Goal: Task Accomplishment & Management: Manage account settings

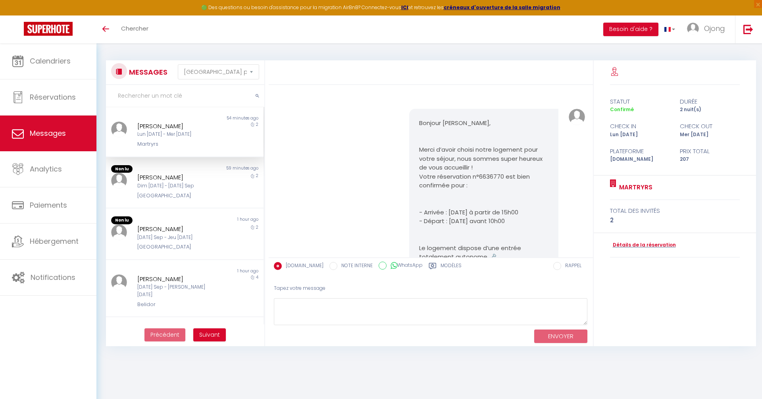
select select "message"
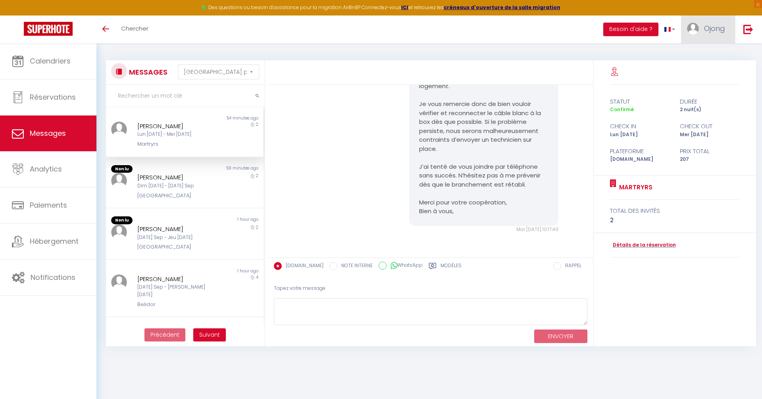
click at [717, 28] on span "Ojong" at bounding box center [714, 28] width 21 height 10
click at [699, 53] on link "Paramètres" at bounding box center [703, 54] width 59 height 13
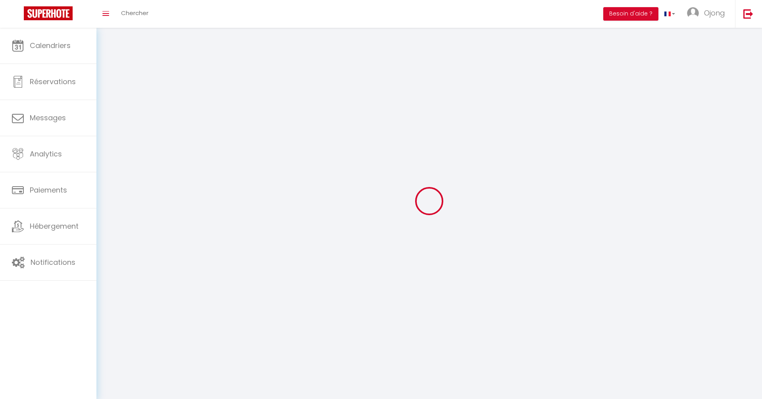
type input "Ojong"
type input "TABI"
type input "+33618879725"
type input "[STREET_ADDRESS]"
type input "75020"
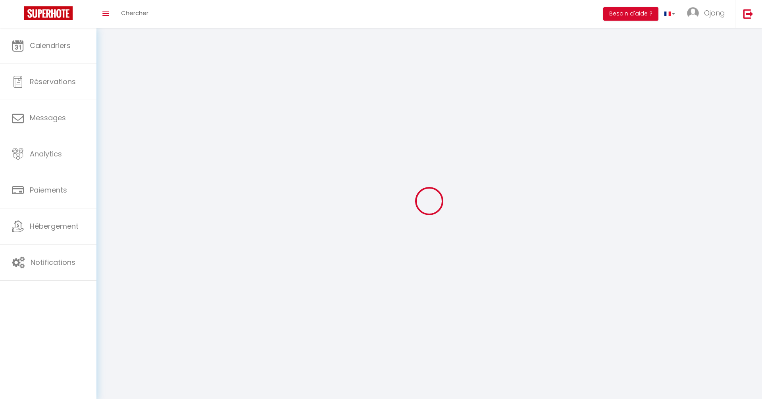
type input "[GEOGRAPHIC_DATA]"
type input "bBnBZcJVxMS2Mg9iOahzlZQQb"
type input "kmUIOJFYq52Aepz4Dj1wC5wB7"
type input "https://app.superhote.com/#/get-available-rentals/kmUIOJFYq52Aepz4Dj1wC5wB7"
select select "1"
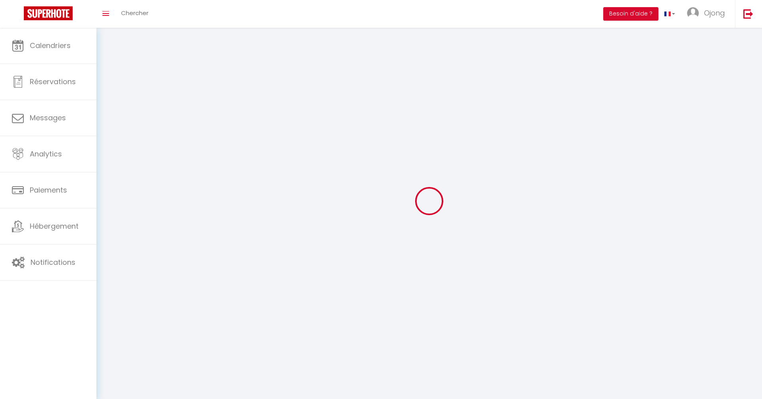
select select "28"
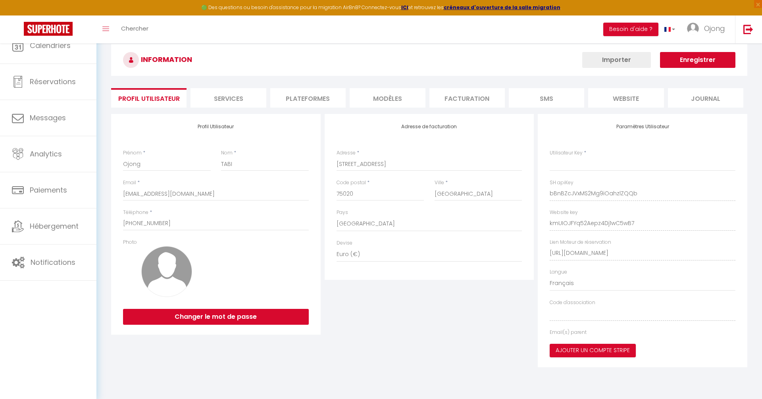
type input "bBnBZcJVxMS2Mg9iOahzlZQQb"
type input "kmUIOJFYq52Aepz4Dj1wC5wB7"
type input "https://app.superhote.com/#/get-available-rentals/kmUIOJFYq52Aepz4Dj1wC5wB7"
select select "fr"
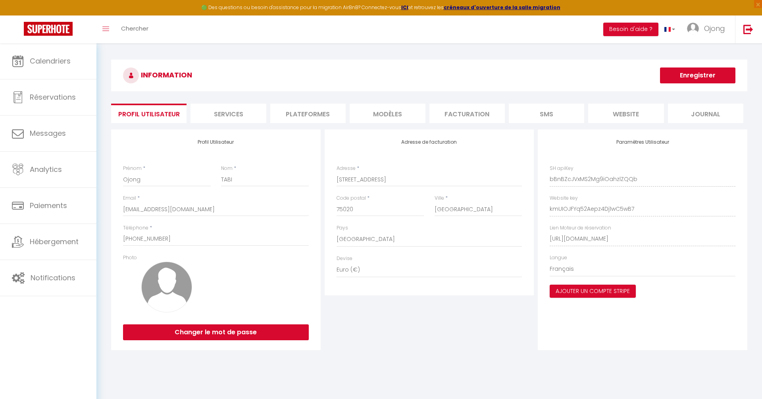
click at [302, 119] on li "Plateformes" at bounding box center [307, 113] width 75 height 19
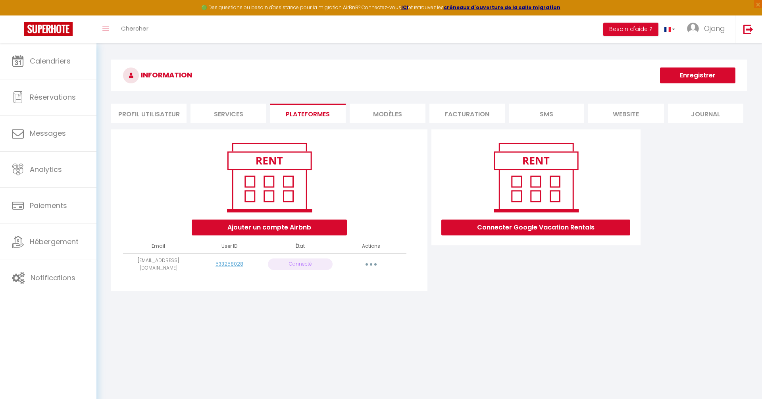
drag, startPoint x: 127, startPoint y: 263, endPoint x: 190, endPoint y: 263, distance: 62.3
click at [190, 263] on td "[EMAIL_ADDRESS][DOMAIN_NAME]" at bounding box center [158, 264] width 71 height 22
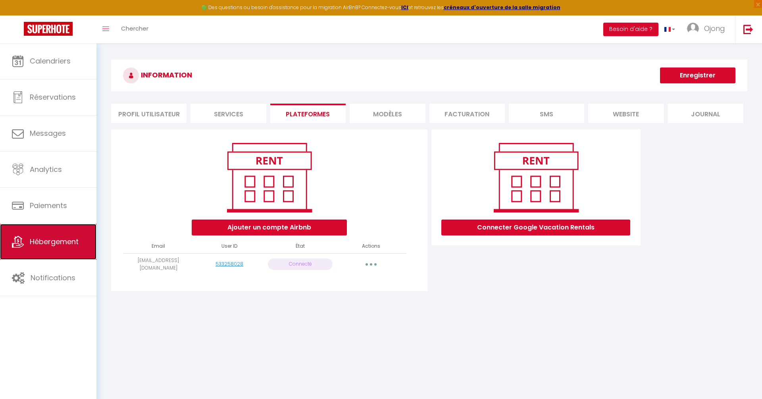
click at [52, 237] on span "Hébergement" at bounding box center [54, 242] width 49 height 10
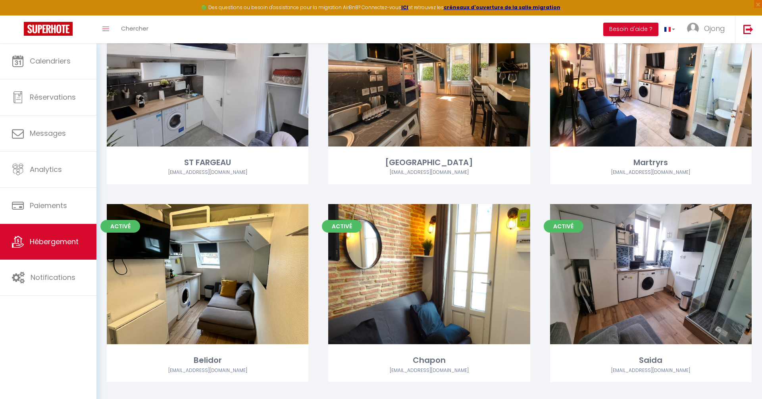
scroll to position [141, 0]
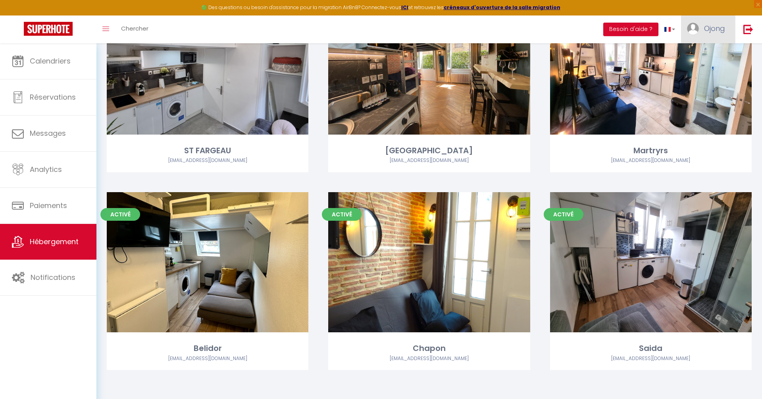
click at [711, 29] on span "Ojong" at bounding box center [714, 28] width 21 height 10
click at [696, 52] on link "Paramètres" at bounding box center [703, 54] width 59 height 13
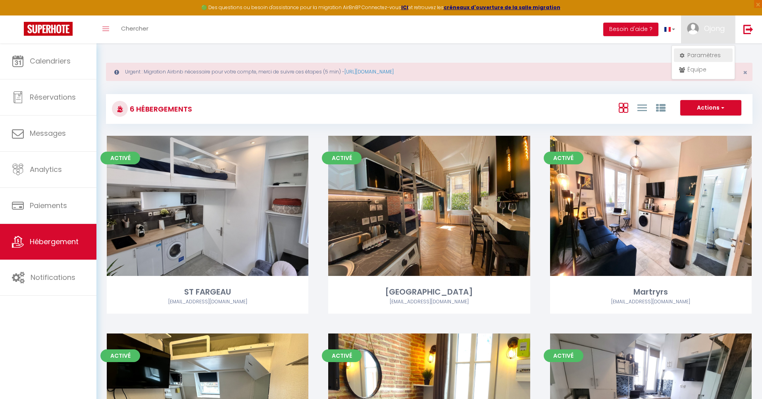
select select "28"
select select "fr"
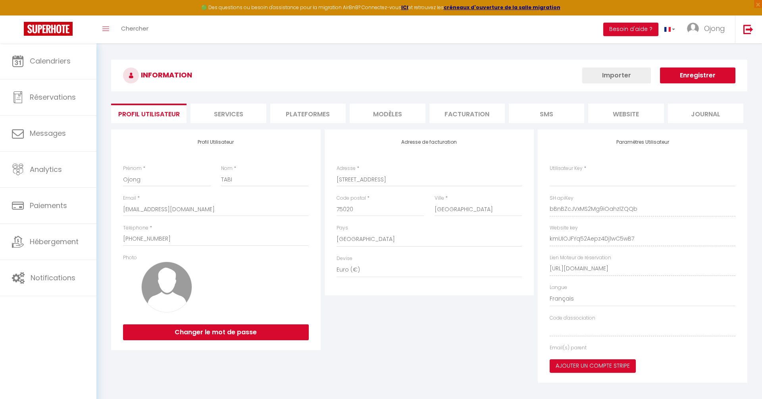
type input "bBnBZcJVxMS2Mg9iOahzlZQQb"
type input "kmUIOJFYq52Aepz4Dj1wC5wB7"
type input "https://app.superhote.com/#/get-available-rentals/kmUIOJFYq52Aepz4Dj1wC5wB7"
select select "fr"
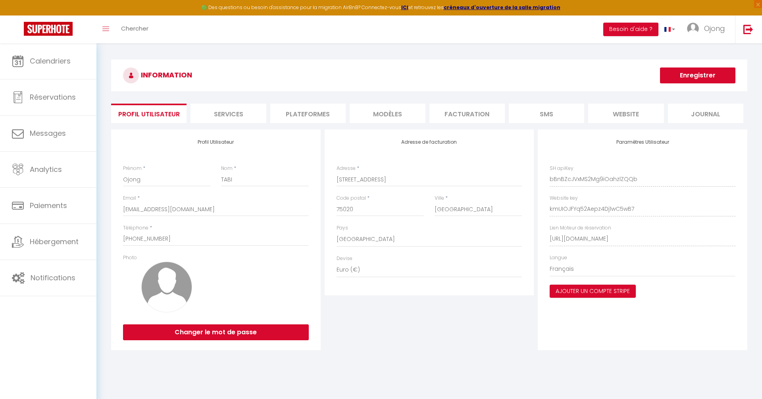
click at [284, 111] on li "Plateformes" at bounding box center [307, 113] width 75 height 19
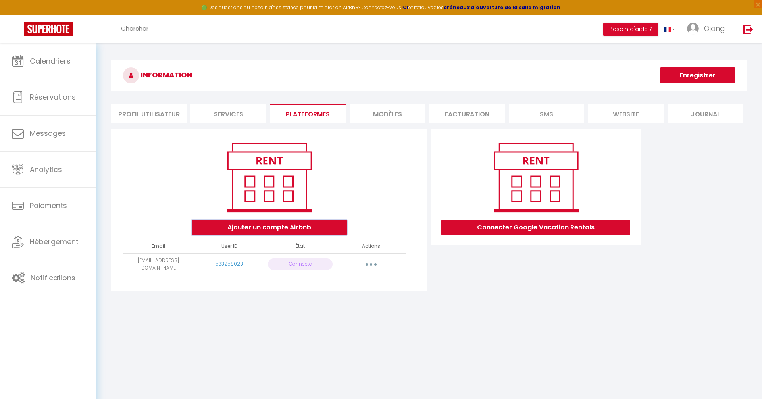
click at [259, 228] on button "Ajouter un compte Airbnb" at bounding box center [269, 227] width 155 height 16
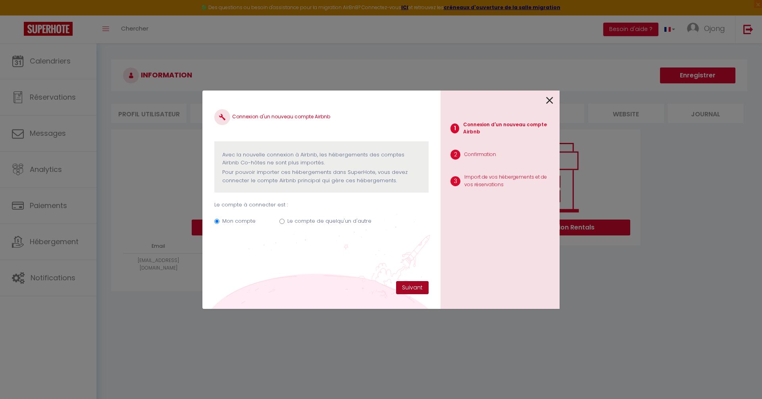
click at [408, 286] on button "Suivant" at bounding box center [412, 287] width 33 height 13
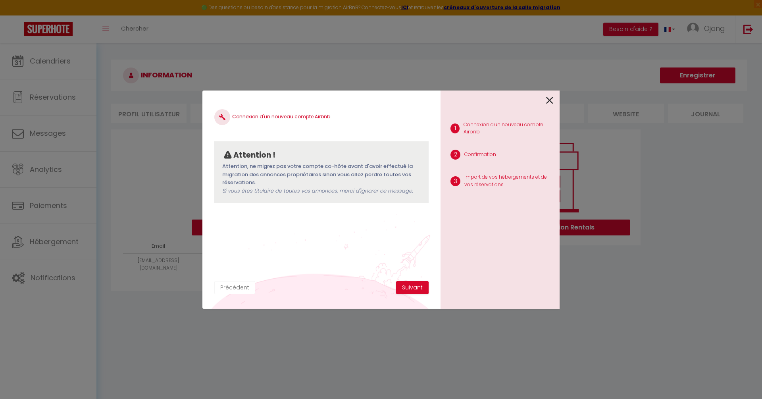
click at [236, 284] on button "Précédent" at bounding box center [234, 287] width 41 height 13
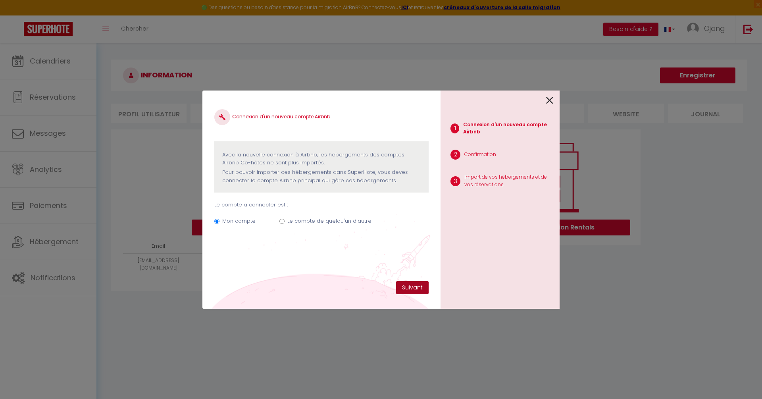
click at [410, 288] on button "Suivant" at bounding box center [412, 287] width 33 height 13
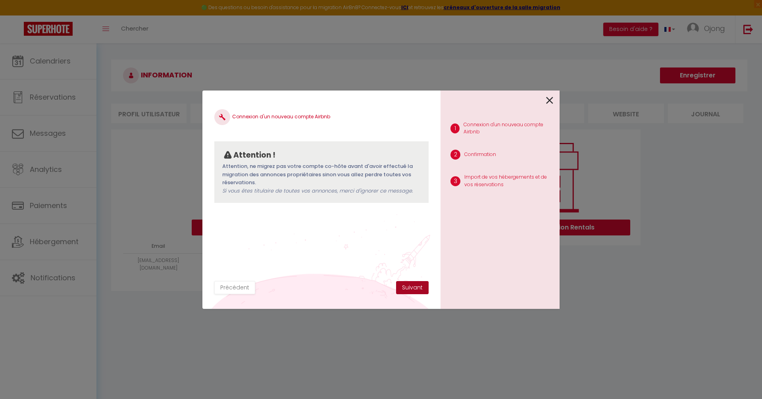
click at [410, 288] on button "Suivant" at bounding box center [412, 287] width 33 height 13
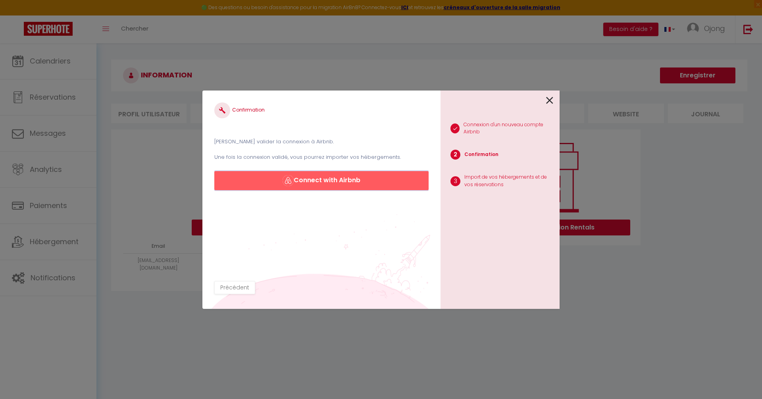
click at [336, 181] on button "Connect with Airbnb" at bounding box center [321, 180] width 214 height 19
click at [317, 180] on button "Connect with Airbnb" at bounding box center [321, 180] width 214 height 19
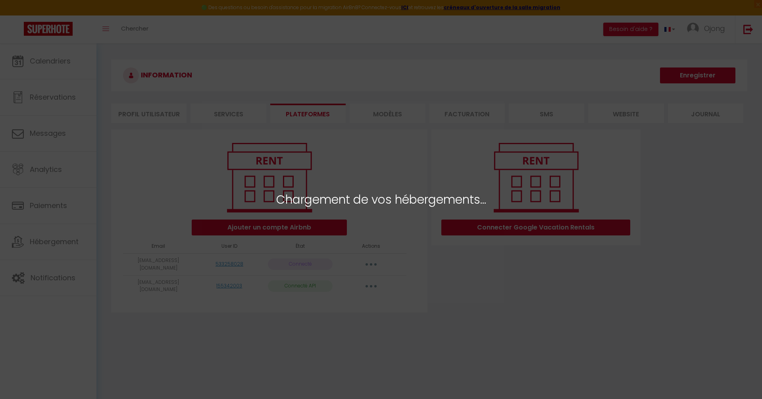
select select "74411"
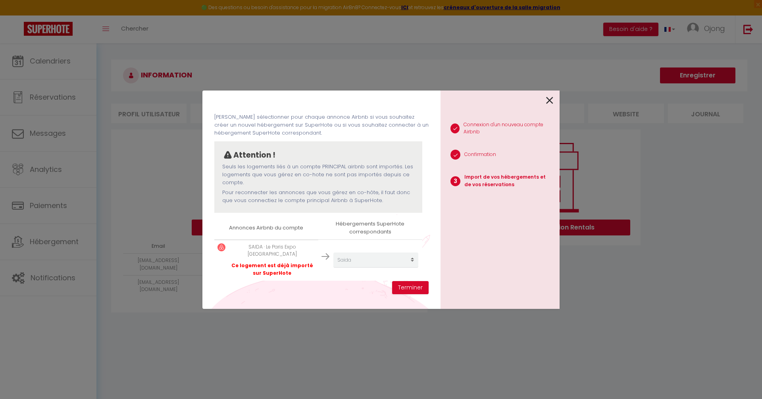
scroll to position [30, 0]
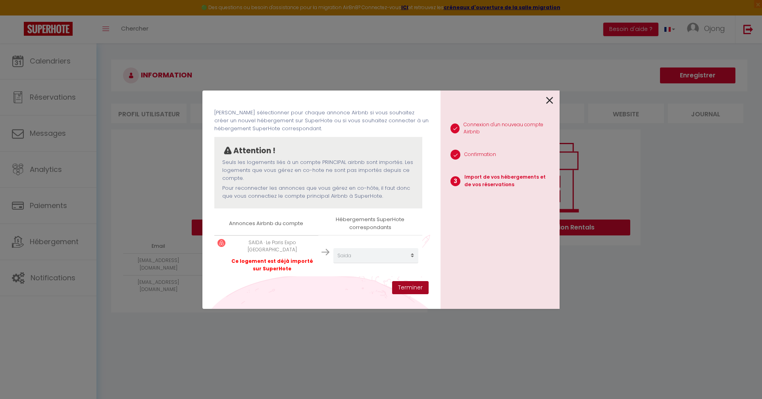
click at [415, 287] on button "Terminer" at bounding box center [410, 287] width 37 height 13
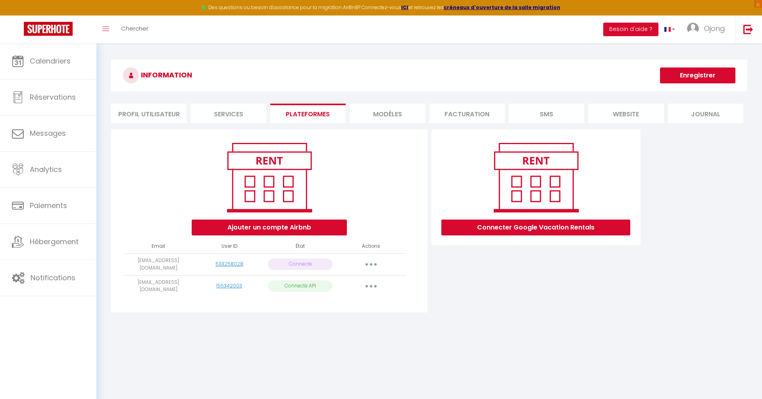
click at [372, 264] on button "button" at bounding box center [371, 264] width 22 height 13
click at [341, 313] on link "Reconnecter le compte" at bounding box center [336, 310] width 88 height 13
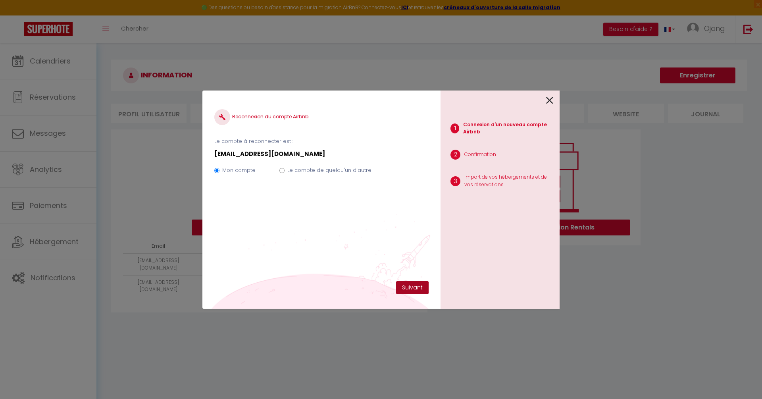
click at [416, 287] on button "Suivant" at bounding box center [412, 287] width 33 height 13
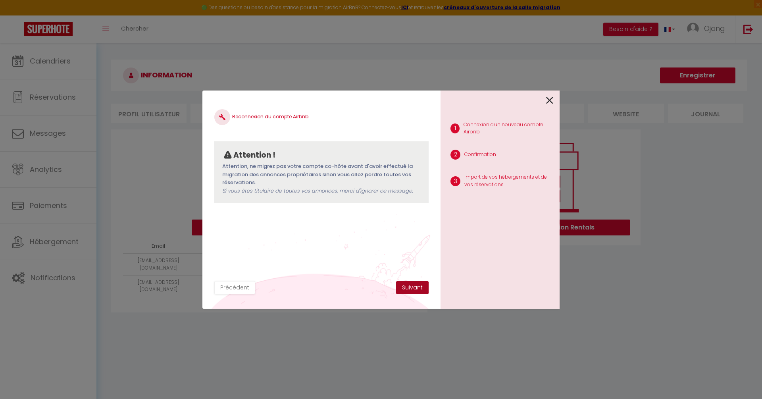
click at [416, 287] on button "Suivant" at bounding box center [412, 287] width 33 height 13
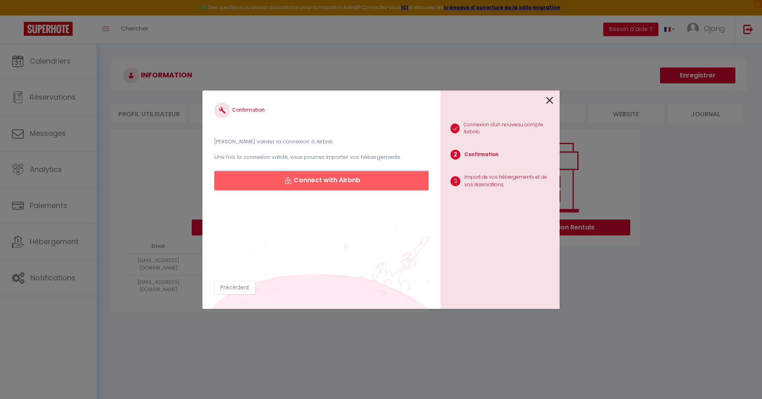
click at [366, 184] on button "Connect with Airbnb" at bounding box center [321, 180] width 214 height 19
click at [373, 184] on button "Connect with Airbnb" at bounding box center [321, 180] width 214 height 19
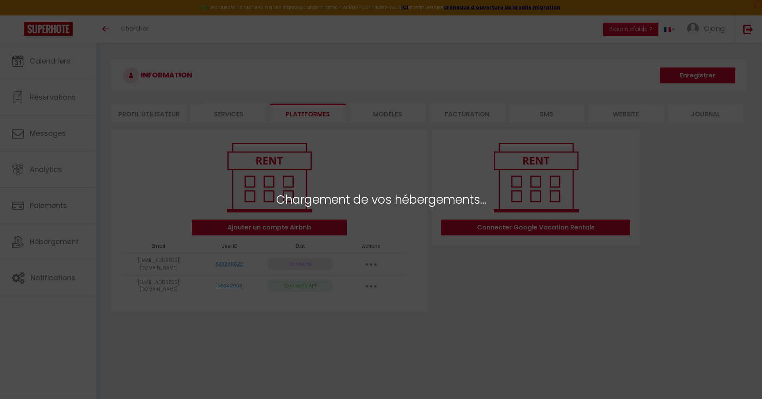
click at [437, 87] on div "Chargement de vos hébergements..." at bounding box center [381, 199] width 762 height 399
select select "74408"
select select "74410"
select select "74407"
select select "74409"
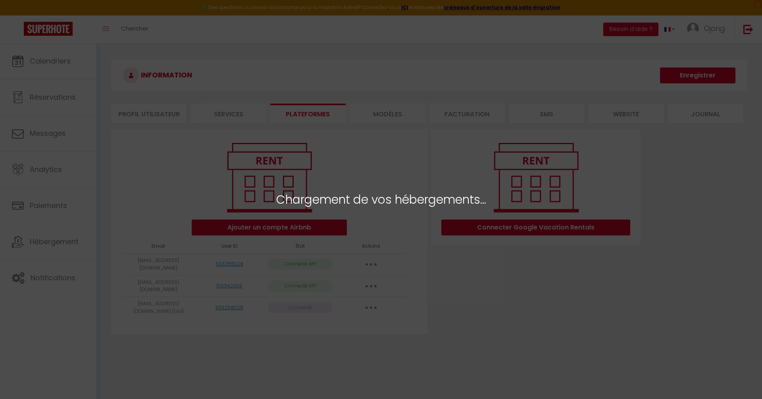
select select "74406"
select select "74411"
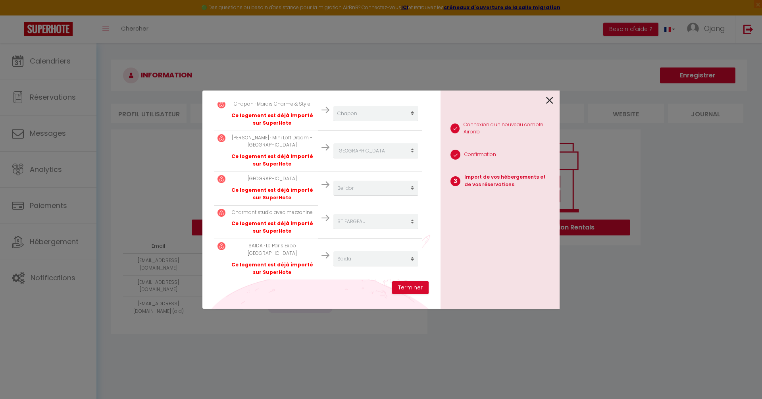
scroll to position [204, 0]
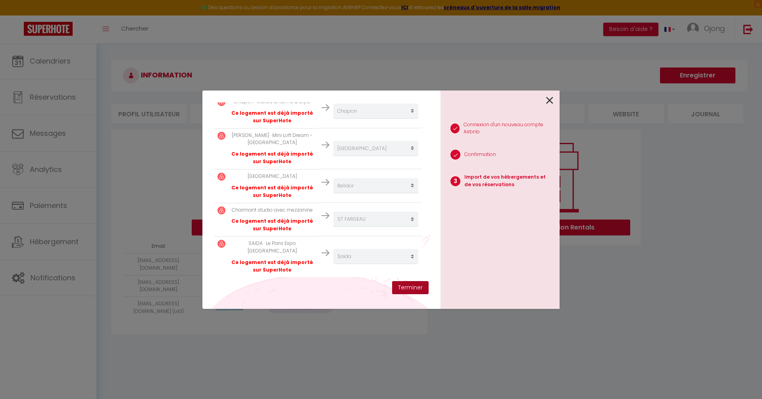
click at [411, 291] on button "Terminer" at bounding box center [410, 287] width 37 height 13
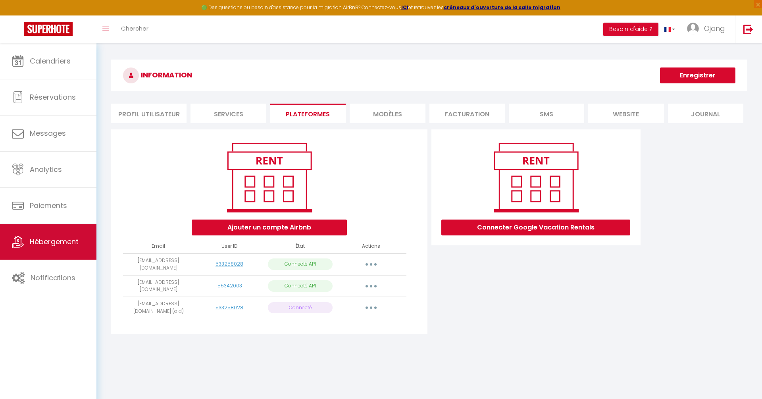
click at [62, 235] on link "Hébergement" at bounding box center [48, 242] width 96 height 36
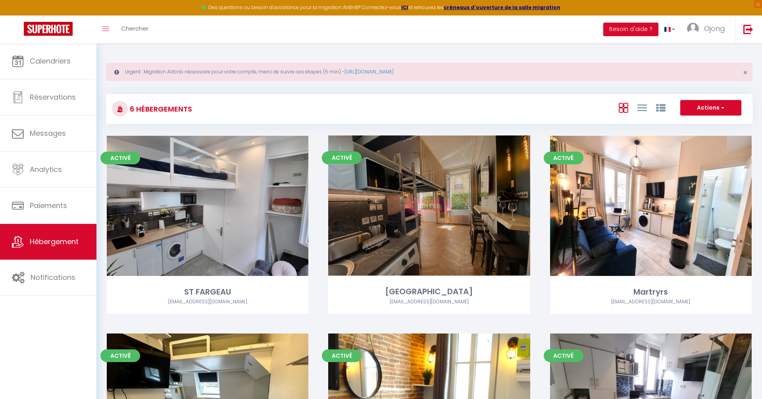
click at [432, 206] on link "Editer" at bounding box center [429, 206] width 48 height 16
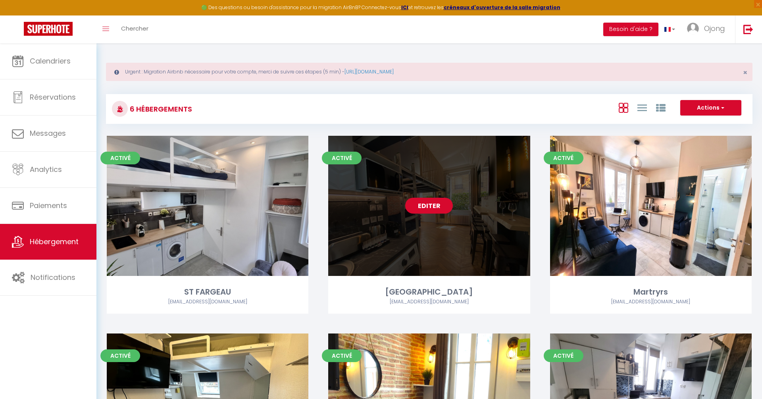
click at [433, 206] on link "Editer" at bounding box center [429, 206] width 48 height 16
select select "3"
select select "2"
select select "1"
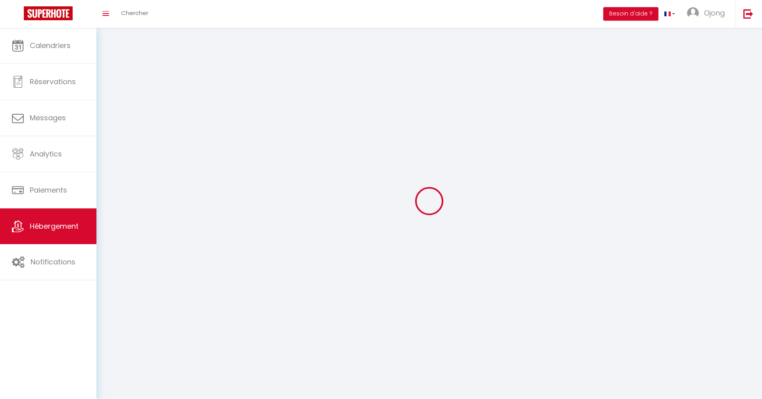
select select
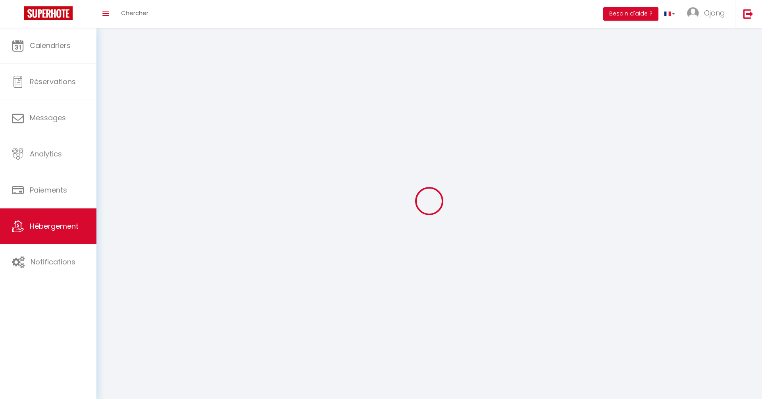
select select
checkbox input "false"
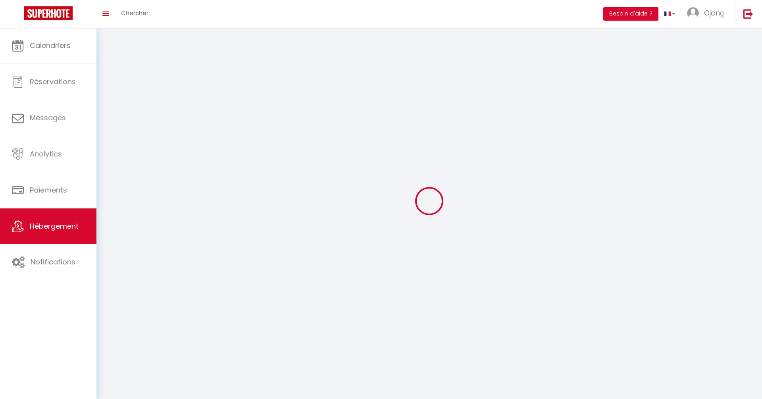
select select
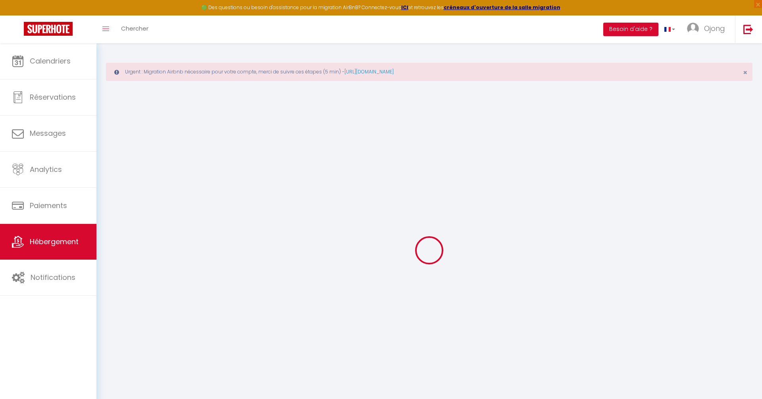
select select "+ 20 %"
select select "+ 21 %"
select select
checkbox input "false"
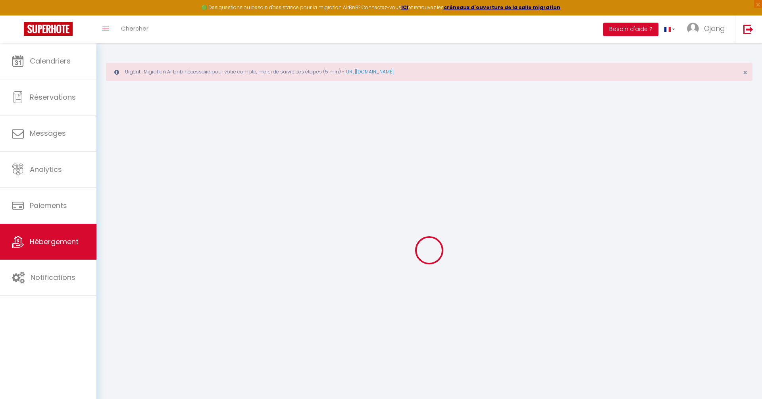
checkbox input "false"
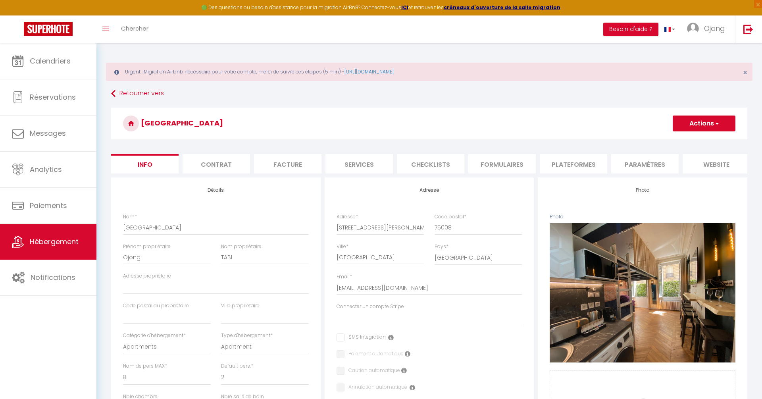
click at [569, 162] on li "Plateformes" at bounding box center [573, 163] width 67 height 19
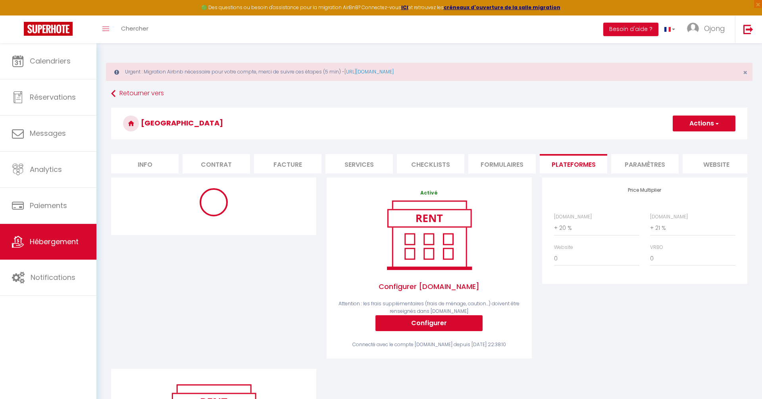
select select "180"
select select "EUR"
select select
select select "8822-1048409752241799525"
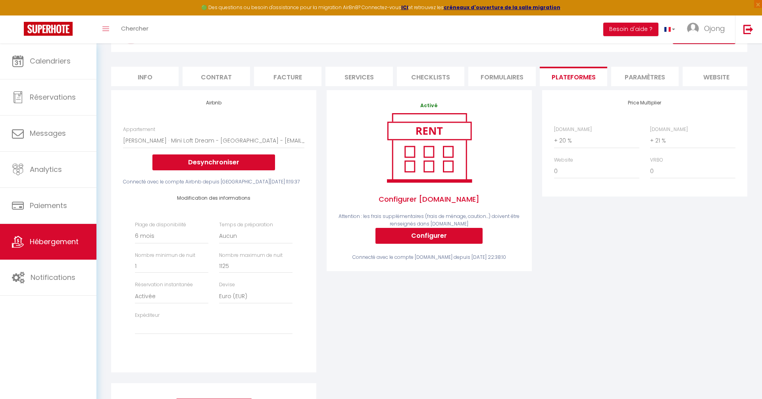
scroll to position [88, 0]
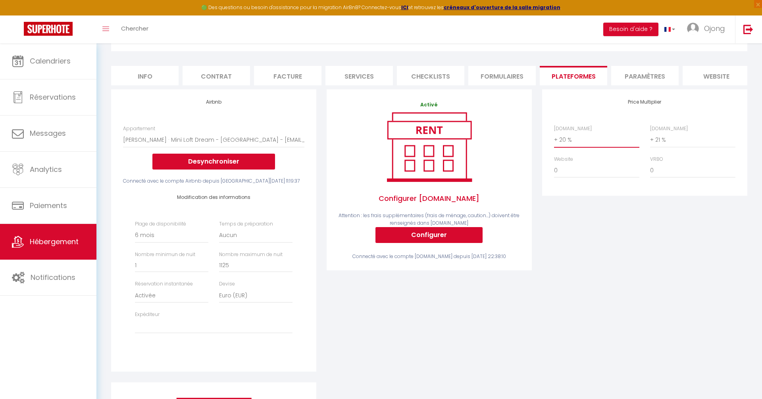
click at [573, 140] on select "0 + 1 % + 2 % + 3 % + 4 % + 5 % + 6 % + 7 % + 8 % + 9 %" at bounding box center [596, 139] width 85 height 15
click at [599, 231] on div "Price Multiplier Airbnb.com 0 + 1 % + 2 % + 3 % + 4 % + 5 % + 6 % + 7 %" at bounding box center [644, 235] width 215 height 292
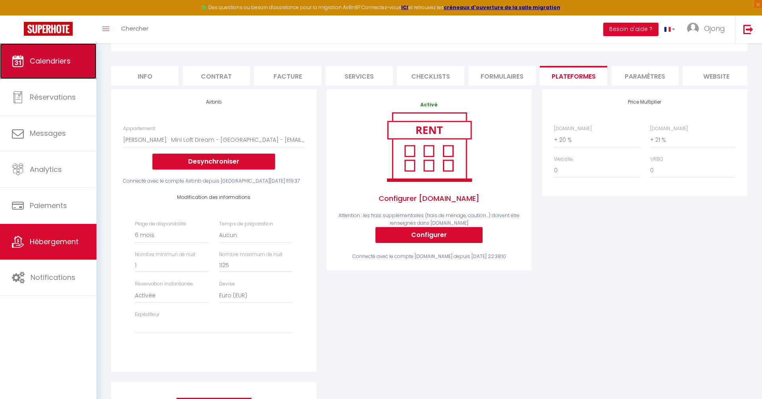
click at [63, 57] on span "Calendriers" at bounding box center [50, 61] width 41 height 10
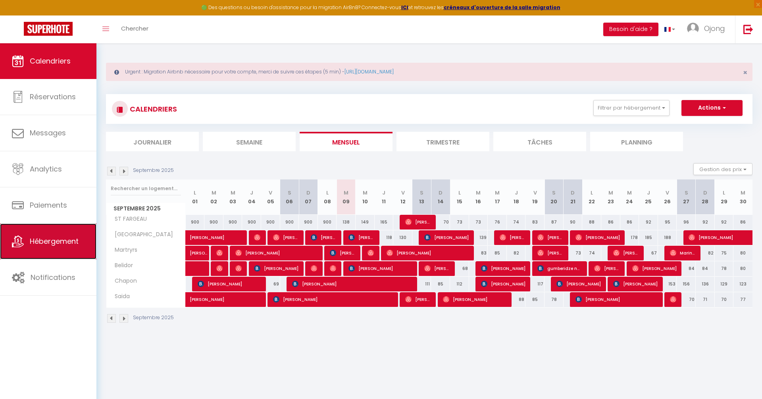
click at [49, 243] on span "Hébergement" at bounding box center [54, 241] width 49 height 10
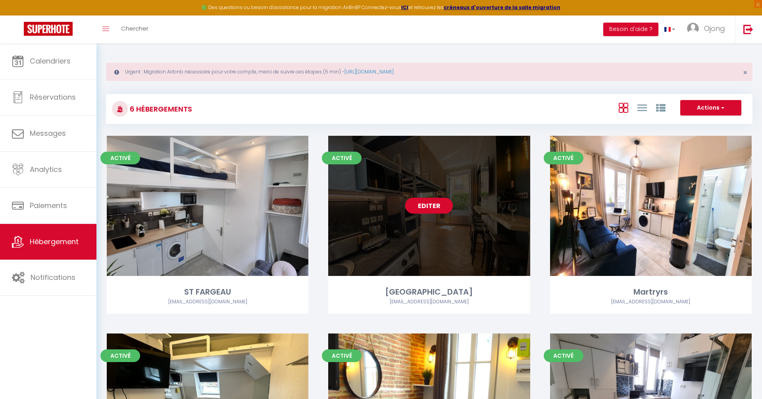
click at [435, 201] on link "Editer" at bounding box center [429, 206] width 48 height 16
click at [433, 206] on link "Editer" at bounding box center [429, 206] width 48 height 16
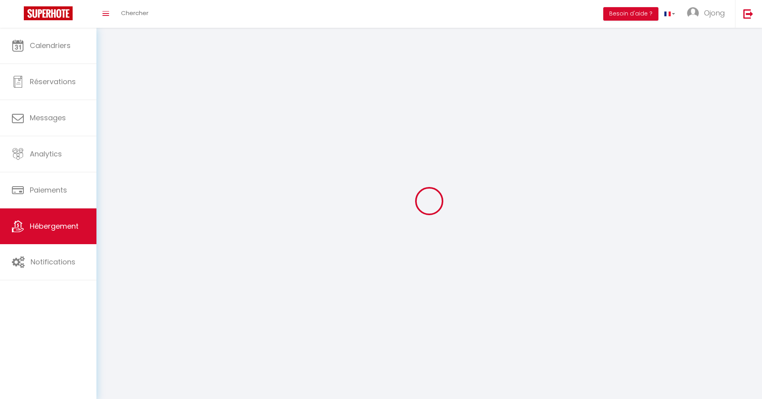
select select "1"
select select "28"
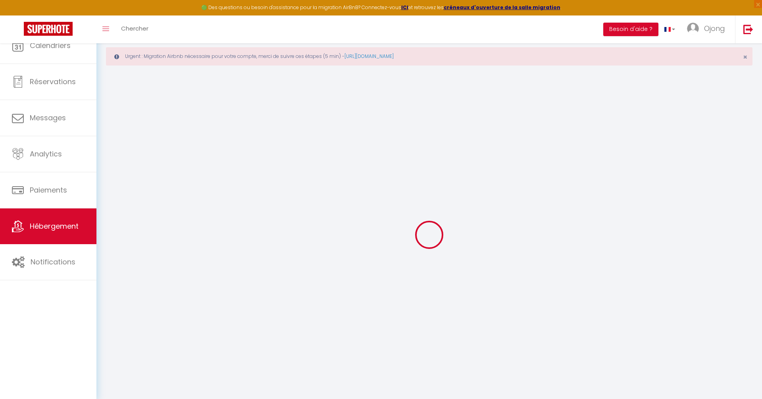
select select
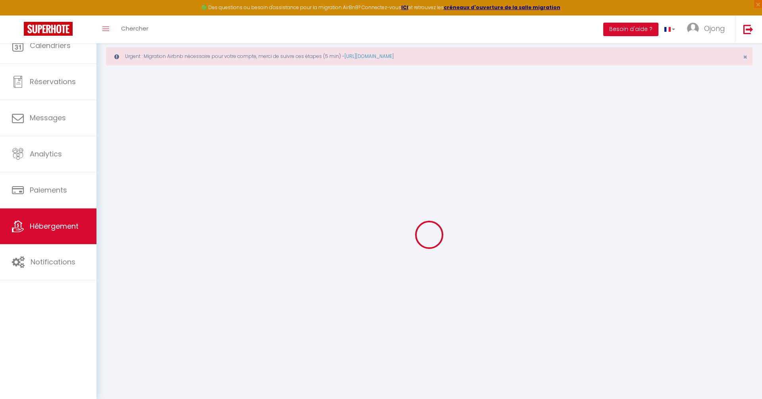
select select
checkbox input "false"
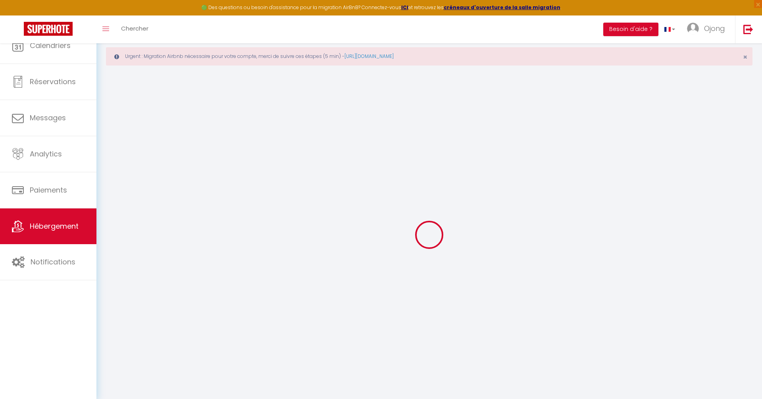
select select
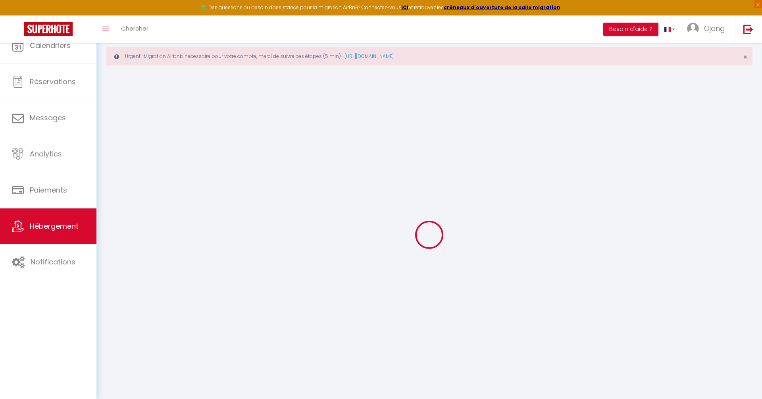
select select
checkbox input "false"
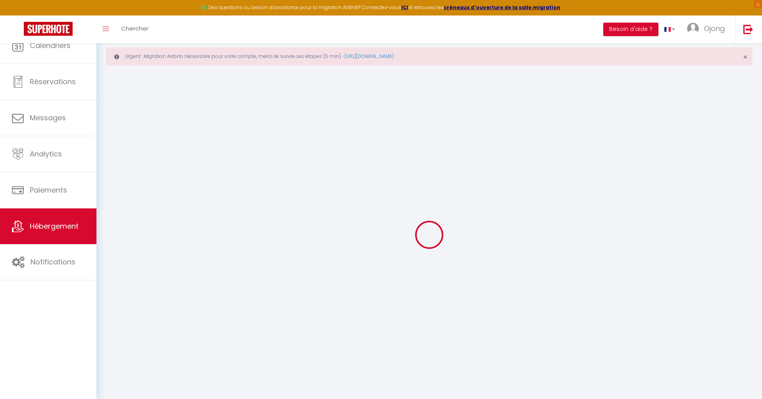
checkbox input "false"
select select
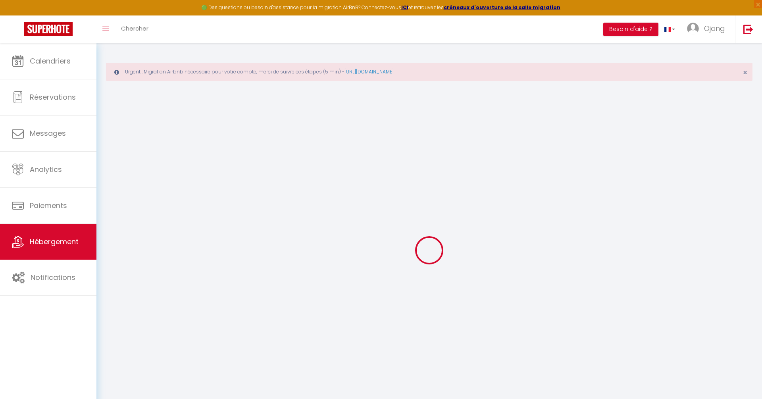
select select
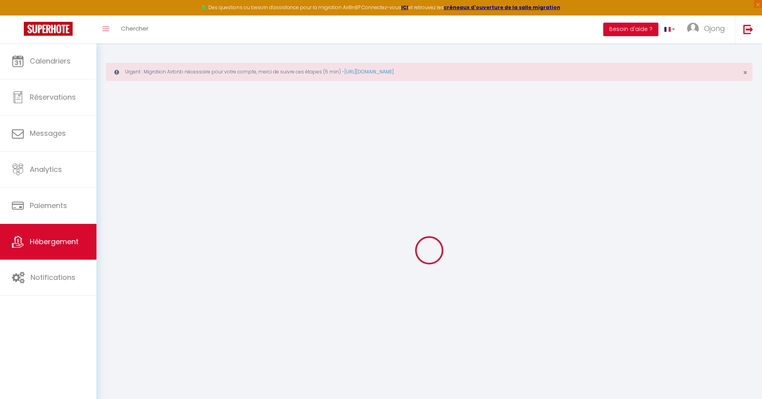
select select
checkbox input "false"
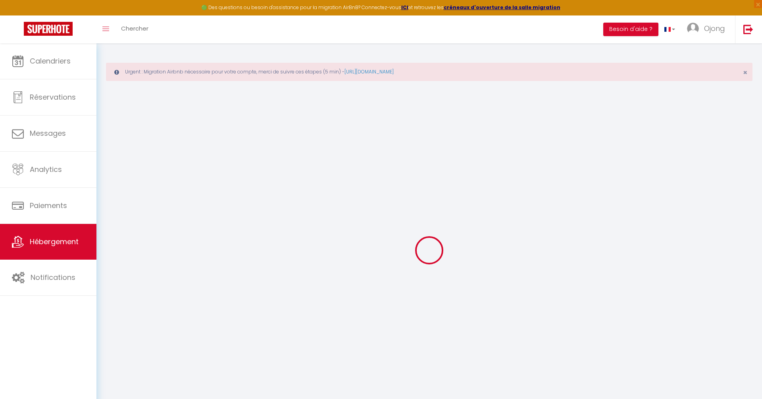
select select
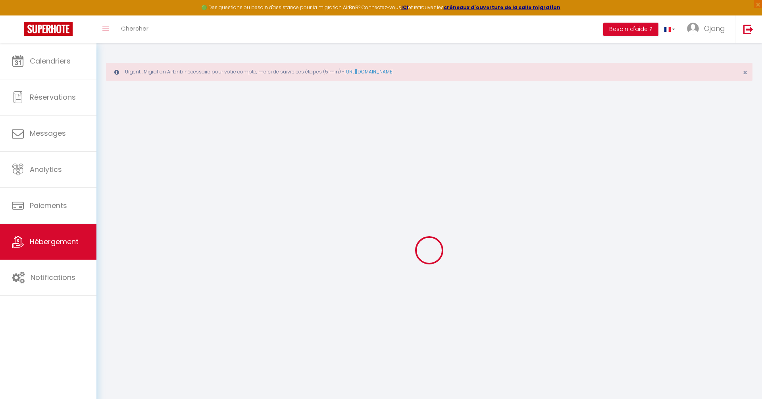
select select
checkbox input "false"
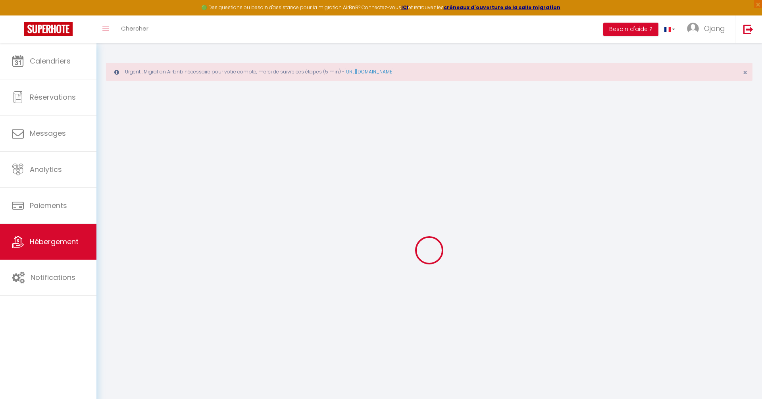
checkbox input "false"
select select
type input "[GEOGRAPHIC_DATA]"
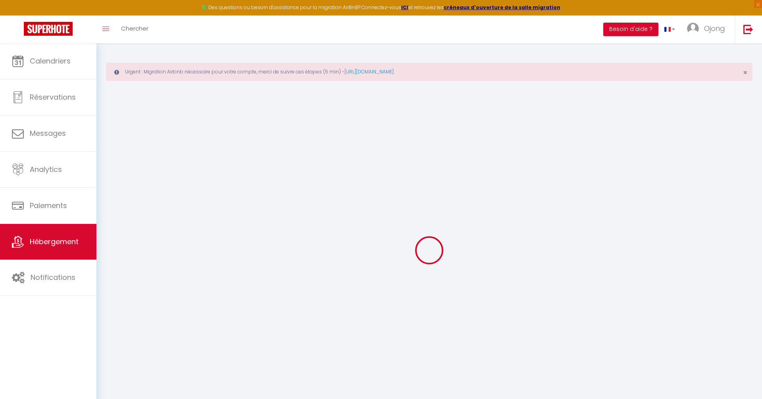
type input "Ojong"
type input "TABI"
select select "8"
select select "0"
type input "110"
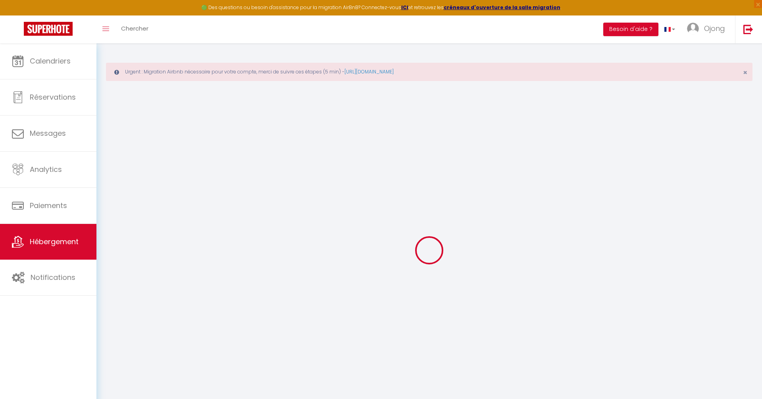
type input "40"
select select
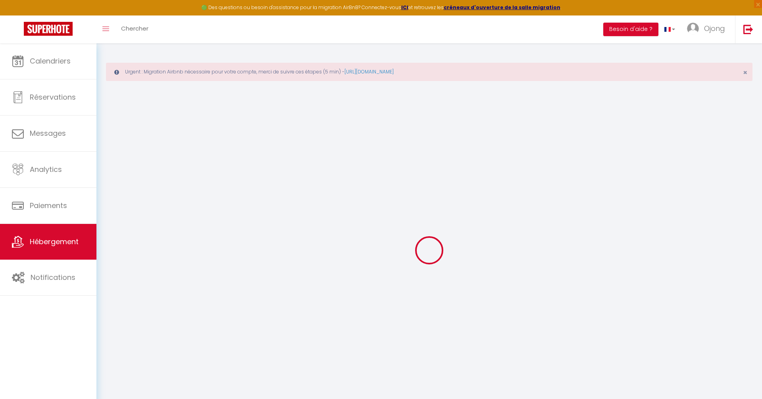
select select
type input "10 rue de Florence"
type input "75008"
type input "[GEOGRAPHIC_DATA]"
type input "[EMAIL_ADDRESS][DOMAIN_NAME]"
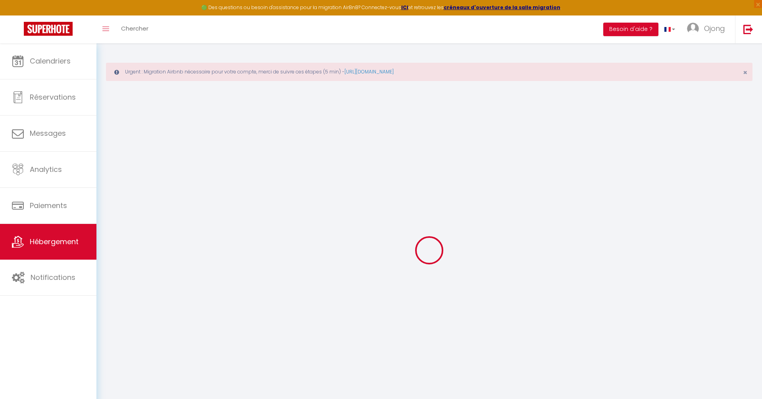
select select
checkbox input "false"
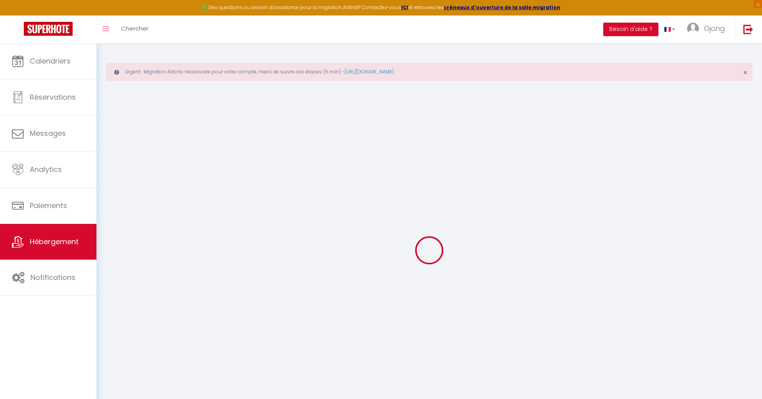
type input "0"
type input "40"
type input "0"
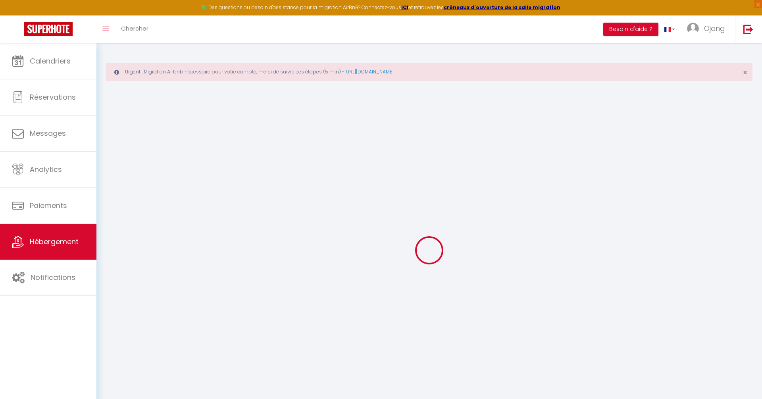
select select
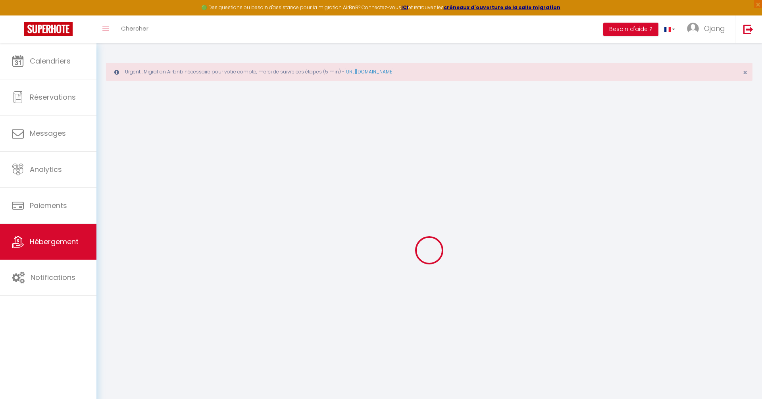
select select
checkbox input "false"
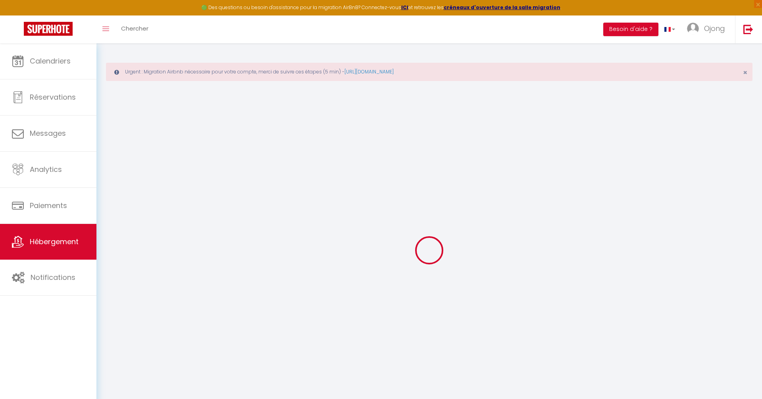
select select
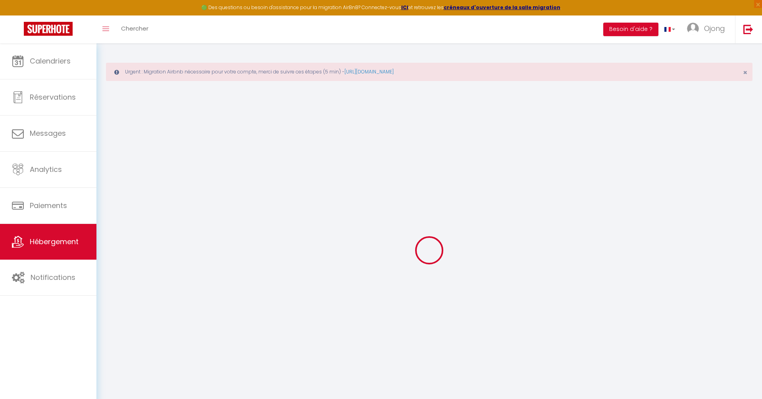
select select
checkbox input "false"
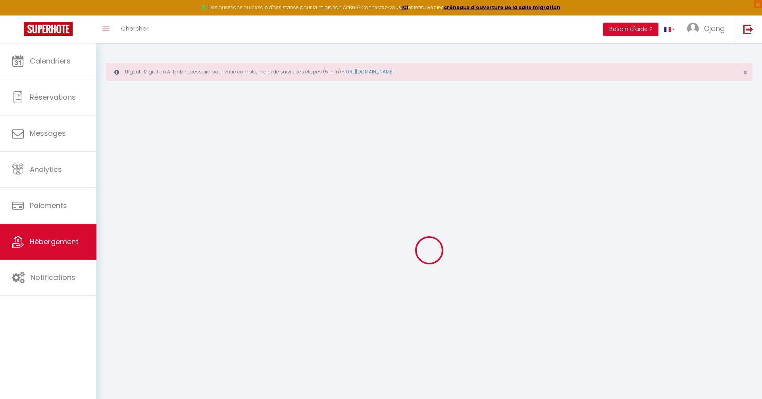
select select
checkbox input "false"
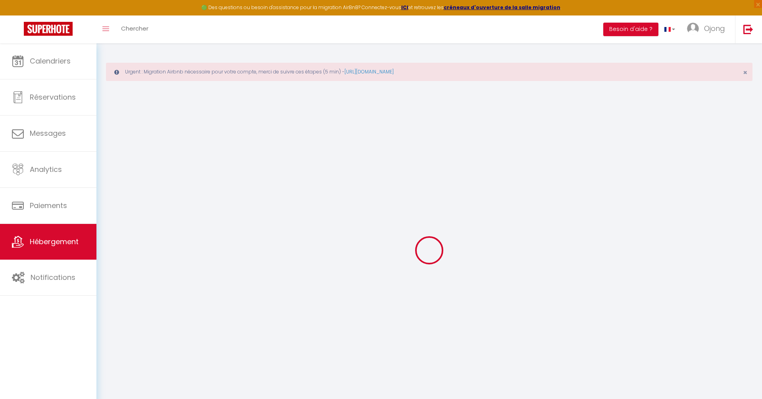
select select
checkbox input "false"
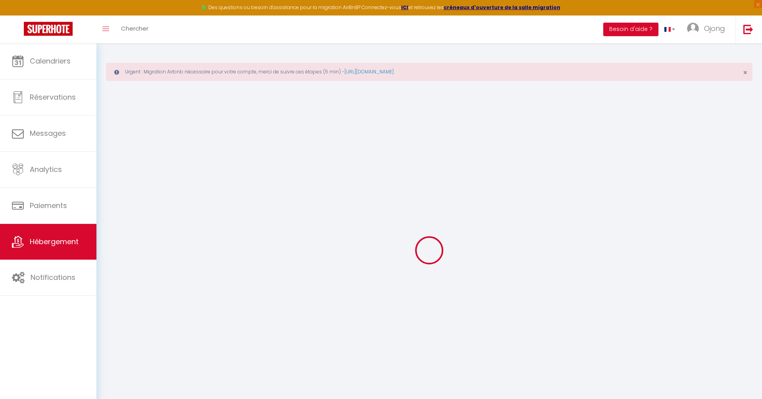
select select "14:00"
select select
select select "11:00"
select select "30"
select select "120"
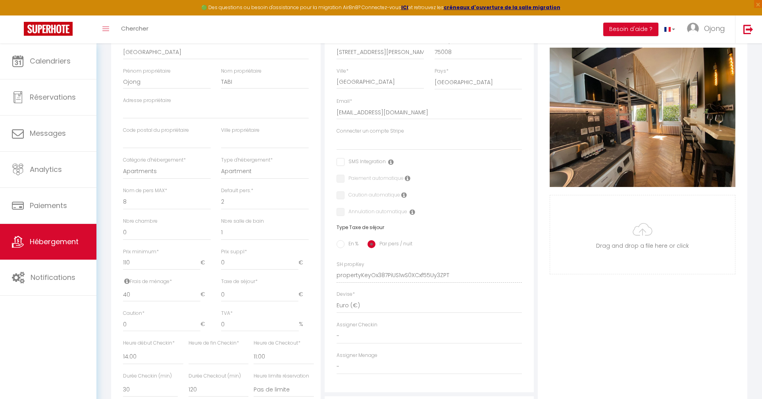
scroll to position [333, 0]
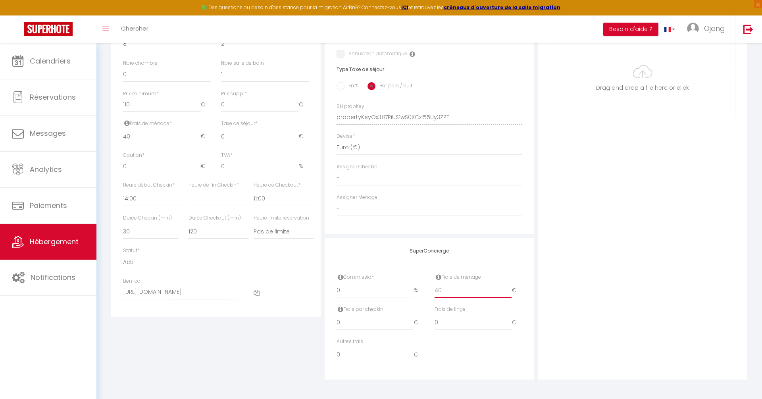
click at [464, 290] on input "40" at bounding box center [473, 290] width 77 height 14
type input "41"
select select
checkbox input "false"
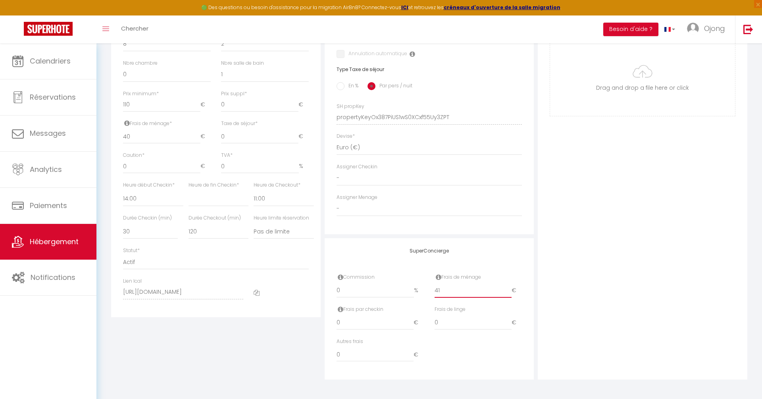
checkbox input "false"
type input "42"
select select
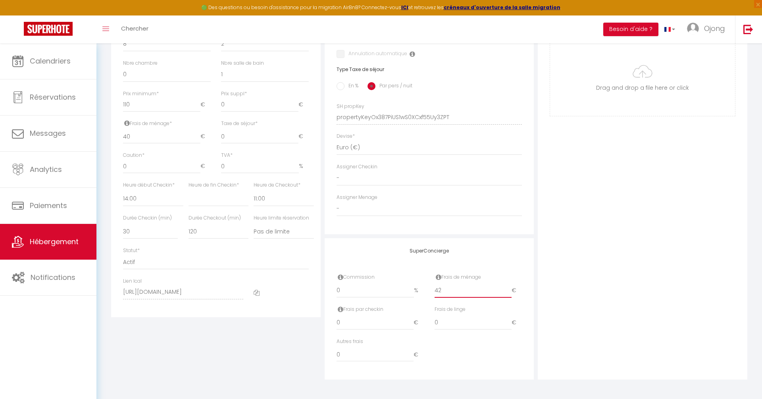
select select
checkbox input "false"
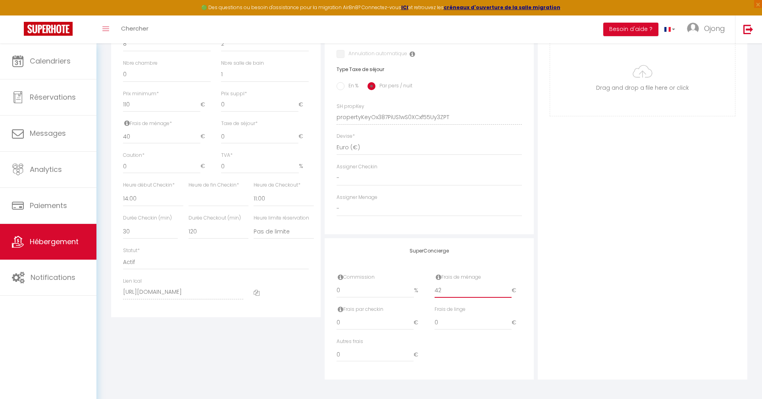
scroll to position [0, 0]
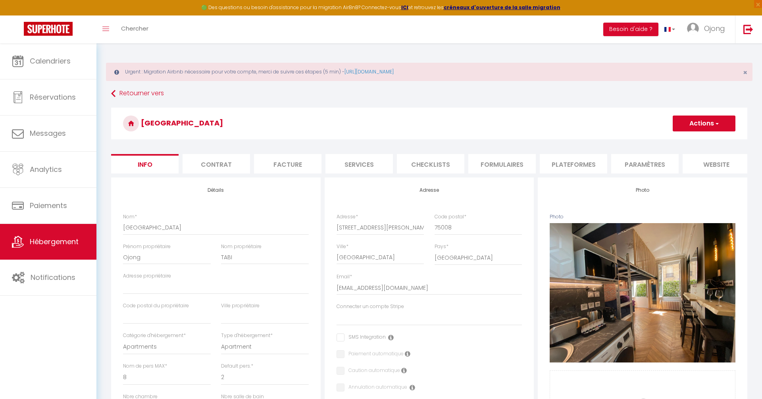
type input "42"
click at [577, 162] on li "Plateformes" at bounding box center [573, 163] width 67 height 19
select select
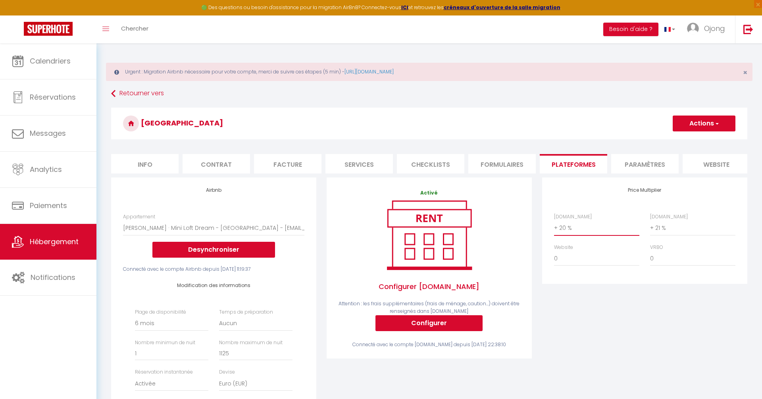
click at [565, 231] on select "0 + 1 % + 2 % + 3 % + 4 % + 5 % + 6 % + 7 % + 8 % + 9 %" at bounding box center [596, 227] width 85 height 15
select select "+ 22 %"
select select
click at [665, 227] on select "0 + 1 % + 2 % + 3 % + 4 % + 5 % + 6 % + 7 % + 8 % + 9 %" at bounding box center [692, 227] width 85 height 15
click at [710, 123] on button "Actions" at bounding box center [704, 123] width 63 height 16
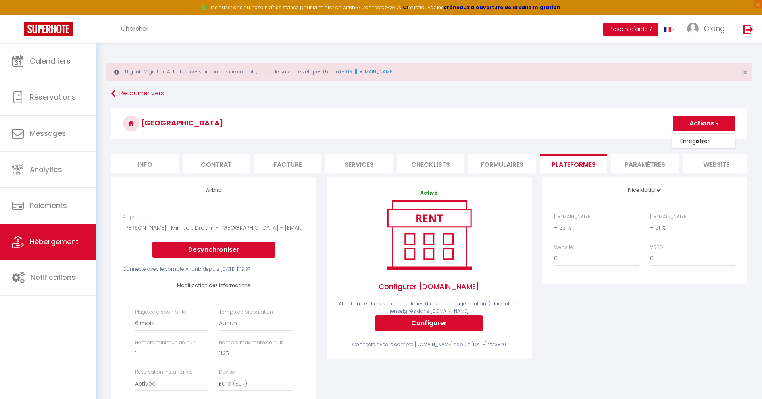
click at [692, 140] on link "Enregistrer" at bounding box center [703, 141] width 63 height 10
select select "180"
select select "EUR"
select select
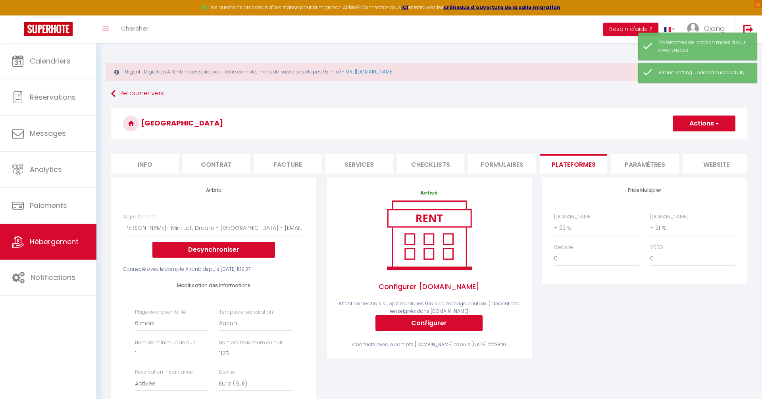
scroll to position [97, 0]
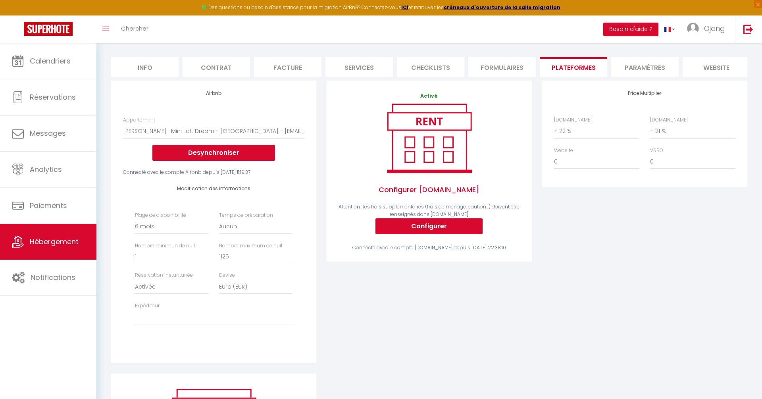
click at [144, 61] on li "Info" at bounding box center [144, 66] width 67 height 19
select select
checkbox input "false"
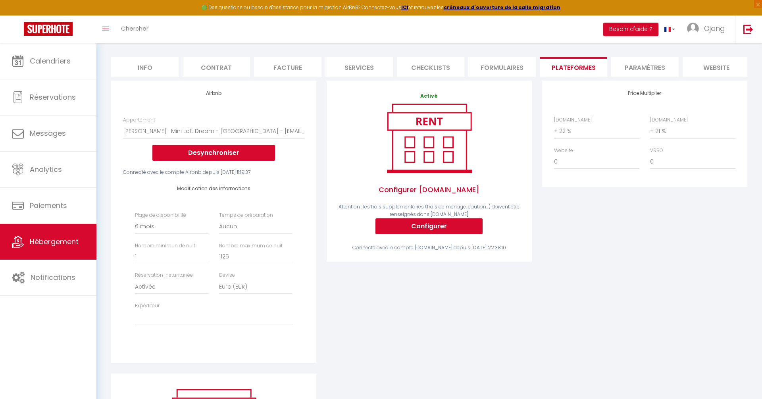
checkbox input "false"
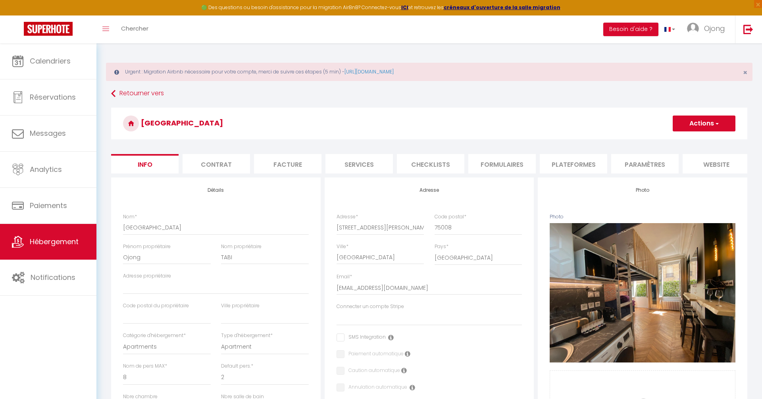
click at [214, 167] on li "Contrat" at bounding box center [216, 163] width 67 height 19
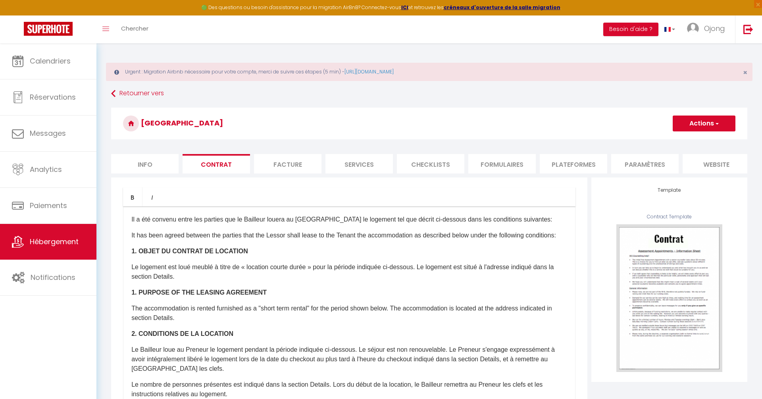
click at [369, 165] on li "Services" at bounding box center [358, 163] width 67 height 19
select select
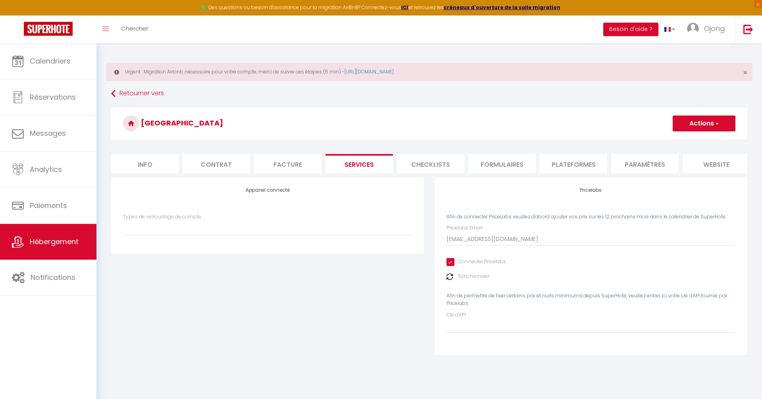
click at [593, 165] on li "Plateformes" at bounding box center [573, 163] width 67 height 19
select select
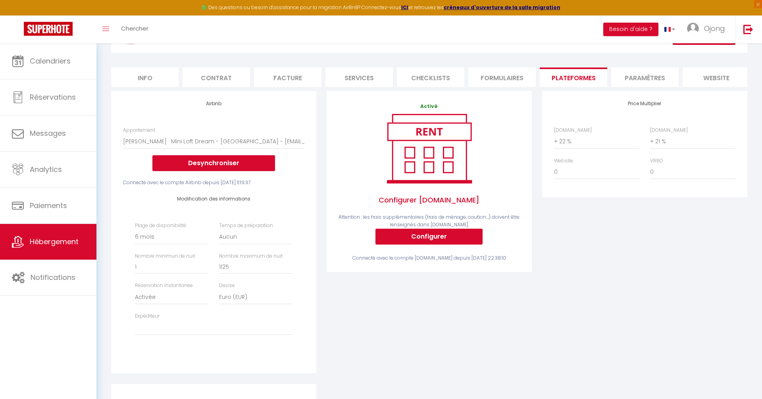
scroll to position [32, 0]
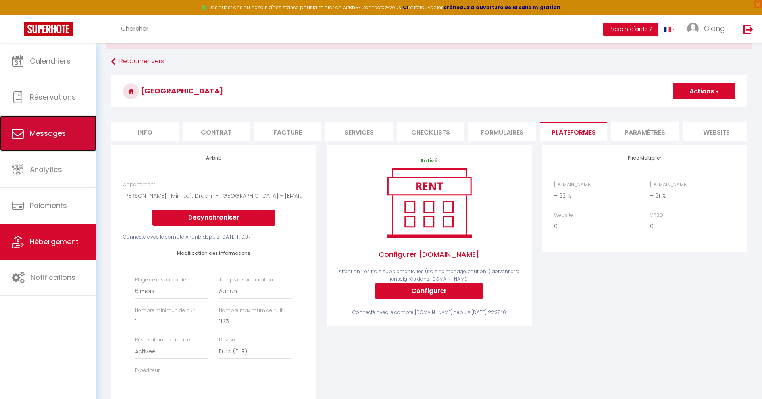
click at [66, 131] on link "Messages" at bounding box center [48, 133] width 96 height 36
select select "message"
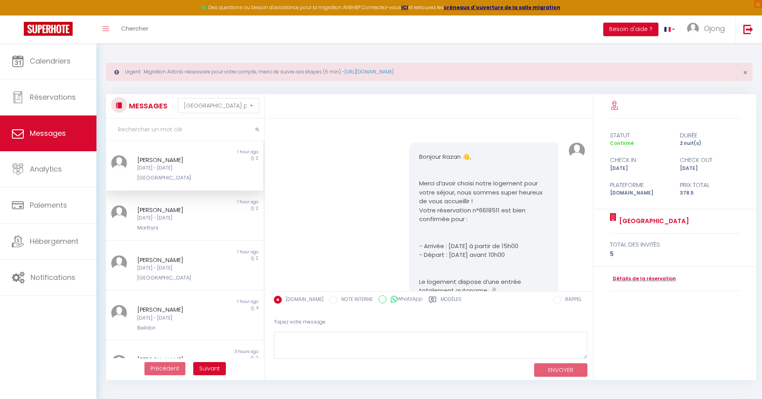
scroll to position [2499, 0]
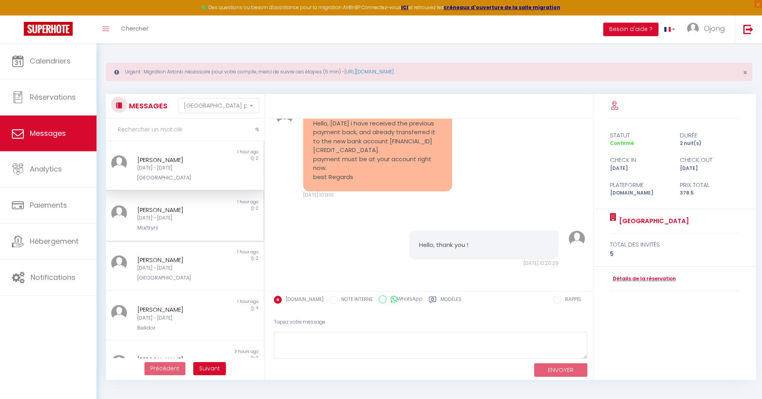
click at [224, 225] on div "2" at bounding box center [243, 218] width 39 height 27
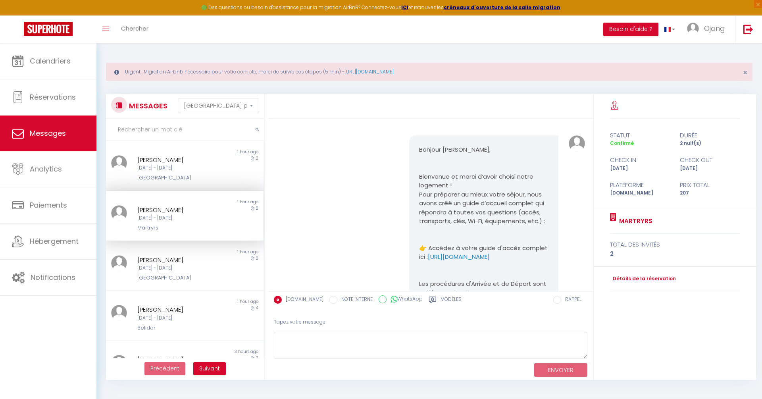
scroll to position [596, 0]
click at [171, 264] on div "Mar 09 Sep - Jeu 11 Sep" at bounding box center [177, 268] width 81 height 8
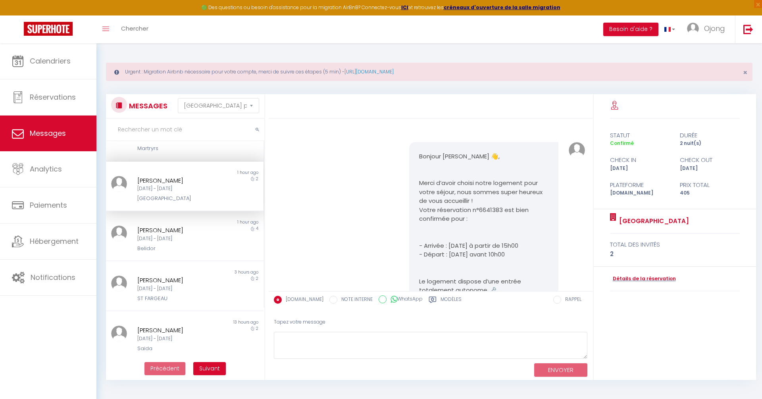
scroll to position [85, 0]
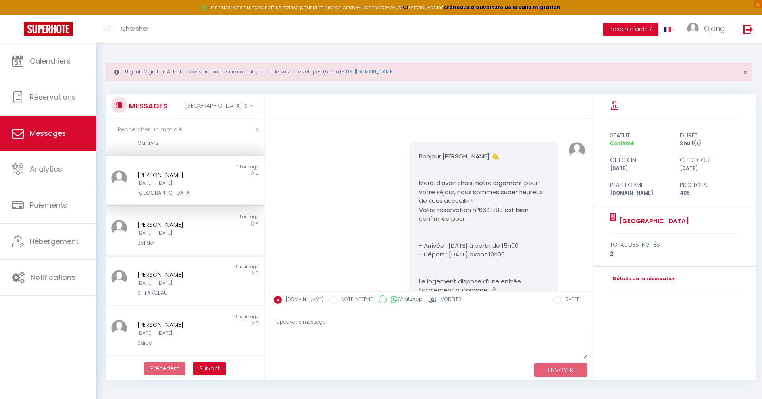
click at [159, 245] on div "Belidor" at bounding box center [177, 243] width 81 height 8
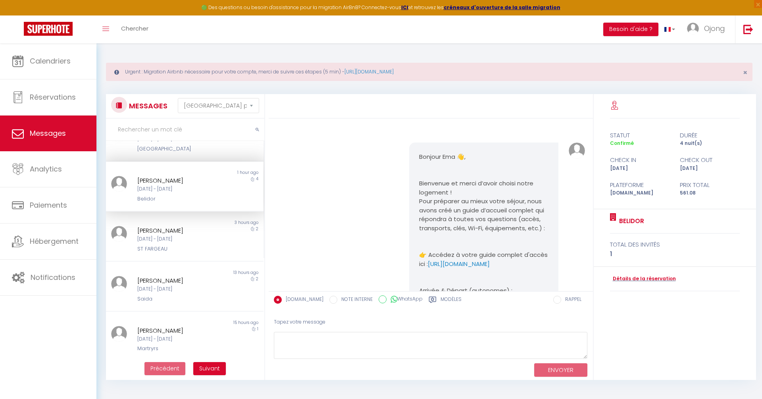
scroll to position [169, 0]
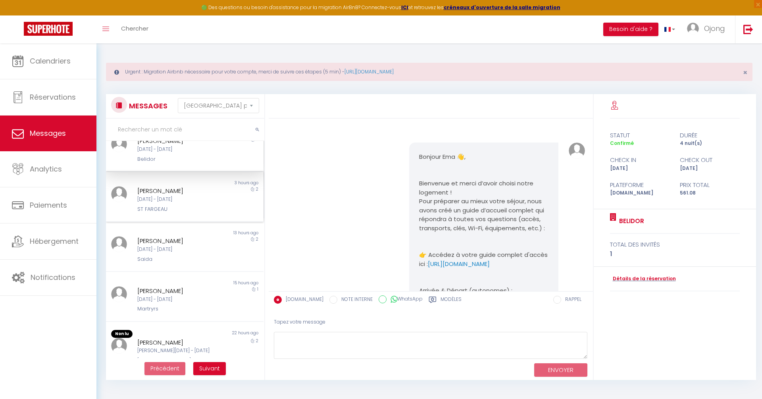
click at [179, 192] on div "Camille Chaud" at bounding box center [177, 191] width 81 height 10
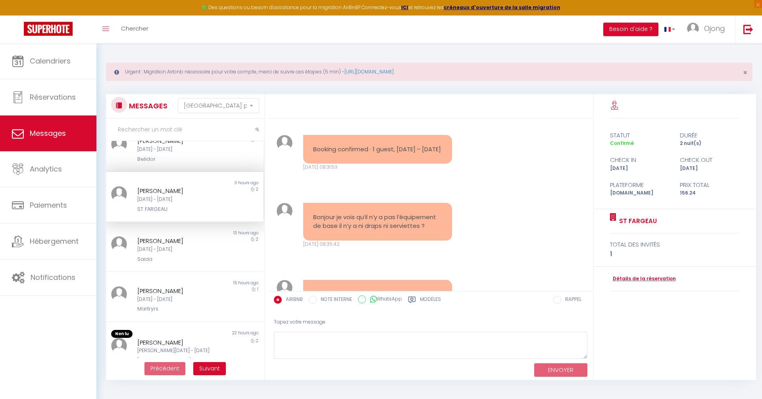
scroll to position [163, 0]
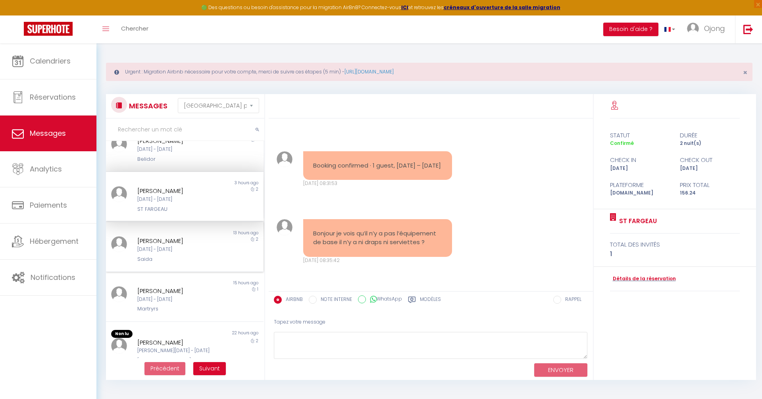
click at [194, 252] on div "Ven 12 Sep - Dim 14 Sep" at bounding box center [177, 250] width 81 height 8
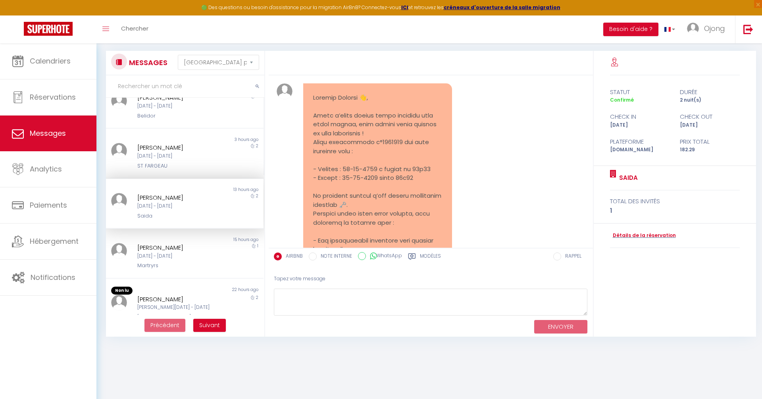
scroll to position [680, 0]
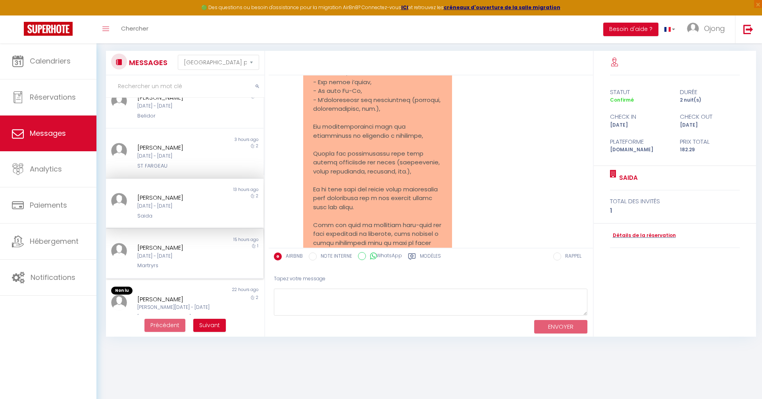
click at [189, 246] on div "Yesim Turan" at bounding box center [177, 248] width 81 height 10
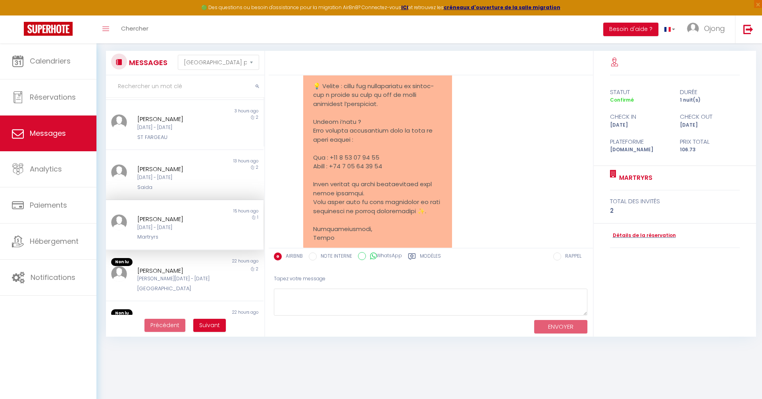
scroll to position [206, 0]
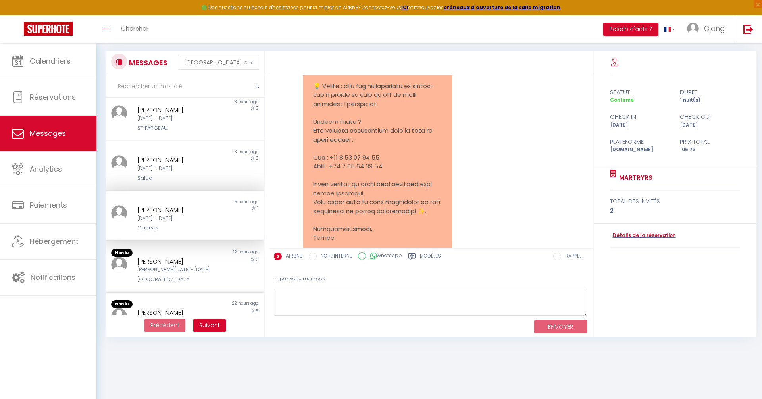
click at [180, 255] on div "Non lu" at bounding box center [145, 253] width 79 height 8
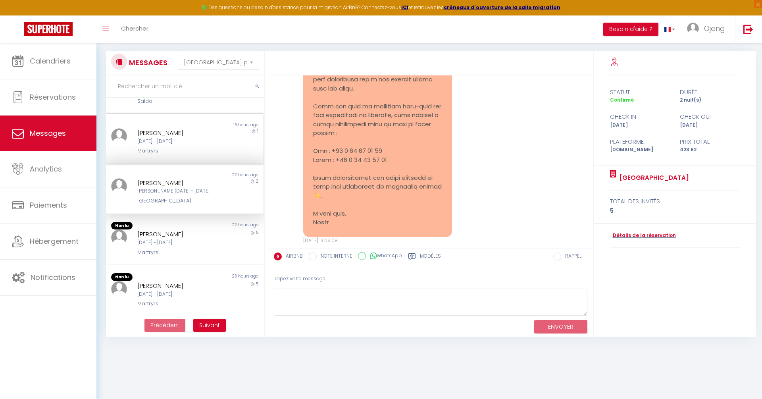
scroll to position [284, 0]
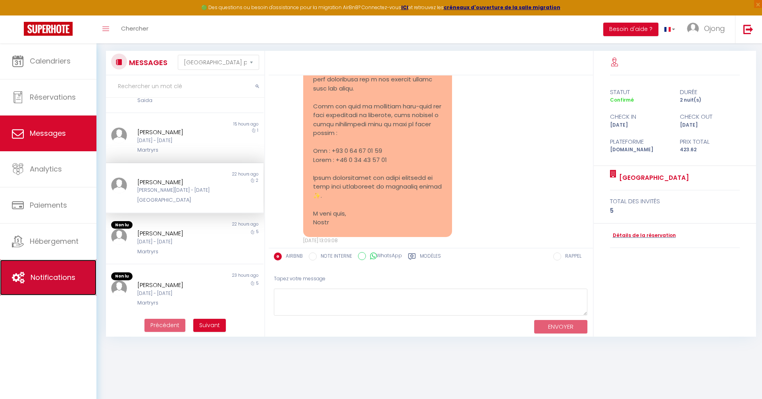
click at [61, 269] on link "Notifications" at bounding box center [48, 278] width 96 height 36
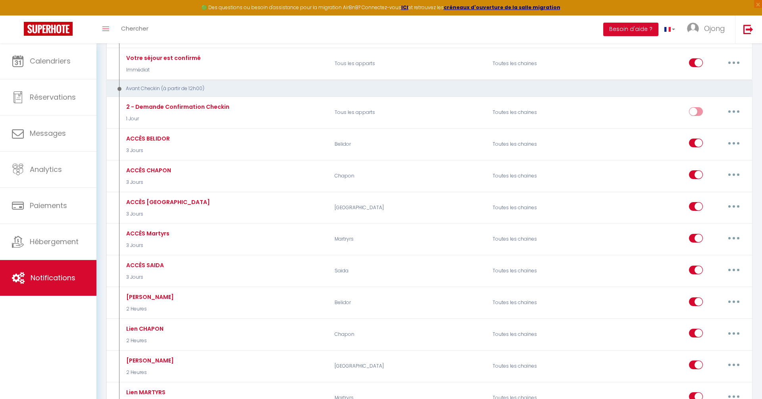
scroll to position [212, 0]
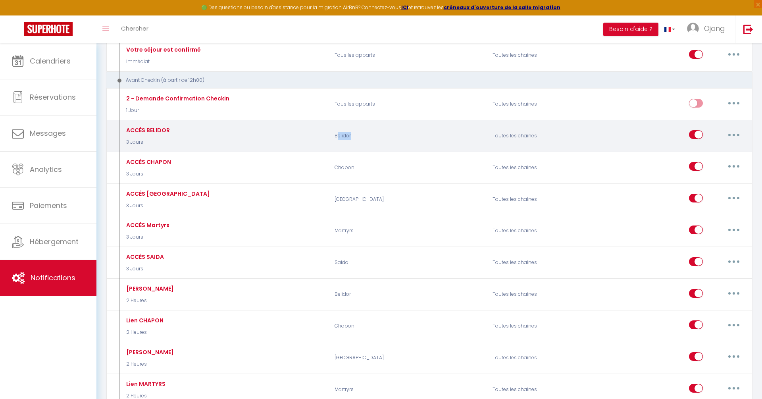
drag, startPoint x: 336, startPoint y: 131, endPoint x: 371, endPoint y: 133, distance: 34.9
click at [371, 133] on p "Belidor" at bounding box center [408, 135] width 158 height 23
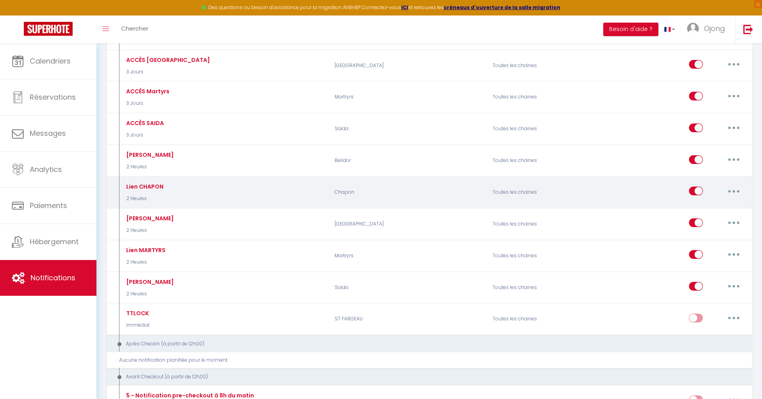
scroll to position [343, 0]
click at [734, 190] on button "button" at bounding box center [734, 193] width 22 height 13
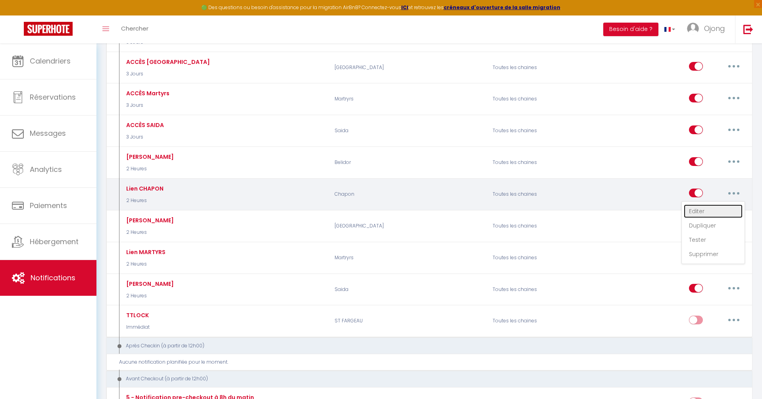
click at [713, 205] on link "Editer" at bounding box center [713, 210] width 59 height 13
type input "Lien CHAPON"
select select "2 Heures"
select select "if_booking_is_paid"
checkbox input "true"
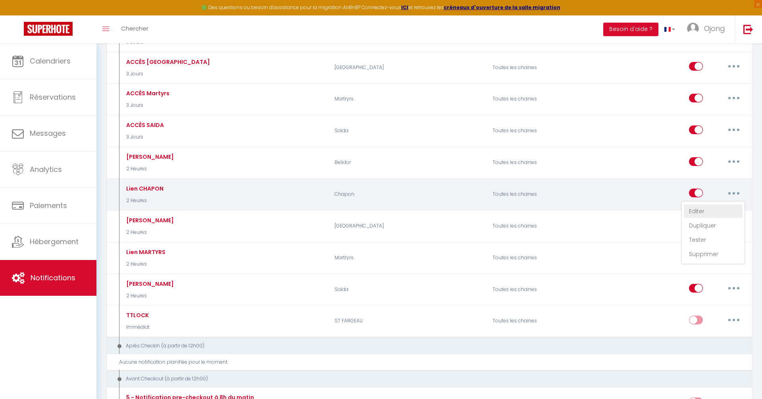
checkbox input "false"
radio input "true"
type input "Codes d'accès"
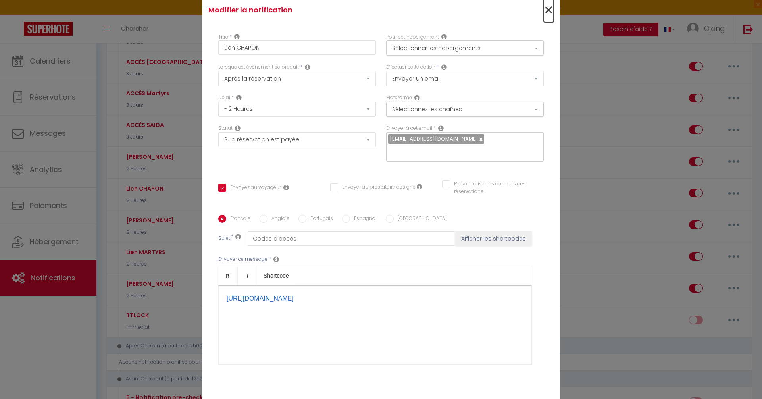
click at [548, 14] on span "×" at bounding box center [549, 10] width 10 height 24
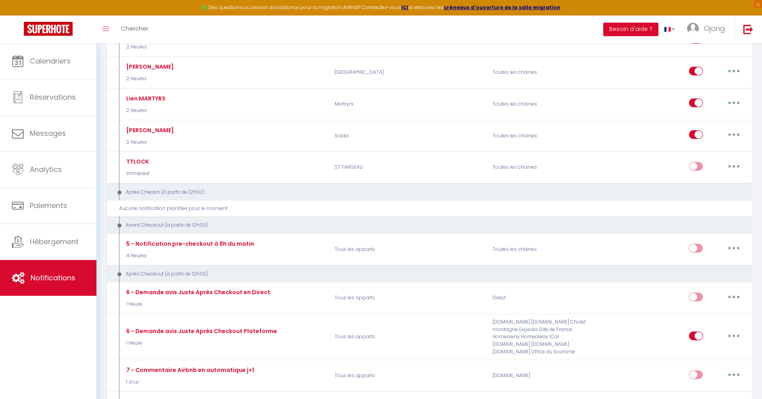
scroll to position [500, 0]
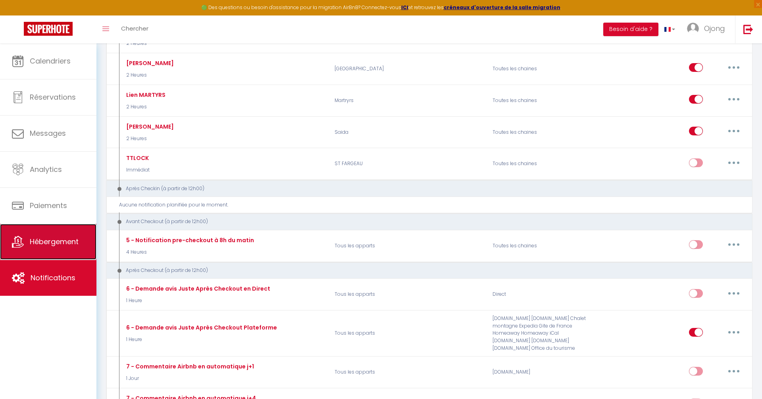
click at [56, 241] on span "Hébergement" at bounding box center [54, 242] width 49 height 10
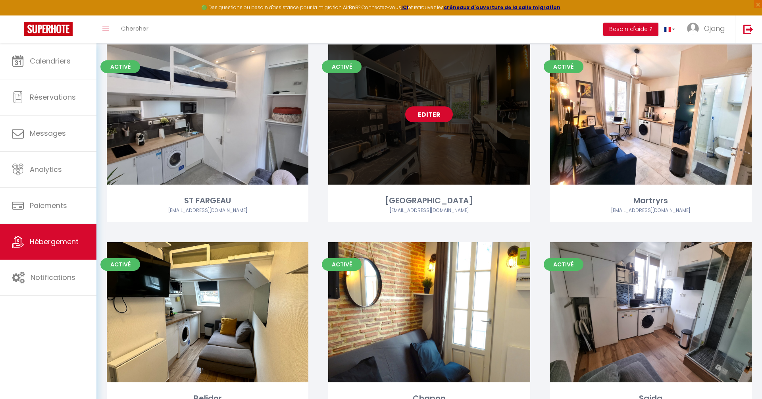
scroll to position [141, 0]
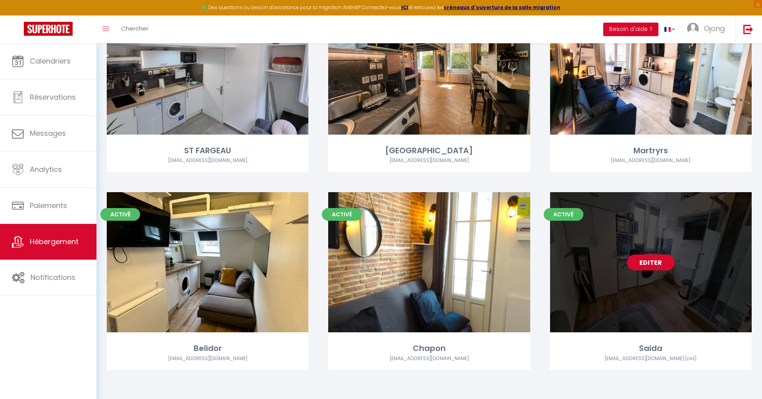
click at [655, 256] on link "Editer" at bounding box center [651, 262] width 48 height 16
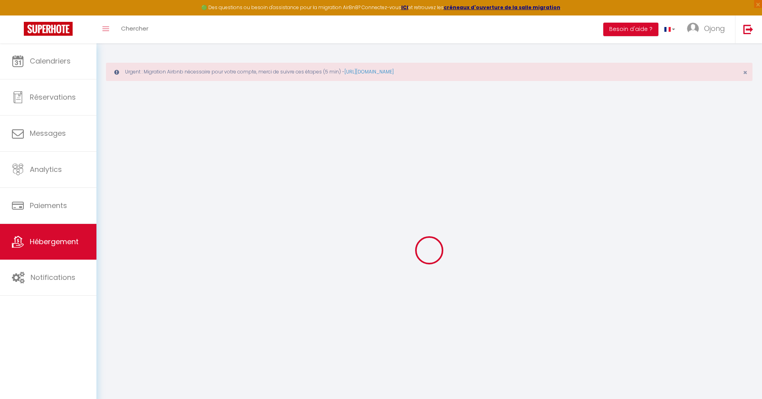
select select "+ 20 %"
select select "+ 21 %"
select select
checkbox input "false"
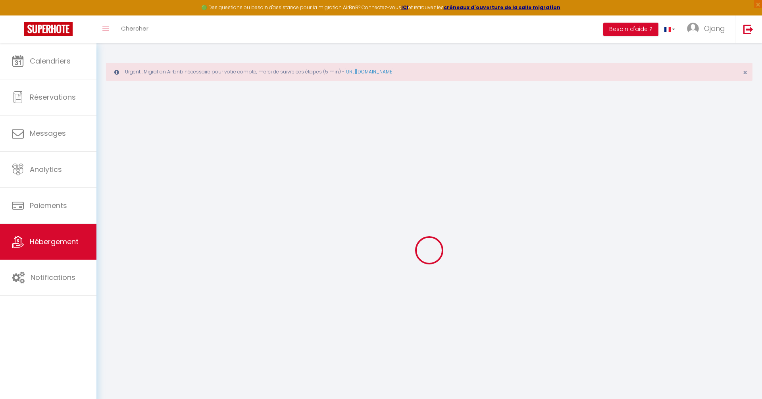
checkbox input "false"
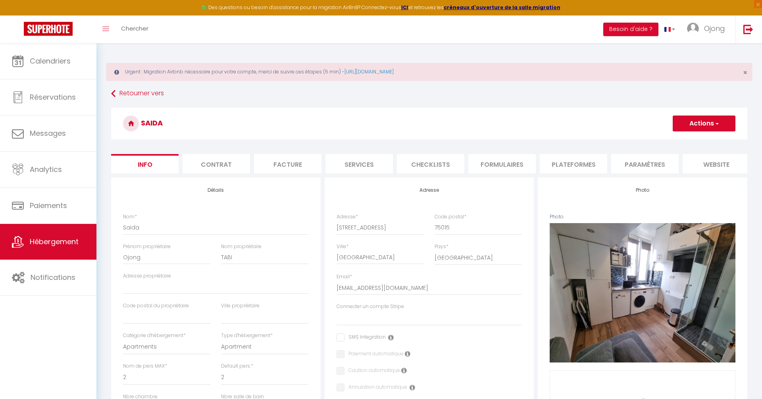
select select
checkbox input "false"
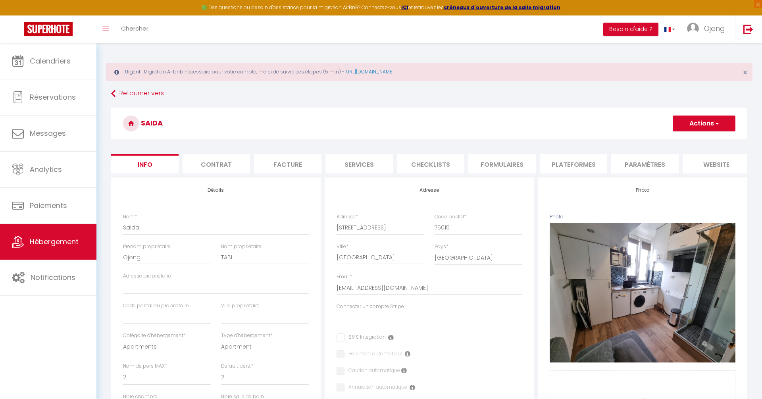
checkbox input "false"
select select "18889-964584537113148067"
click at [580, 161] on li "Plateformes" at bounding box center [573, 163] width 67 height 19
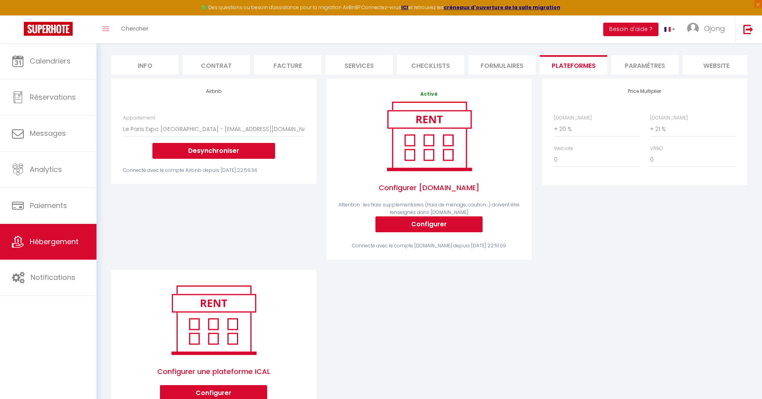
scroll to position [100, 0]
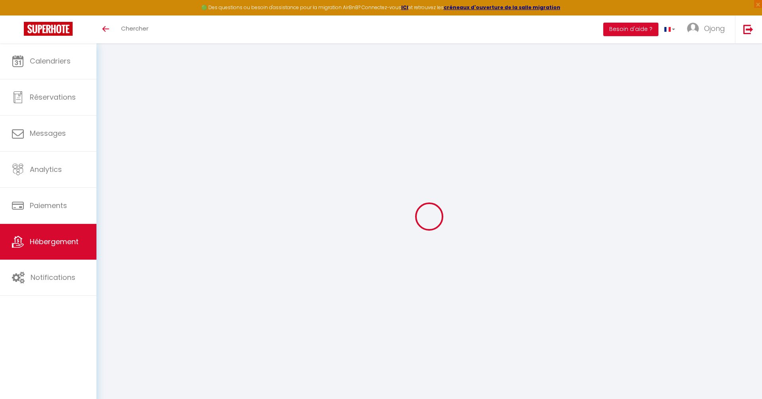
select select "18889-964584537113148067"
select select "+ 20 %"
select select "+ 21 %"
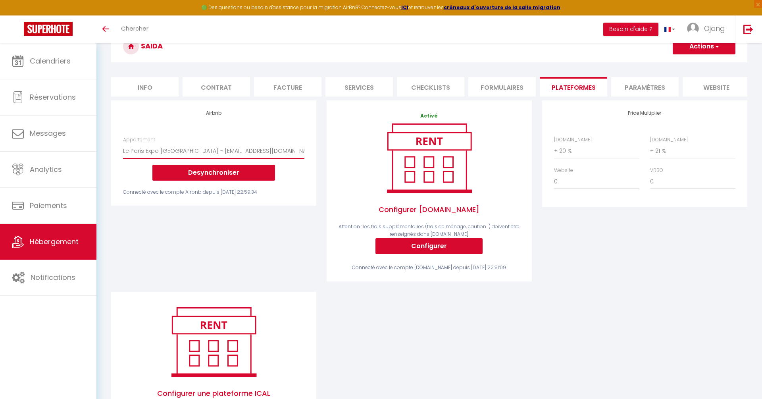
click at [298, 151] on select "SAIDA · Le Paris Expo [GEOGRAPHIC_DATA] - [EMAIL_ADDRESS][DOMAIN_NAME] Le Paris…" at bounding box center [213, 150] width 181 height 15
click at [224, 165] on button "Desynchroniser" at bounding box center [213, 173] width 123 height 16
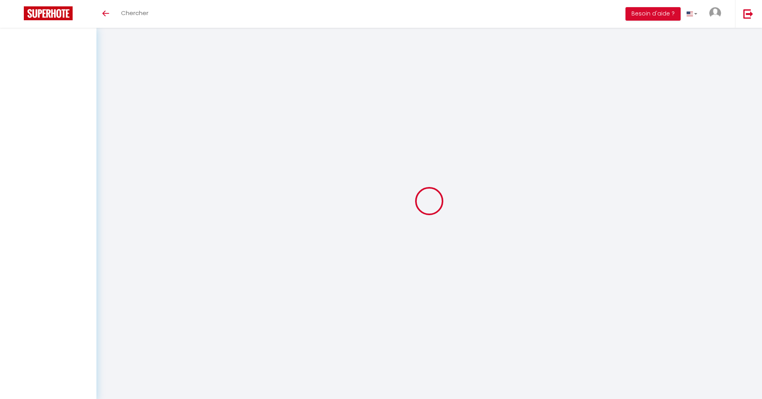
scroll to position [43, 0]
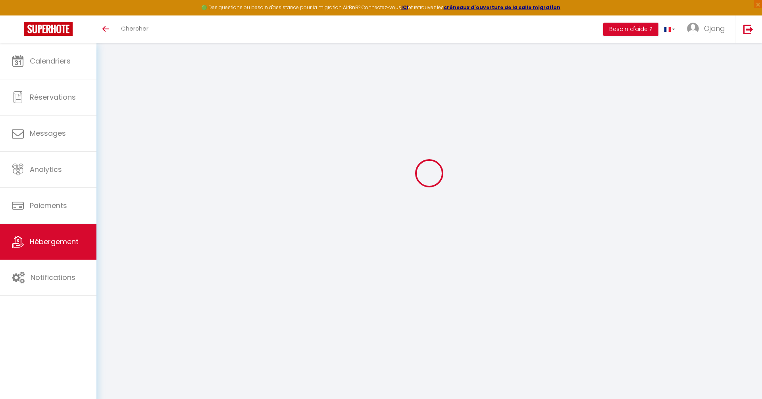
select select "+ 20 %"
select select "+ 21 %"
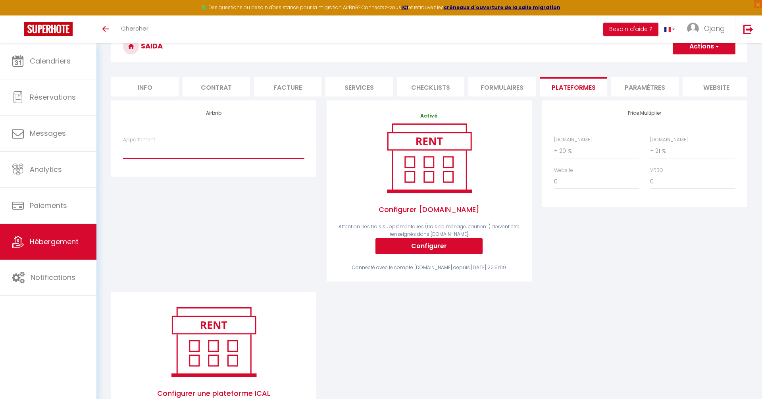
click at [206, 152] on select "SAIDA · Le Paris Expo [GEOGRAPHIC_DATA] - [EMAIL_ADDRESS][DOMAIN_NAME] Le Paris…" at bounding box center [213, 150] width 181 height 15
select select "18887-964584537113148067"
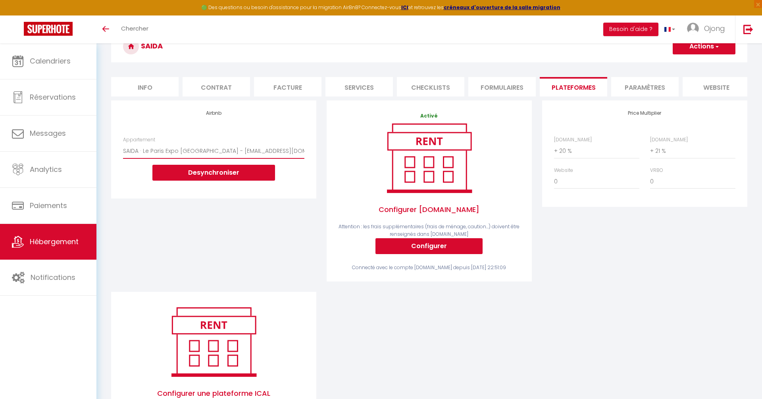
scroll to position [27, 0]
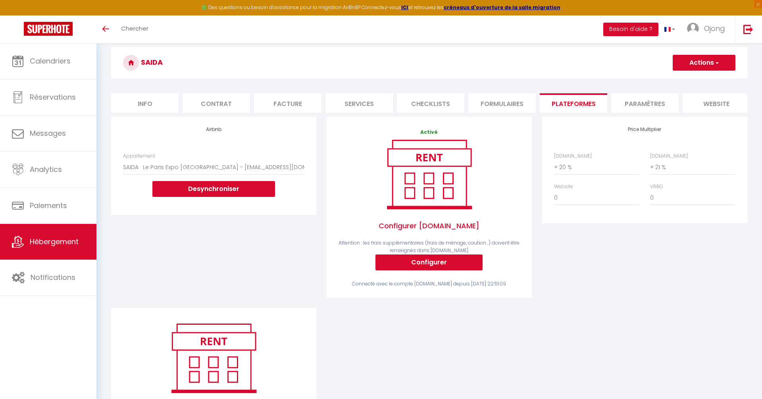
click at [723, 58] on button "Actions" at bounding box center [704, 63] width 63 height 16
click at [702, 77] on link "Enregistrer" at bounding box center [703, 80] width 63 height 10
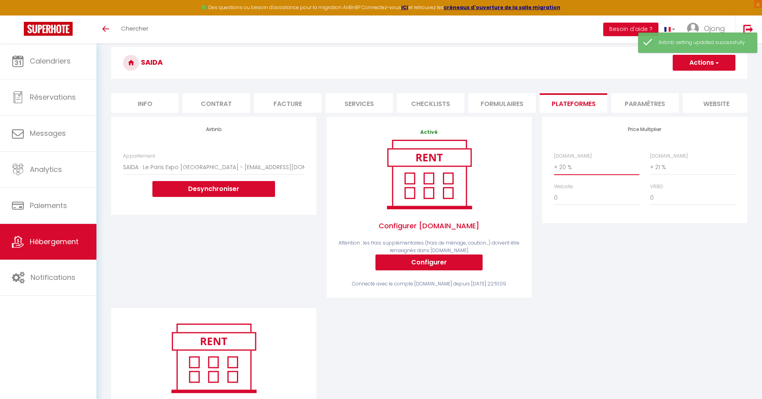
click at [566, 160] on select "0 + 1 % + 2 % + 3 % + 4 % + 5 % + 6 % + 7 % + 8 % + 9 %" at bounding box center [596, 167] width 85 height 15
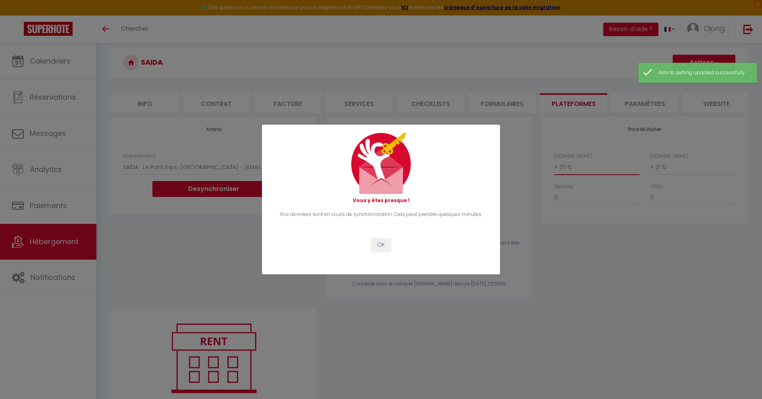
select select "+ 22 %"
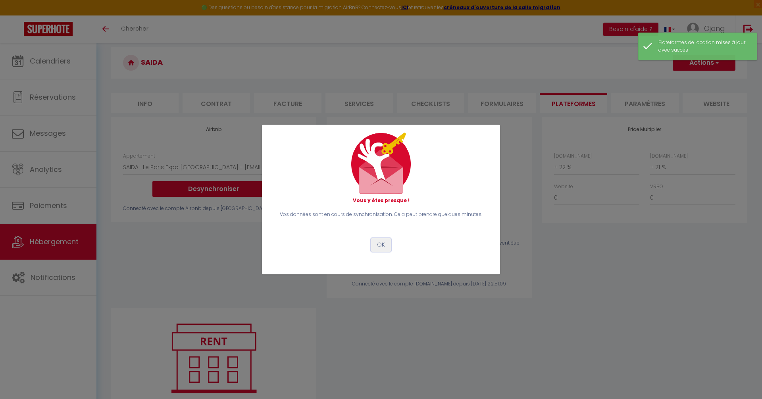
click at [376, 242] on button "OK" at bounding box center [381, 244] width 20 height 13
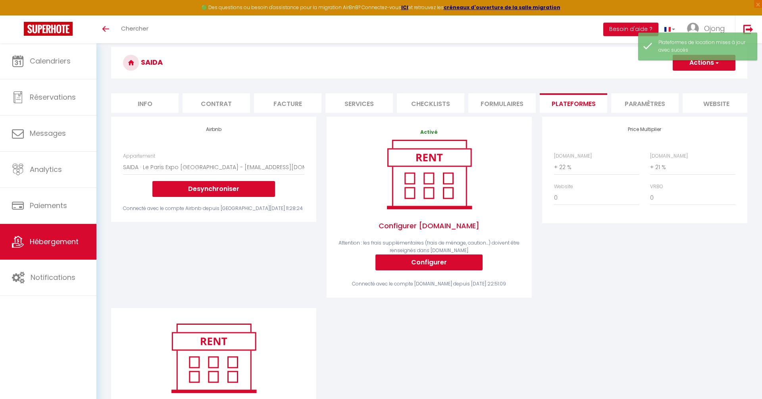
click at [698, 64] on button "Actions" at bounding box center [704, 63] width 63 height 16
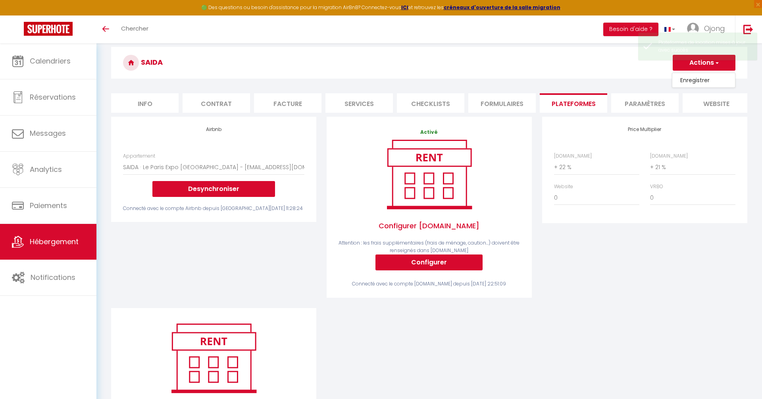
click at [690, 81] on link "Enregistrer" at bounding box center [703, 80] width 63 height 10
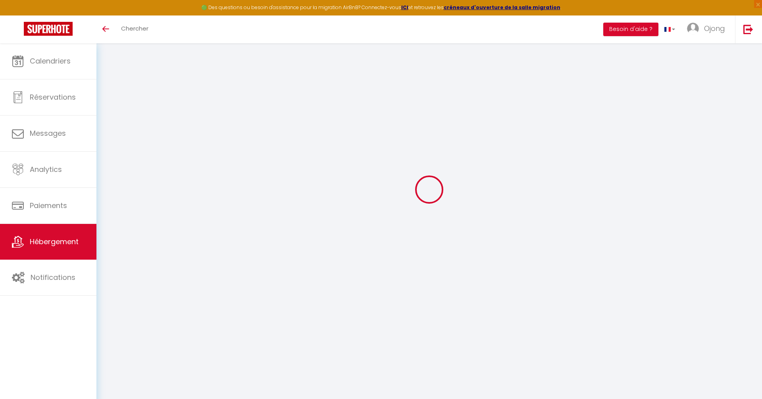
scroll to position [27, 0]
select select "18887-964584537113148067"
select select "+ 22 %"
select select "+ 21 %"
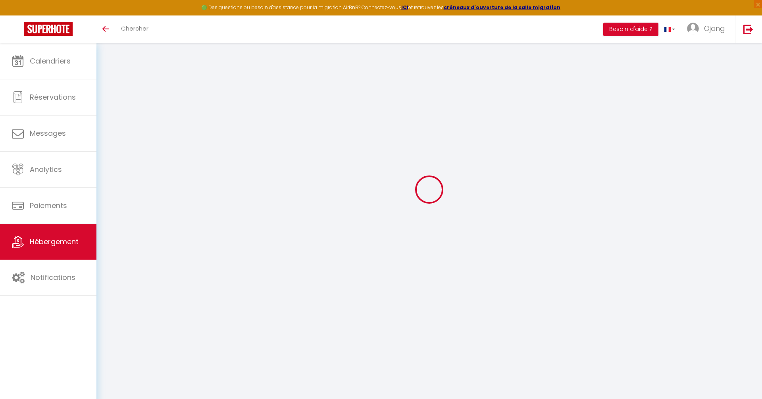
select select "180"
select select "EUR"
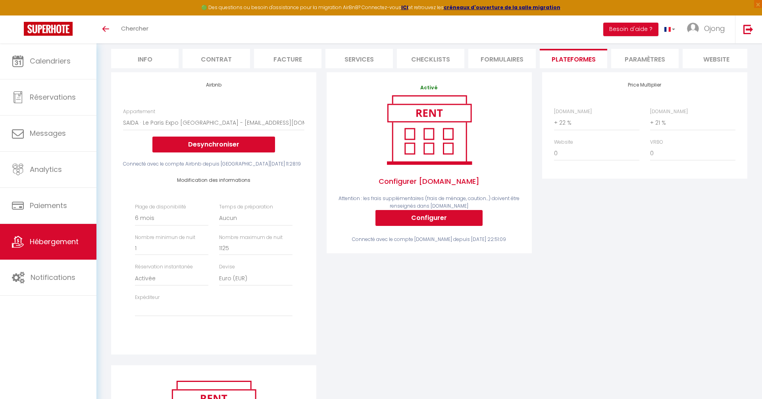
scroll to position [73, 0]
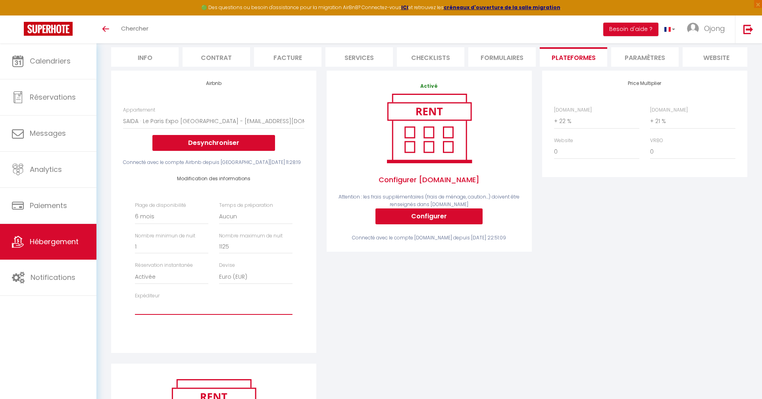
click at [183, 308] on select "rent.accessco@gmail.com accessetco@gmail.com rent.accessco@gmail.com (old)" at bounding box center [214, 307] width 158 height 15
select select "8822"
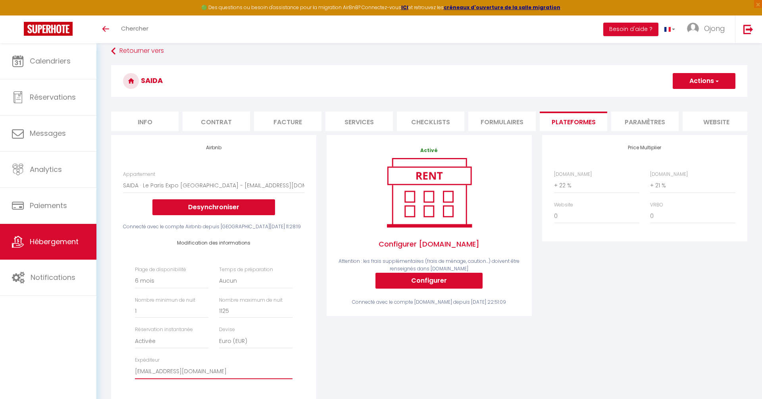
scroll to position [0, 0]
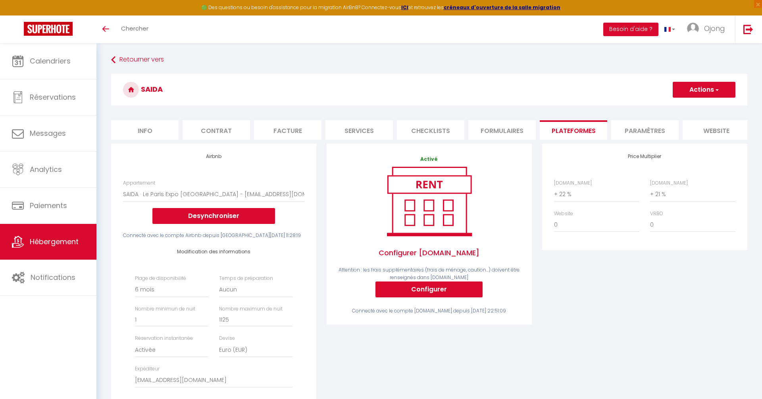
click at [719, 89] on button "Actions" at bounding box center [704, 90] width 63 height 16
click at [702, 104] on link "Enregistrer" at bounding box center [703, 107] width 63 height 10
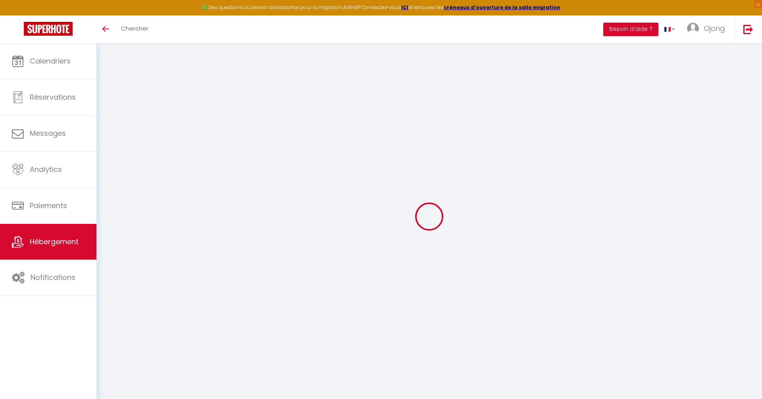
select select "180"
select select "EUR"
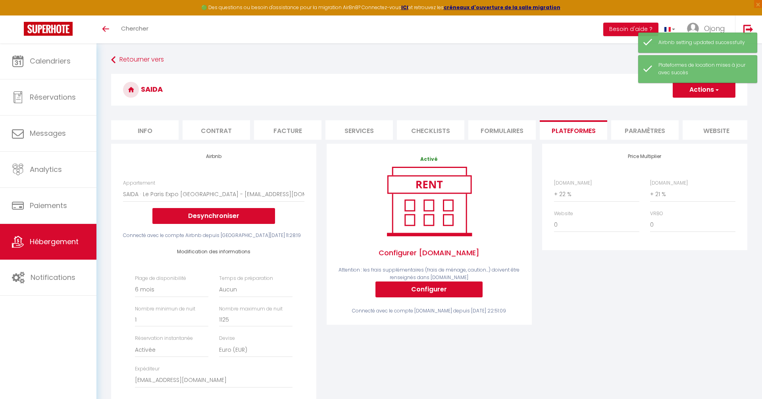
click at [52, 238] on span "Hébergement" at bounding box center [54, 242] width 49 height 10
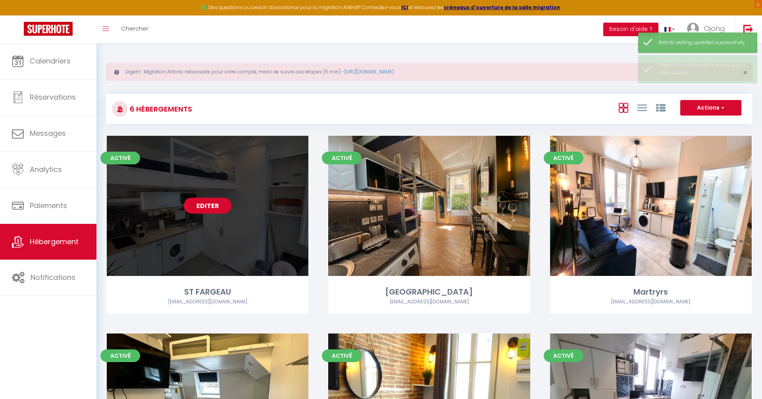
click at [214, 204] on link "Editer" at bounding box center [208, 206] width 48 height 16
select select "3"
select select "2"
select select "1"
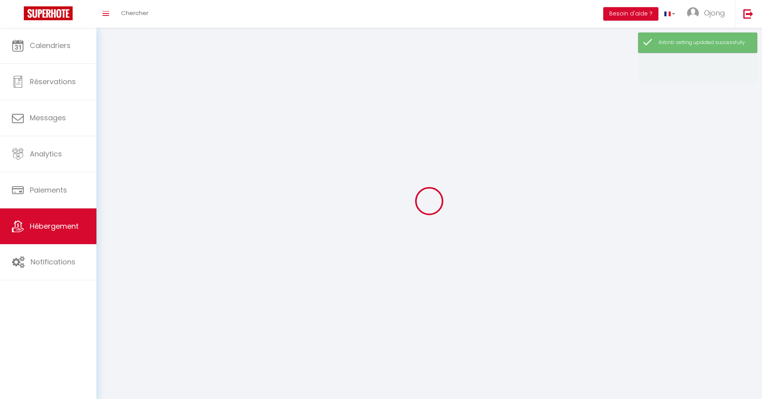
select select
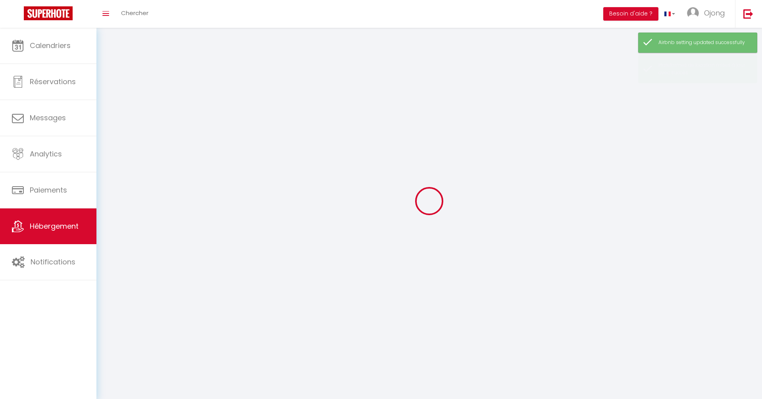
select select
checkbox input "false"
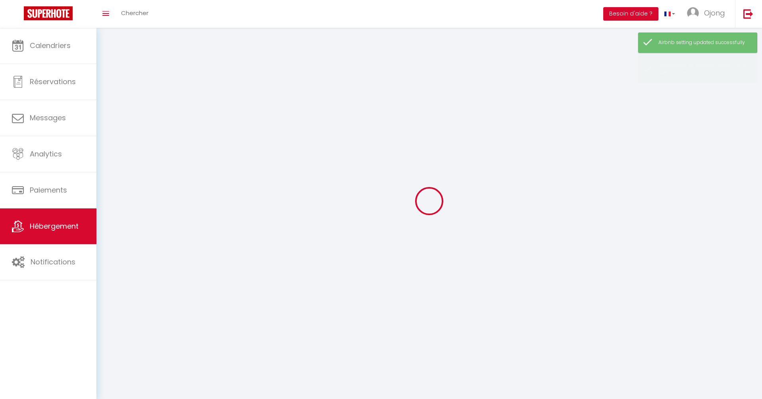
select select
select select "1"
select select "28"
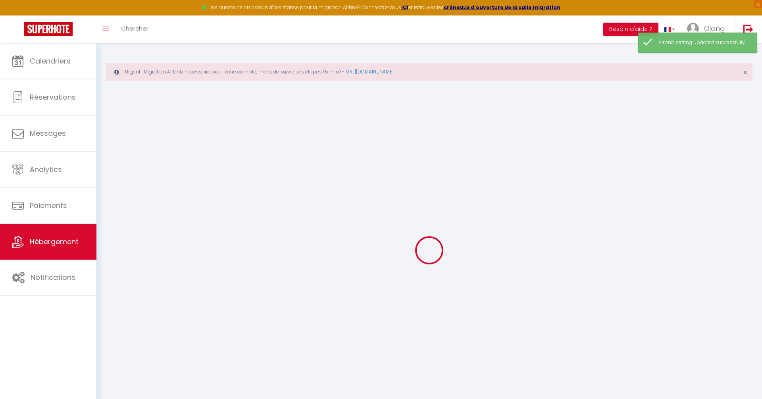
select select
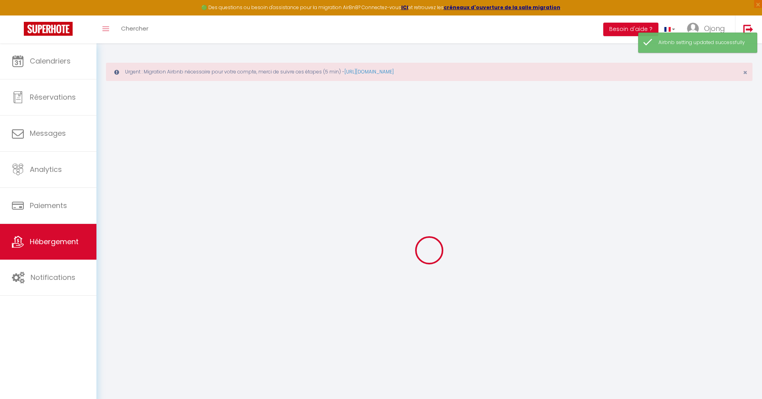
select select
checkbox input "false"
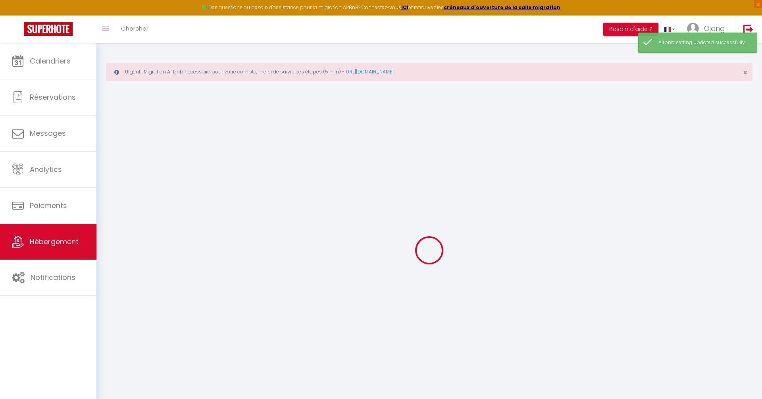
select select
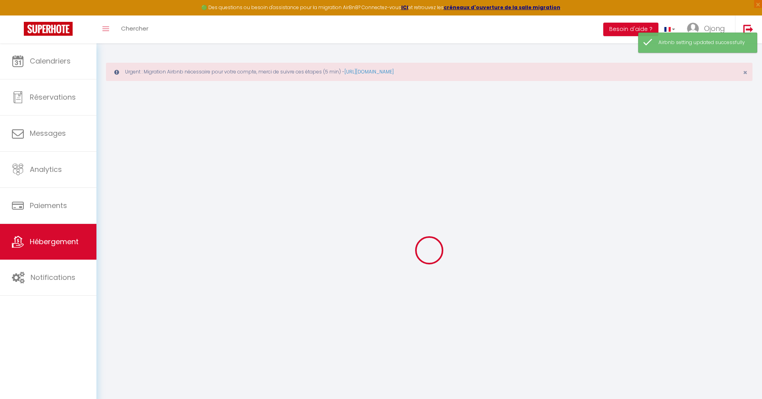
select select
checkbox input "false"
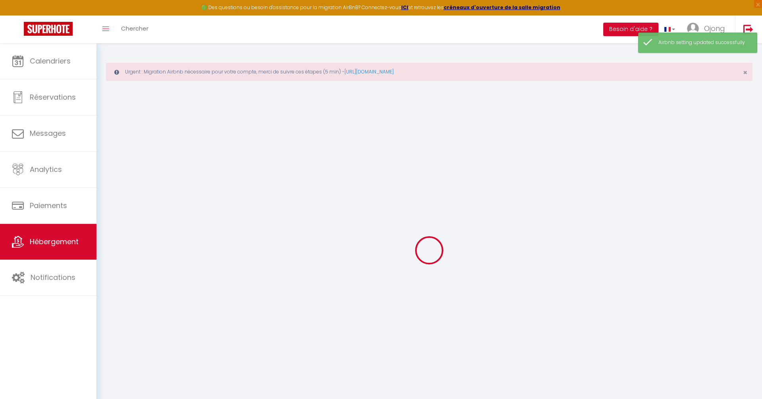
checkbox input "false"
select select
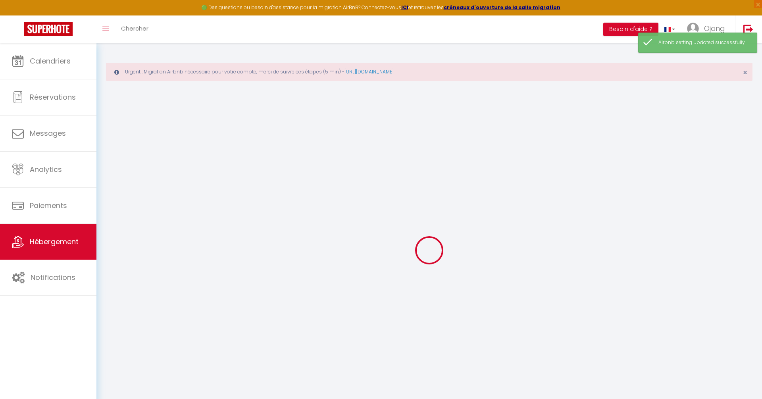
select select
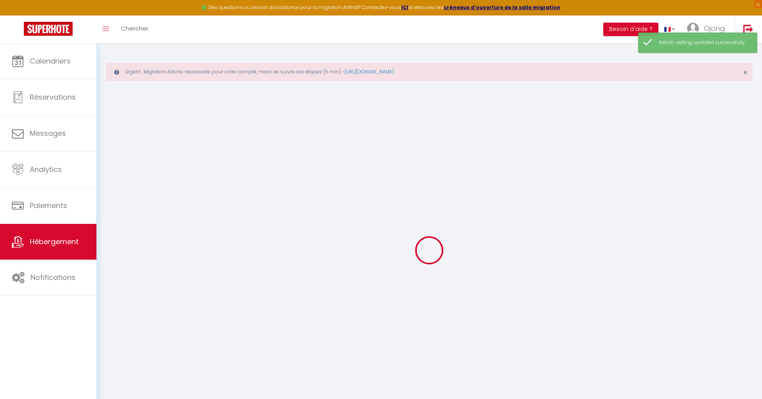
checkbox input "false"
select select
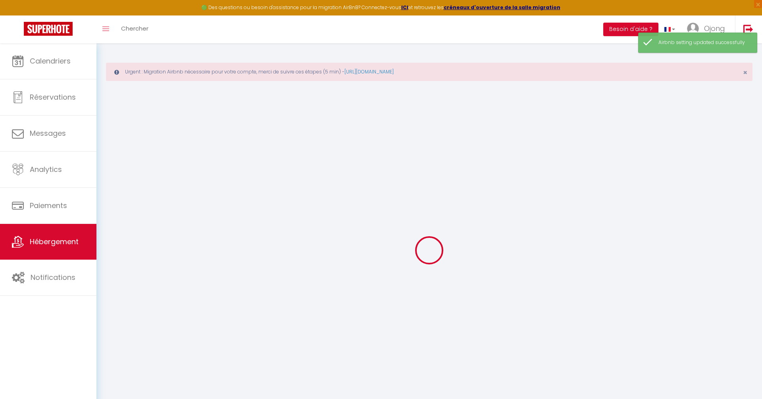
select select
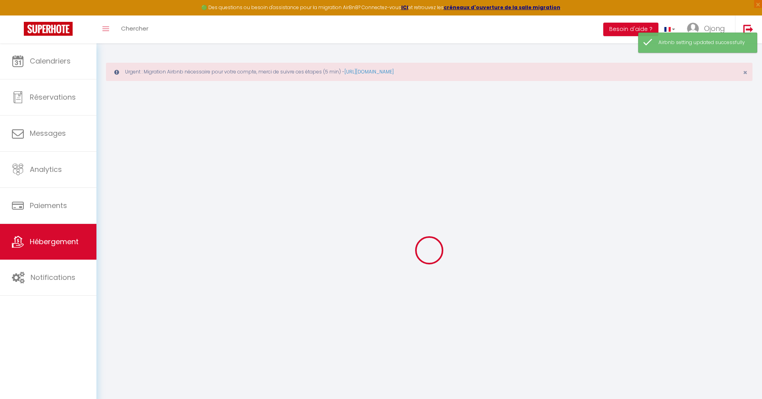
select select
checkbox input "false"
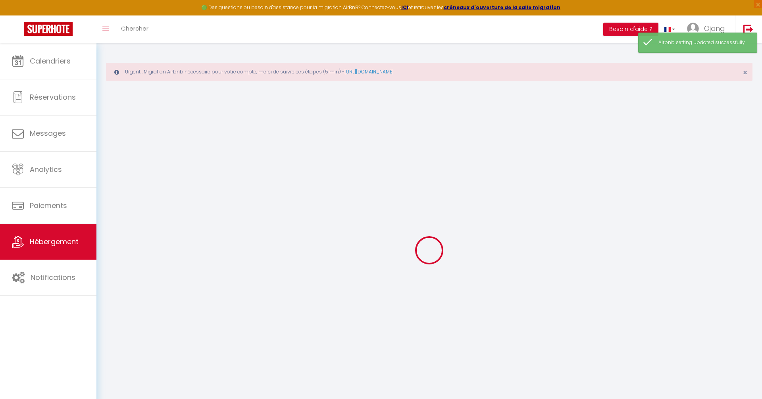
checkbox input "false"
select select
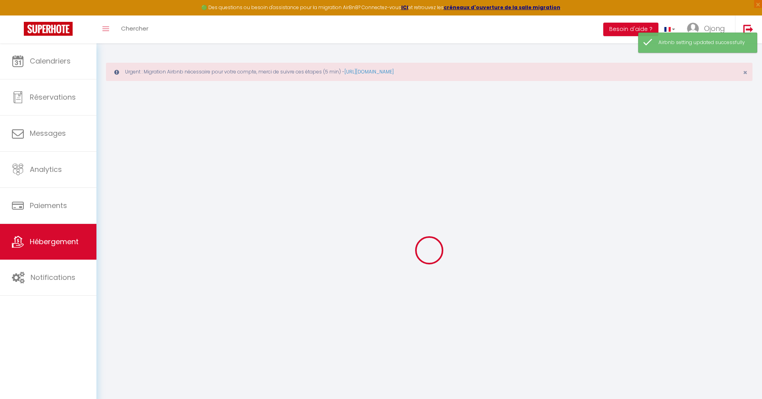
select select
checkbox input "false"
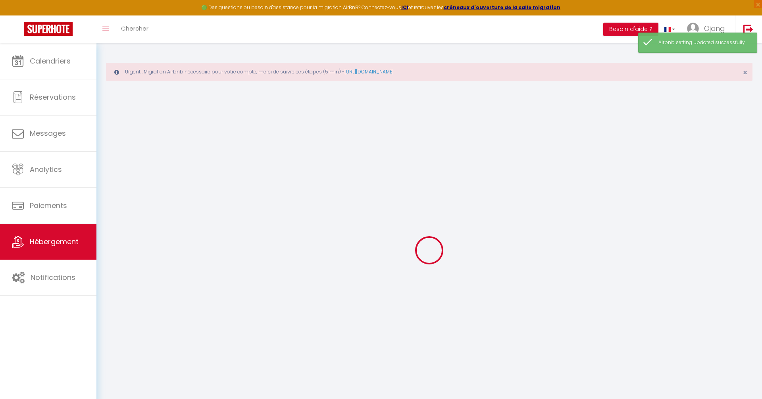
checkbox input "false"
select select
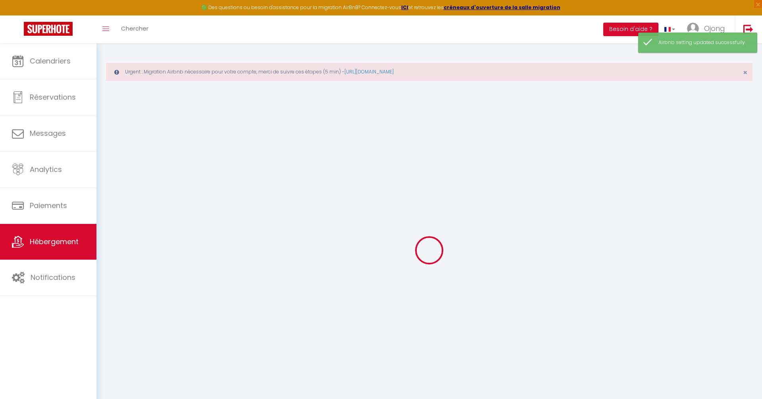
type input "ST FARGEAU"
type input "Ojong"
type input "TABI"
select select "0"
type input "70"
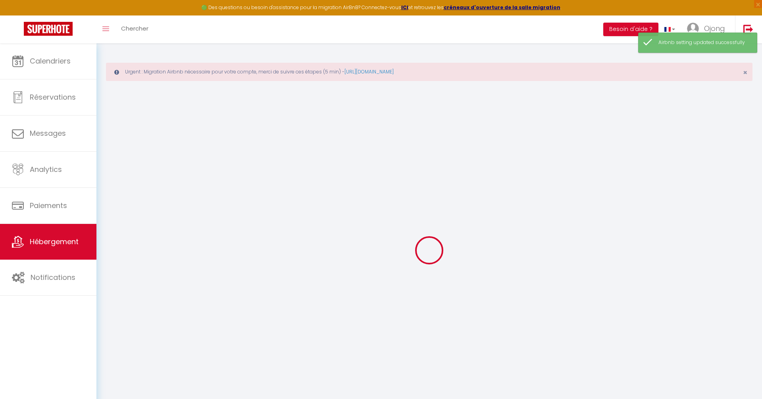
type input "30"
select select
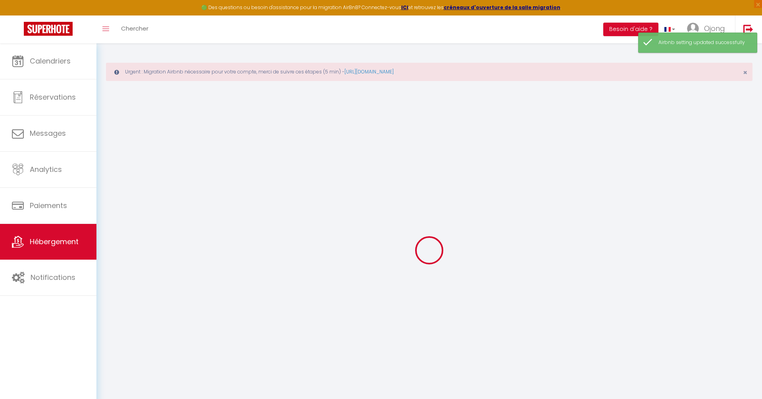
select select
type input "[STREET_ADDRESS]"
type input "75020"
type input "[GEOGRAPHIC_DATA]"
type input "[EMAIL_ADDRESS][DOMAIN_NAME]"
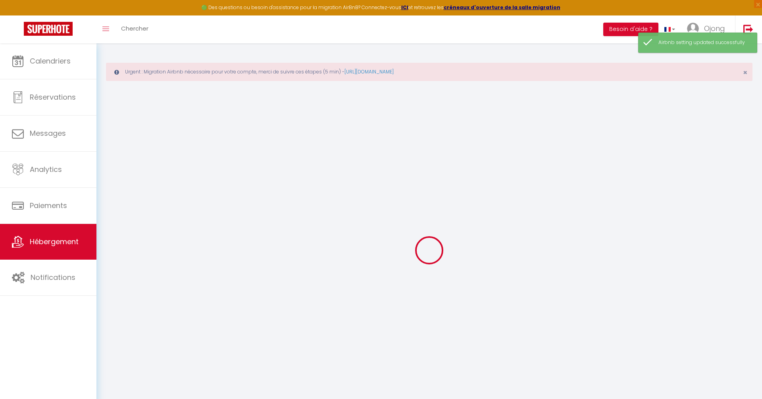
select select
checkbox input "false"
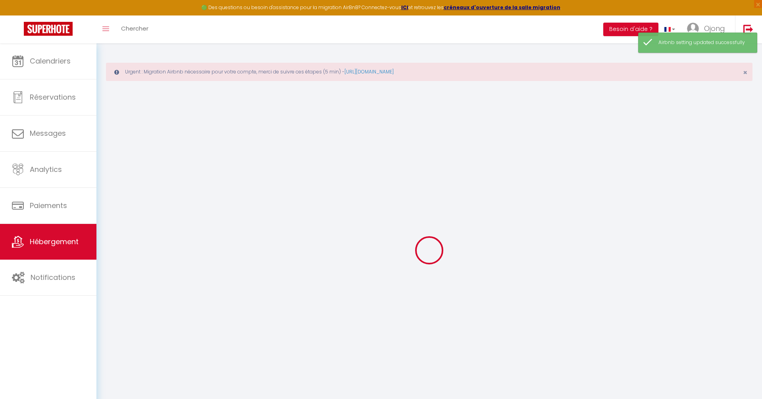
type input "0"
select select
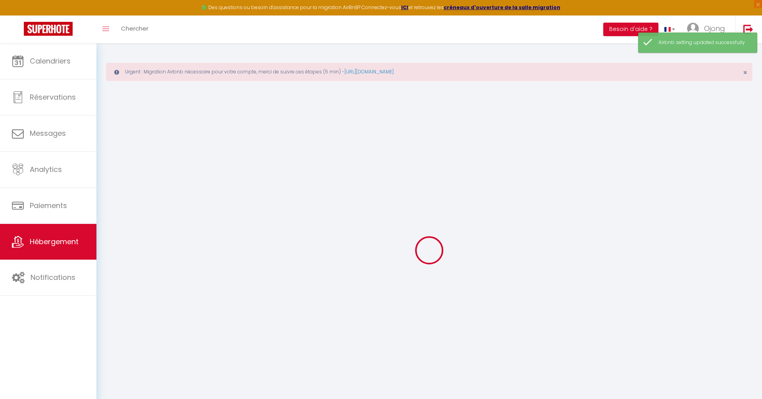
select select
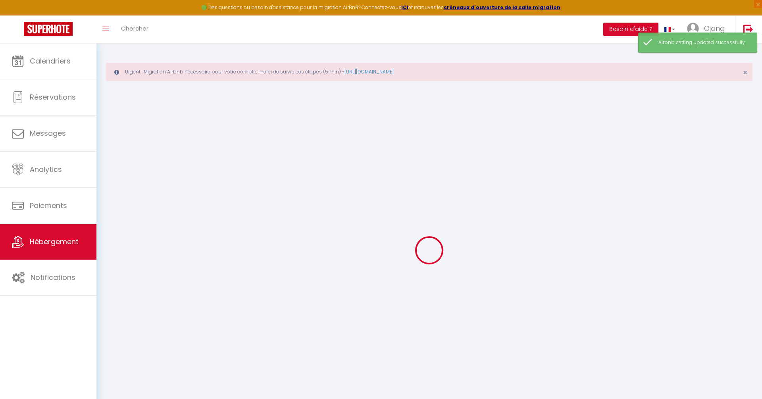
checkbox input "false"
select select
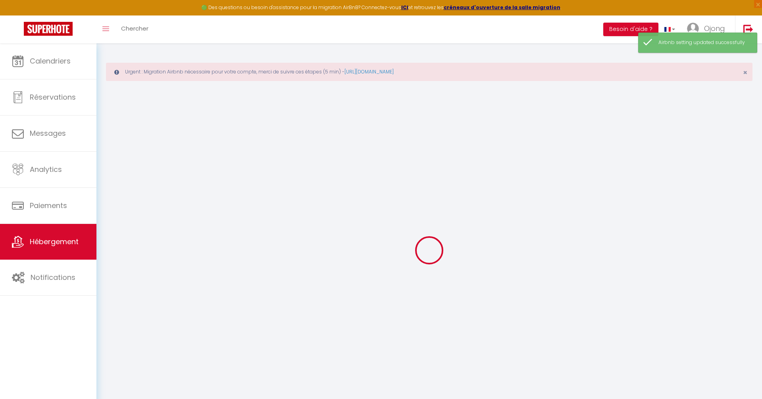
select select
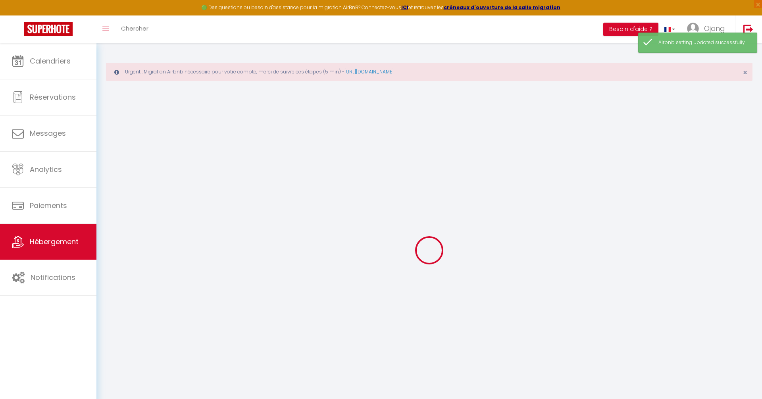
checkbox input "false"
select select
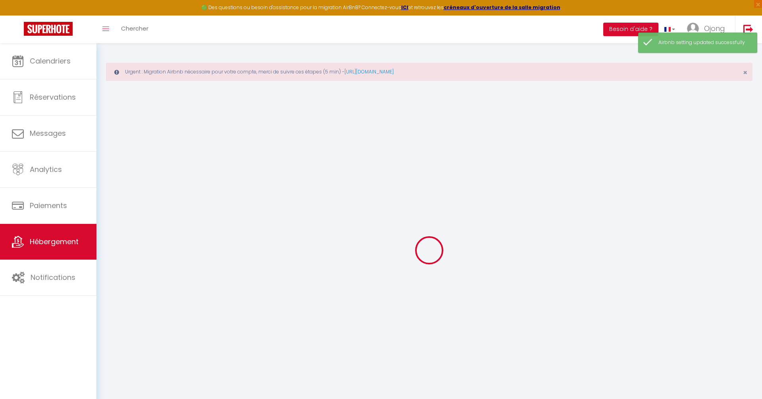
select select
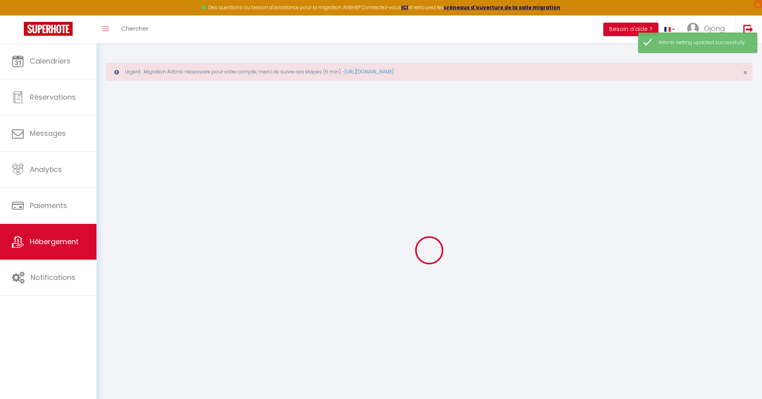
checkbox input "false"
select select
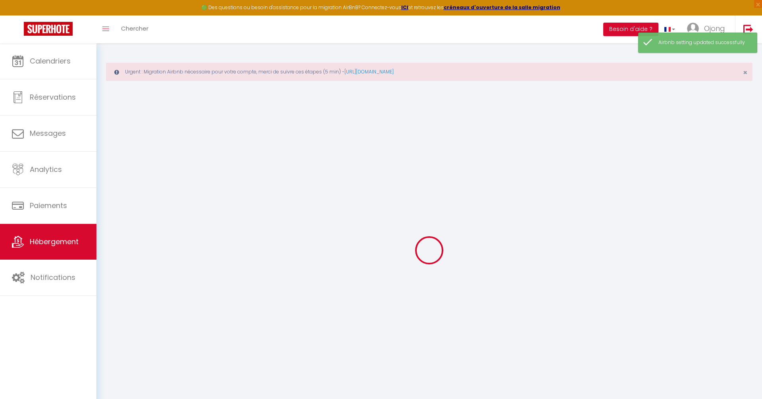
checkbox input "false"
select select "+ 20 %"
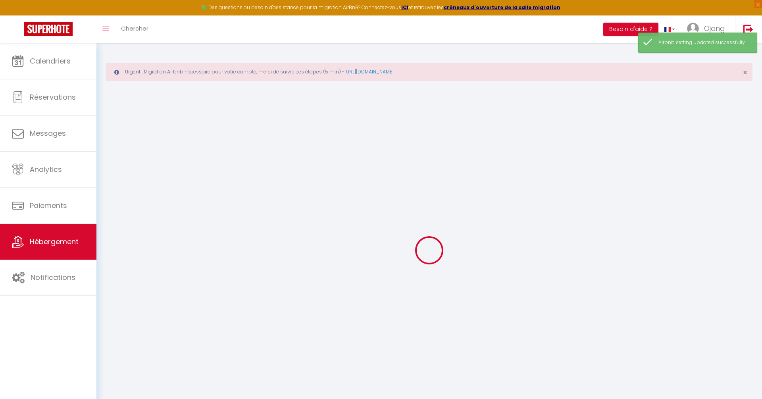
select select "+ 21 %"
select select
checkbox input "false"
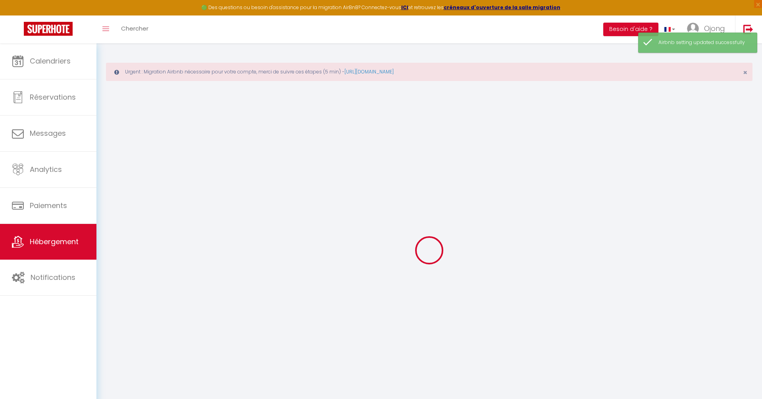
checkbox input "false"
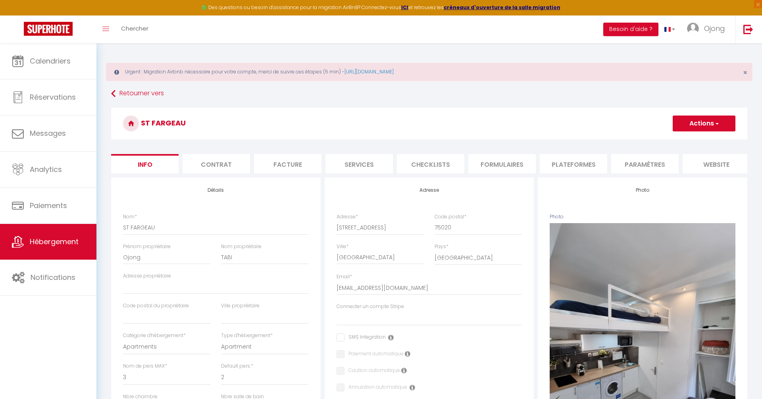
select select
checkbox input "false"
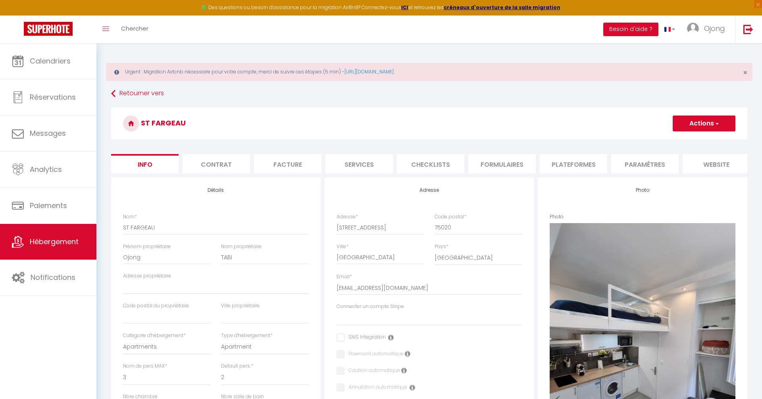
checkbox input "false"
select select "365"
select select "EUR"
select select
select select "8822-1474684907770635310"
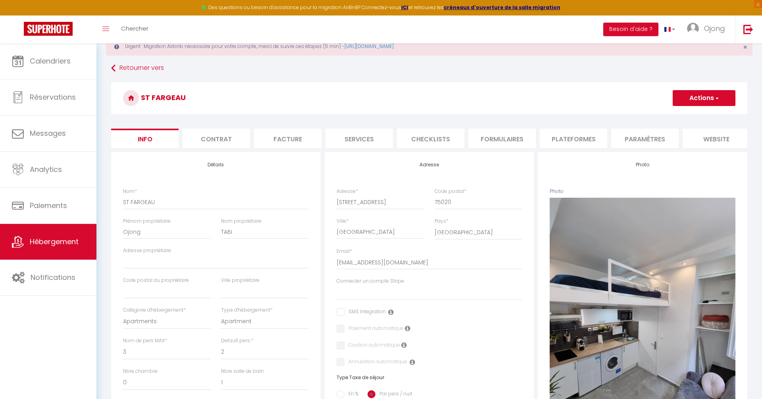
scroll to position [61, 0]
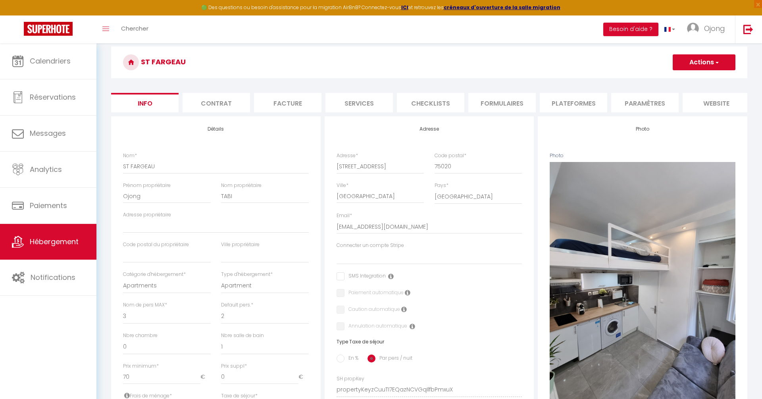
click at [592, 100] on li "Plateformes" at bounding box center [573, 102] width 67 height 19
select select
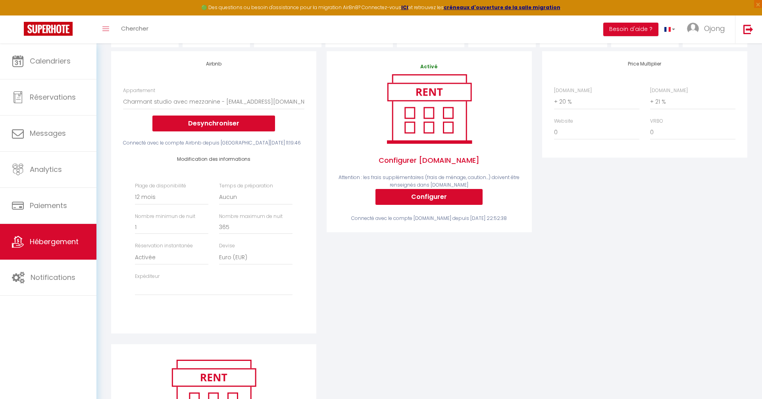
scroll to position [126, 0]
click at [586, 102] on select "0 + 1 % + 2 % + 3 % + 4 % + 5 % + 6 % + 7 % + 8 % + 9 %" at bounding box center [596, 101] width 85 height 15
select select "+ 22 %"
select select
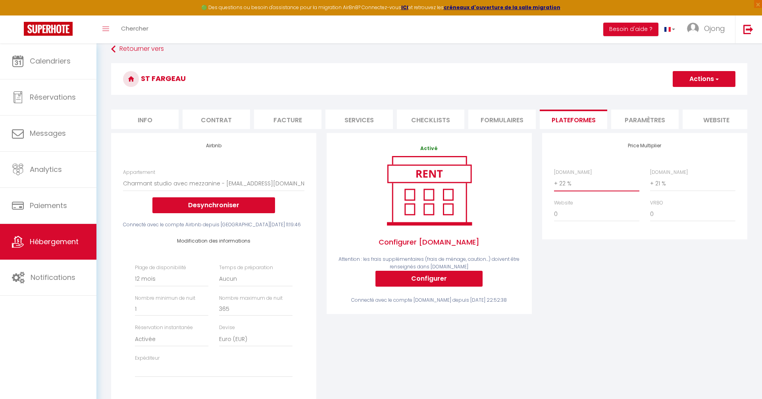
scroll to position [27, 0]
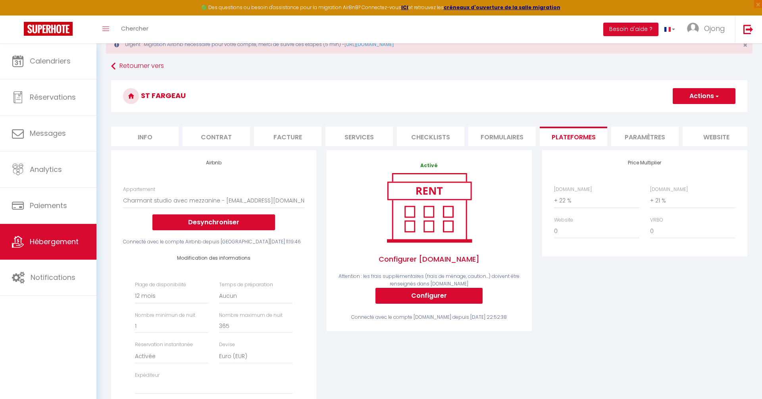
click at [702, 91] on button "Actions" at bounding box center [704, 96] width 63 height 16
click at [688, 110] on link "Enregistrer" at bounding box center [703, 113] width 63 height 10
select select "365"
select select "EUR"
select select
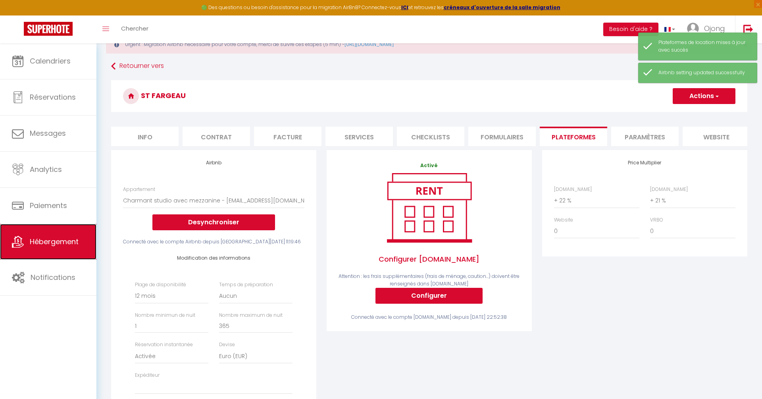
click at [46, 238] on span "Hébergement" at bounding box center [54, 242] width 49 height 10
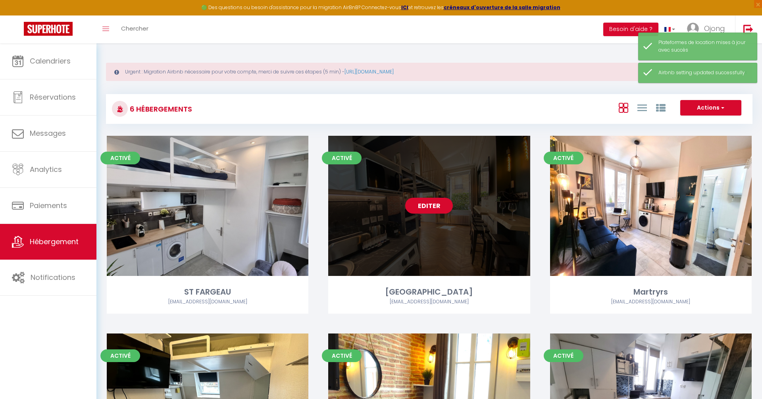
scroll to position [11, 0]
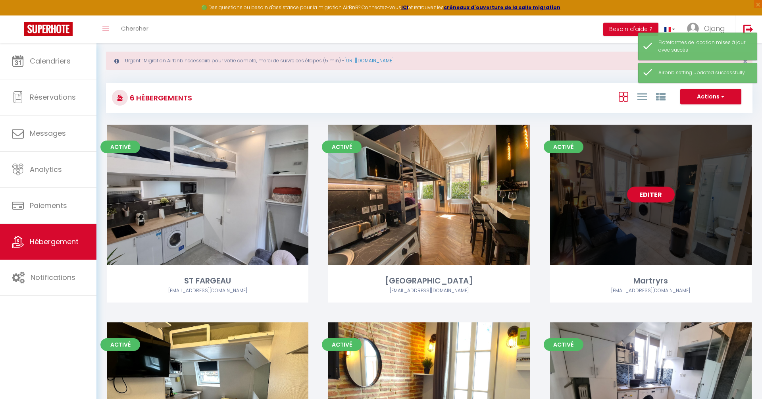
click at [650, 191] on link "Editer" at bounding box center [651, 195] width 48 height 16
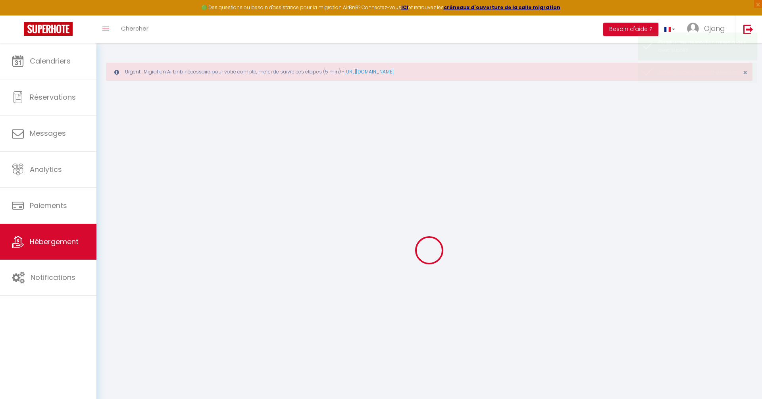
type input "Martryrs"
type input "Ojong"
type input "TABI"
select select "2"
select select "0"
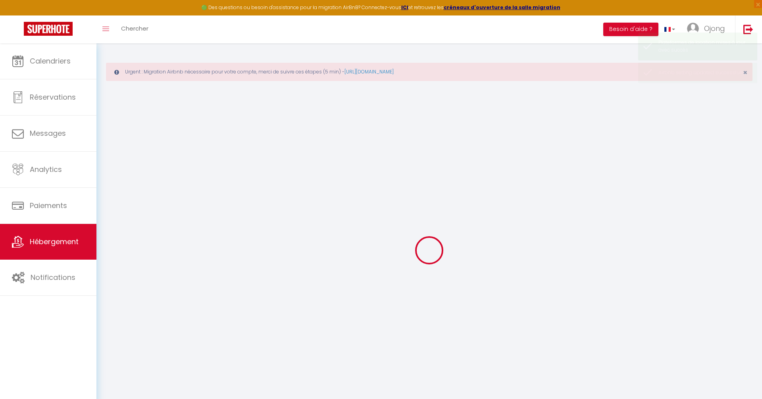
type input "70"
type input "30"
select select
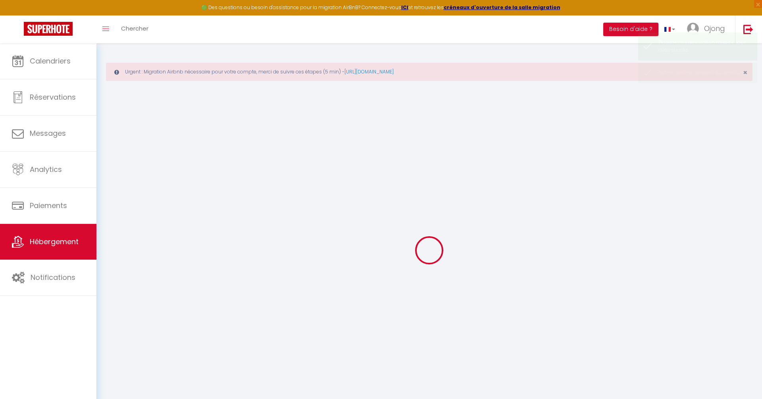
select select
type input "79 rue des martyrs"
type input "75018"
type input "PARIS"
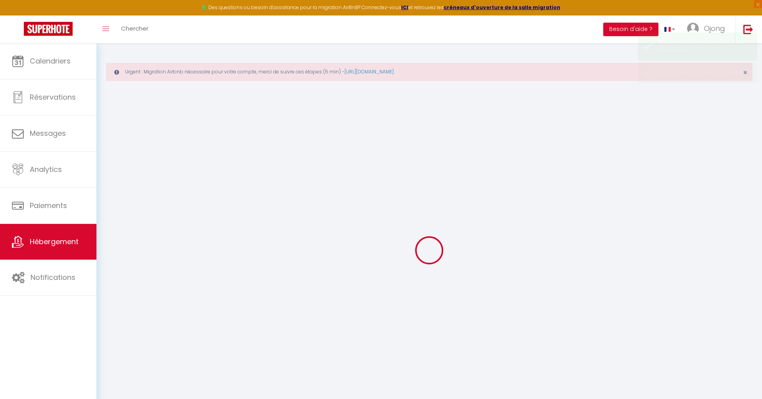
type input "[EMAIL_ADDRESS][DOMAIN_NAME]"
select select
checkbox input "false"
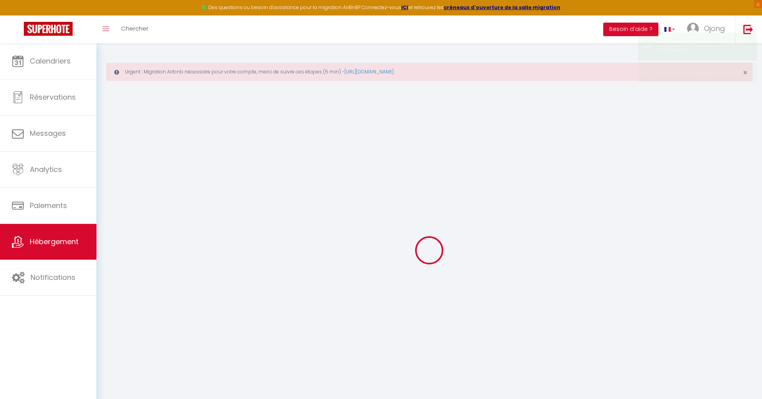
checkbox input "false"
type input "0"
type input "30"
type input "0"
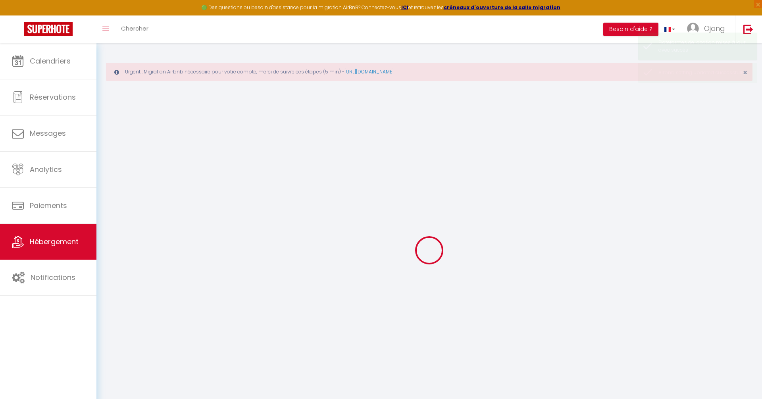
type input "0"
select select
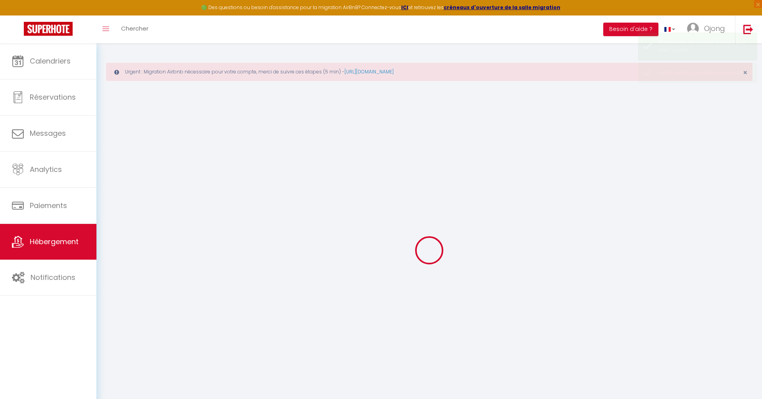
select select
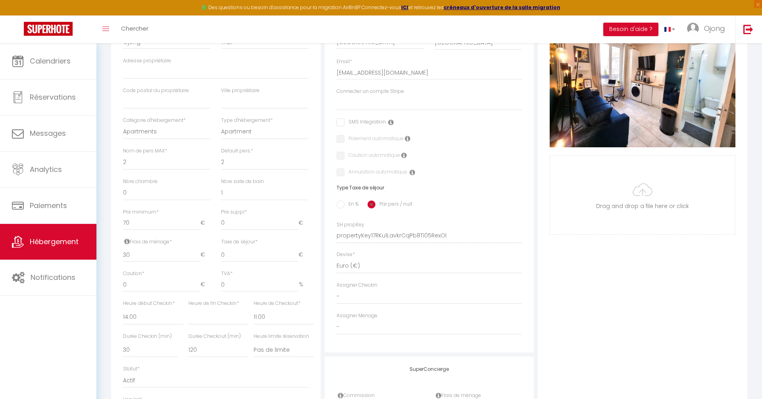
scroll to position [43, 0]
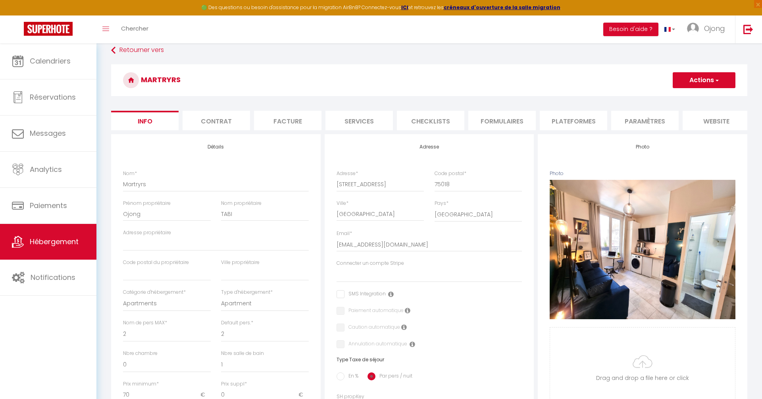
click at [577, 121] on li "Plateformes" at bounding box center [573, 120] width 67 height 19
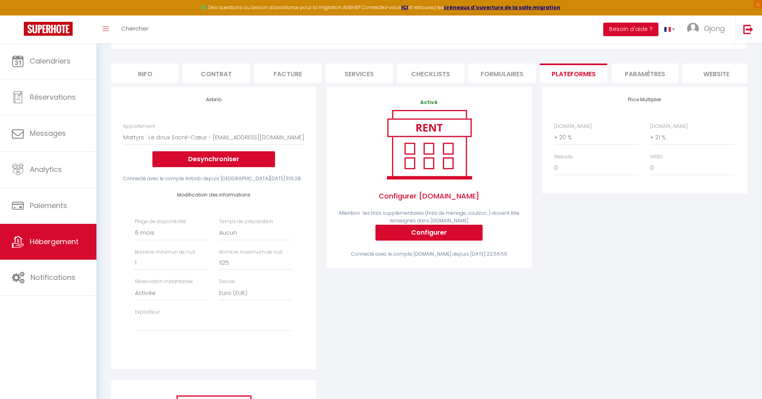
scroll to position [76, 0]
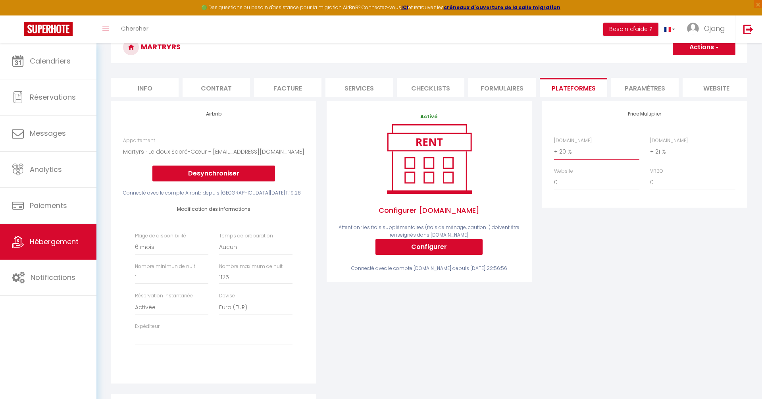
click at [596, 151] on select "0 + 1 % + 2 % + 3 % + 4 % + 5 % + 6 % + 7 % + 8 % + 9 %" at bounding box center [596, 151] width 85 height 15
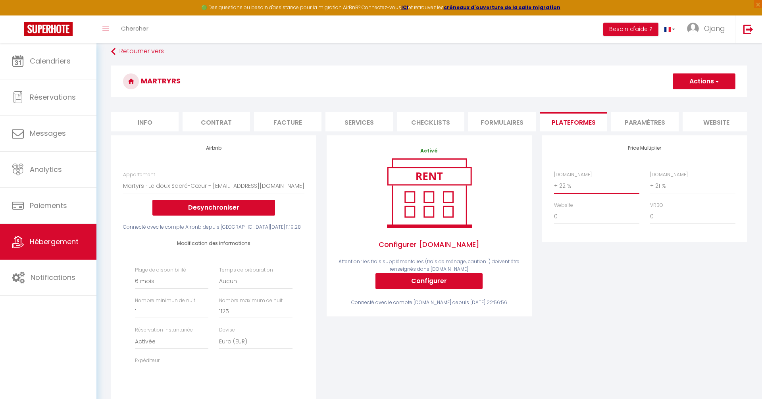
scroll to position [5, 0]
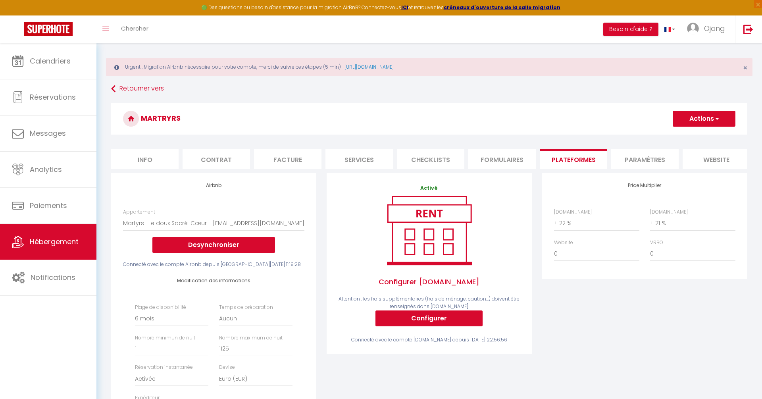
click at [723, 119] on button "Actions" at bounding box center [704, 119] width 63 height 16
click at [709, 136] on link "Enregistrer" at bounding box center [703, 136] width 63 height 10
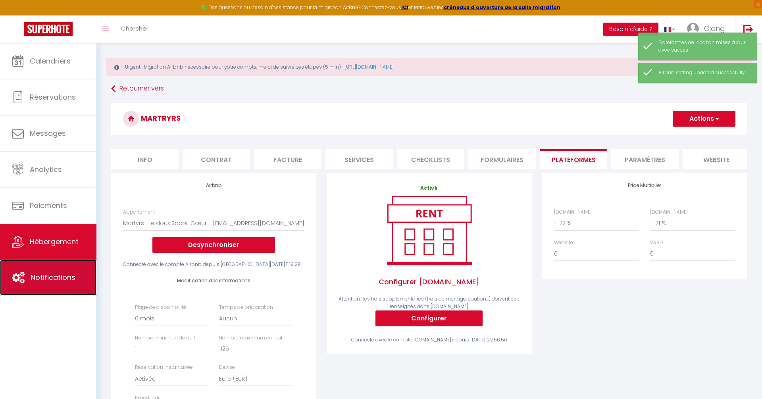
click at [20, 275] on icon at bounding box center [18, 277] width 13 height 12
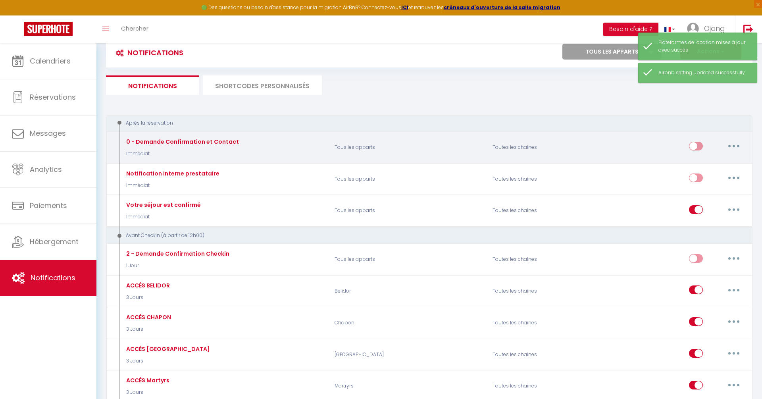
scroll to position [61, 0]
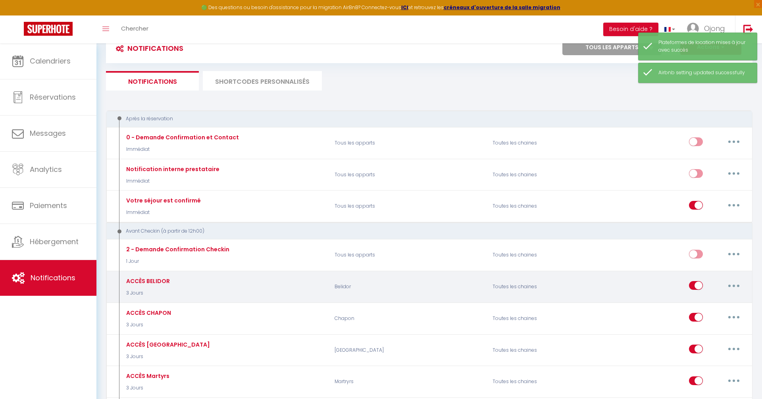
click at [735, 279] on button "button" at bounding box center [734, 285] width 22 height 13
click at [710, 302] on link "Editer" at bounding box center [713, 303] width 59 height 13
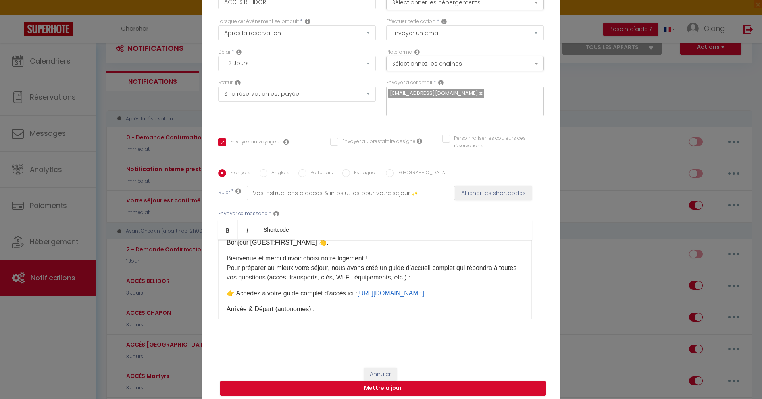
scroll to position [13, 0]
drag, startPoint x: 359, startPoint y: 285, endPoint x: 463, endPoint y: 285, distance: 104.4
click at [464, 285] on p "👉 Accédez à votre guide complet d'accès ici : https://beldior.my.canva.site/" at bounding box center [375, 290] width 297 height 10
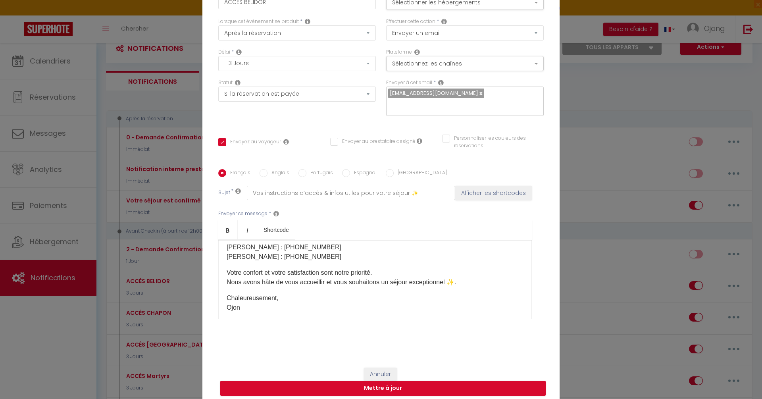
scroll to position [275, 0]
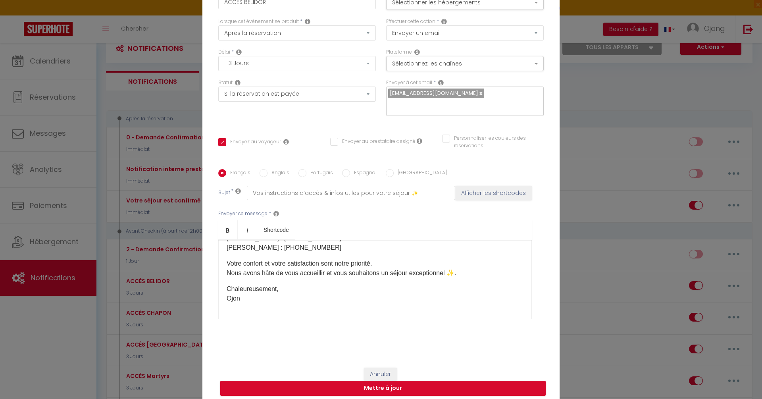
click at [611, 90] on div "Modifier la notification × Titre * ACCÈS BELIDOR Pour cet hébergement Sélection…" at bounding box center [381, 199] width 762 height 399
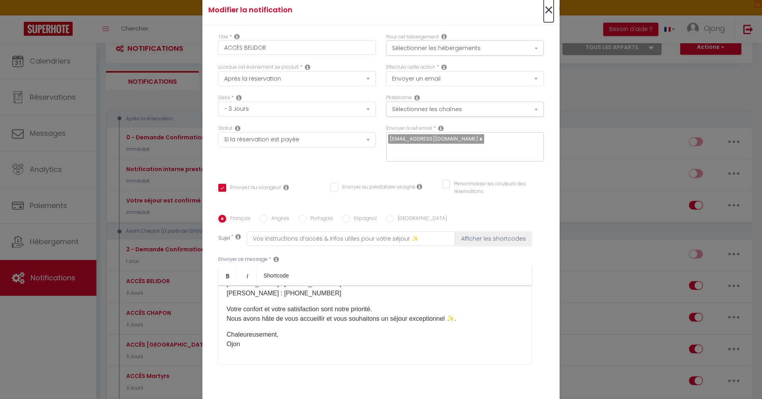
click at [551, 17] on span "×" at bounding box center [549, 10] width 10 height 24
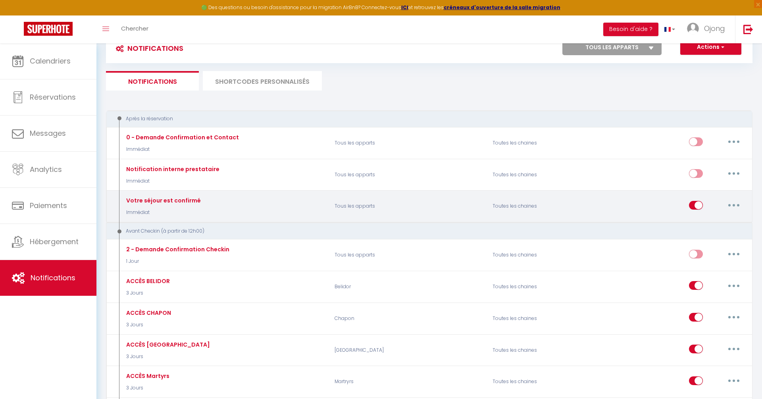
click at [742, 201] on button "button" at bounding box center [734, 205] width 22 height 13
click at [714, 222] on link "Editer" at bounding box center [713, 222] width 59 height 13
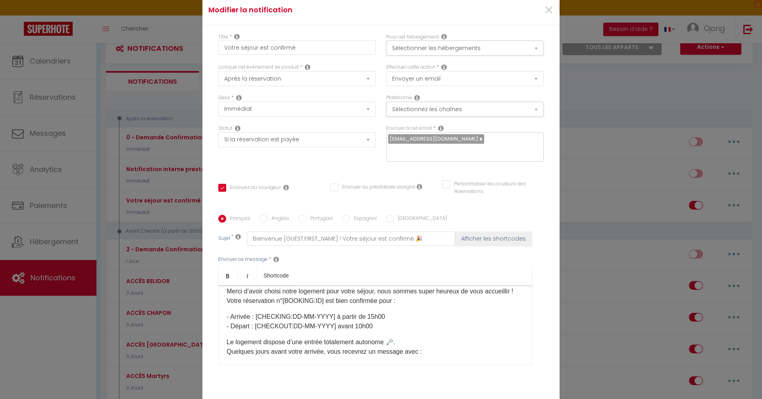
scroll to position [21, 0]
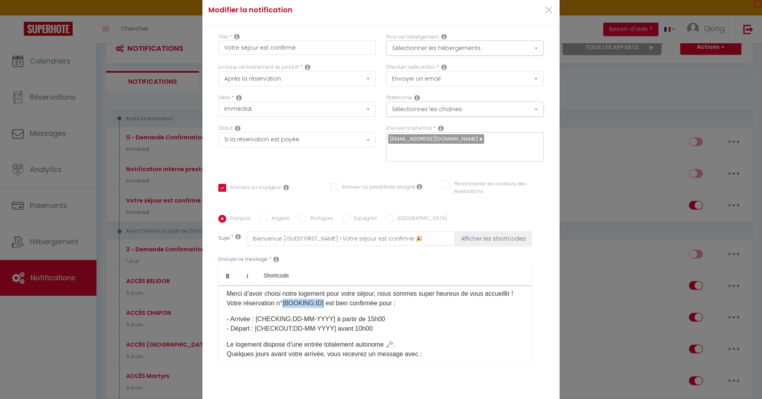
drag, startPoint x: 284, startPoint y: 299, endPoint x: 323, endPoint y: 299, distance: 38.9
click at [323, 299] on p "Merci d’avoir choisi notre logement pour votre séjour, nous sommes super heureu…" at bounding box center [375, 298] width 297 height 19
click at [586, 73] on div "Modifier la notification × Titre * Votre séjour est confirmé Pour cet hébergeme…" at bounding box center [381, 199] width 762 height 399
click at [54, 67] on div "Modifier la notification × Titre * Votre séjour est confirmé Pour cet hébergeme…" at bounding box center [381, 199] width 762 height 399
click at [550, 14] on span "×" at bounding box center [549, 10] width 10 height 24
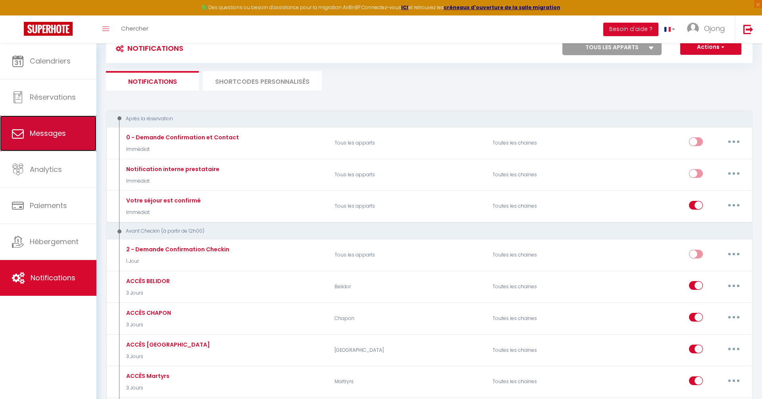
click at [48, 139] on link "Messages" at bounding box center [48, 133] width 96 height 36
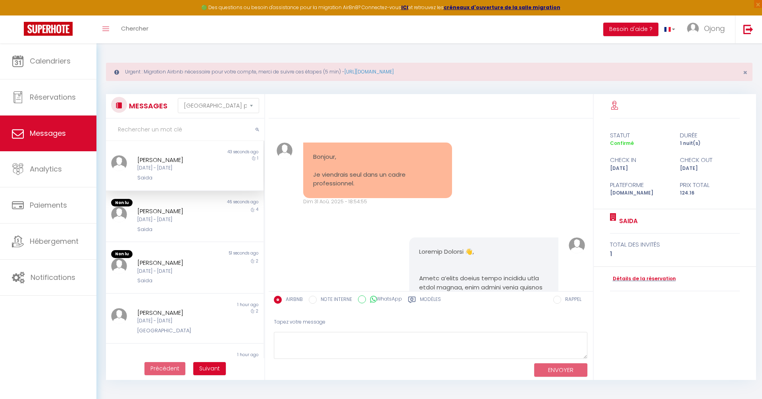
scroll to position [1092, 0]
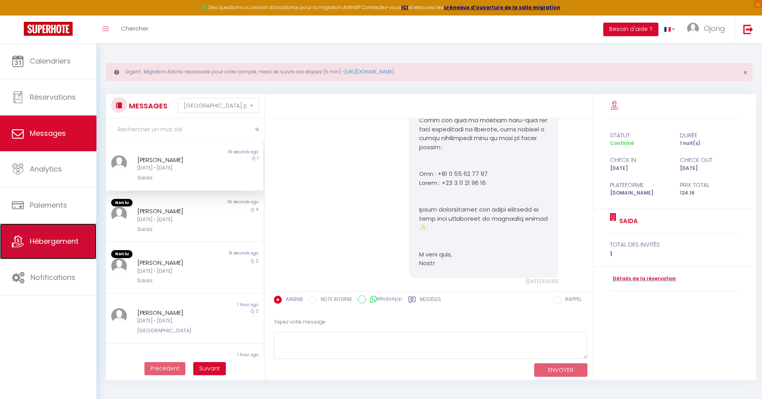
click at [65, 242] on span "Hébergement" at bounding box center [54, 241] width 49 height 10
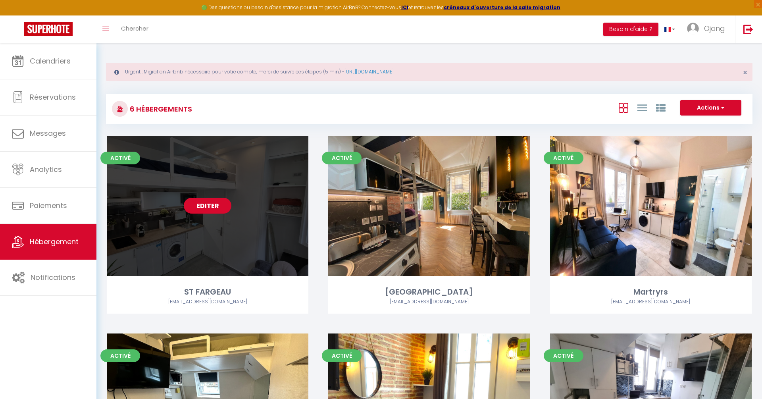
click at [208, 206] on link "Editer" at bounding box center [208, 206] width 48 height 16
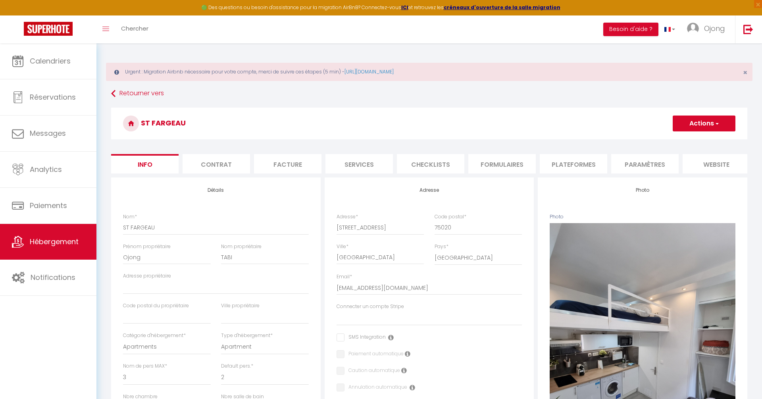
click at [585, 162] on li "Plateformes" at bounding box center [573, 163] width 67 height 19
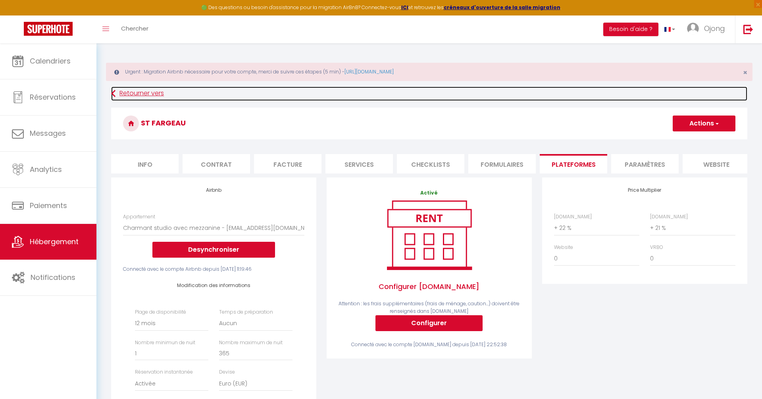
click at [115, 93] on icon at bounding box center [113, 94] width 4 height 14
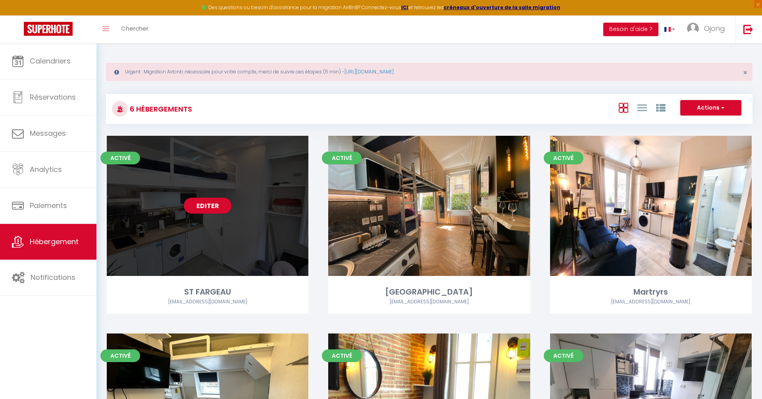
click at [239, 225] on div "Editer" at bounding box center [208, 206] width 202 height 140
click at [213, 207] on link "Editer" at bounding box center [208, 206] width 48 height 16
click at [214, 198] on link "Editer" at bounding box center [208, 206] width 48 height 16
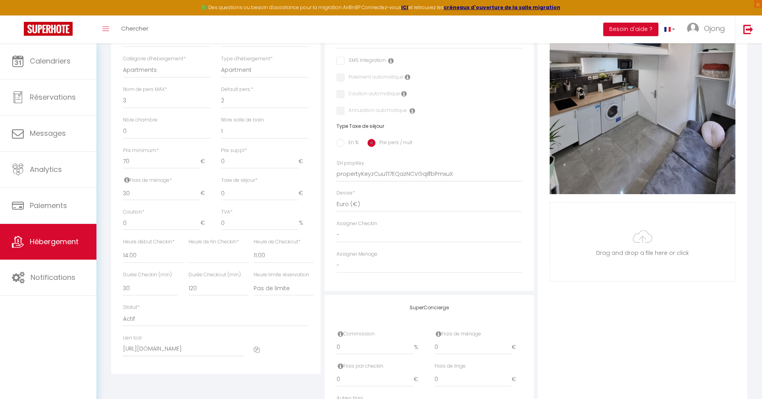
scroll to position [333, 0]
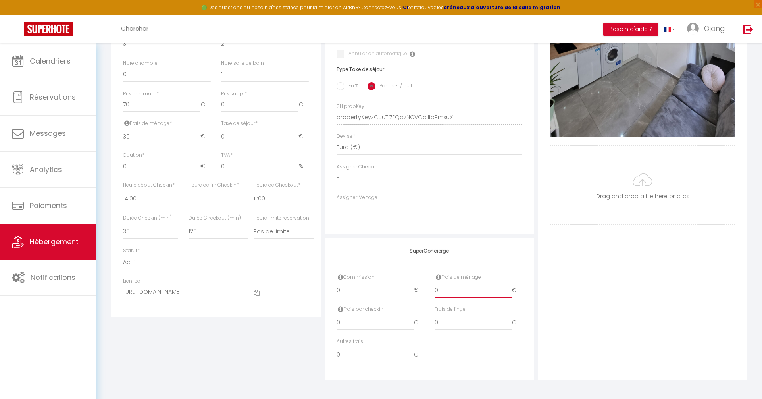
click at [452, 285] on input "0" at bounding box center [473, 290] width 77 height 14
click at [573, 279] on div "Photo Photo Supprimer Drag and drop a file here or click Ooops, something wrong…" at bounding box center [643, 111] width 210 height 535
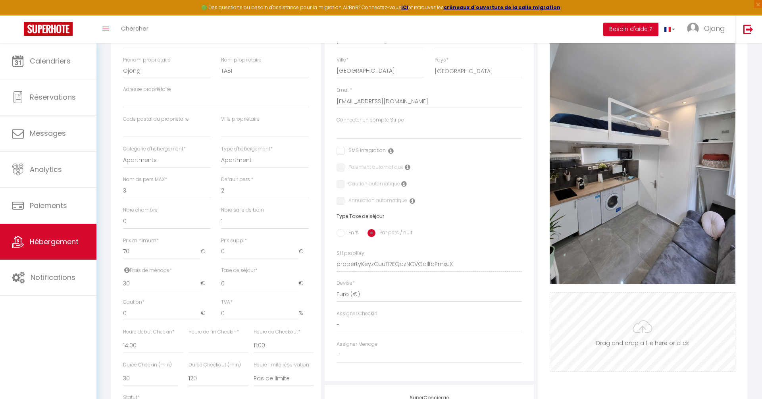
scroll to position [0, 0]
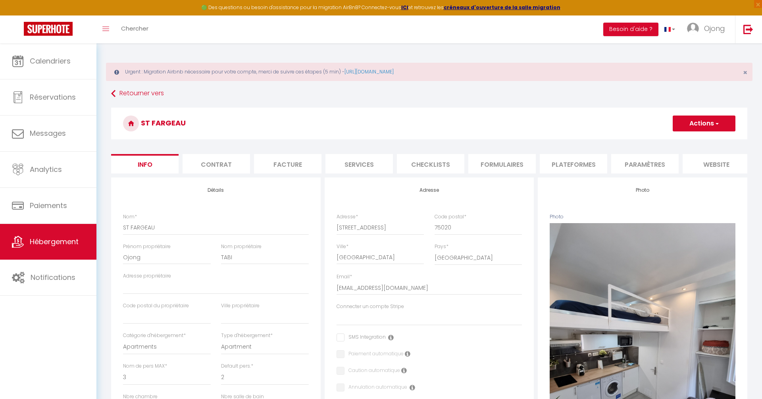
click at [700, 123] on button "Actions" at bounding box center [704, 123] width 63 height 16
click at [688, 140] on link "Enregistrer" at bounding box center [692, 141] width 85 height 10
click at [719, 123] on span "button" at bounding box center [716, 123] width 5 height 8
click at [675, 140] on input "Enregistrer" at bounding box center [672, 141] width 29 height 8
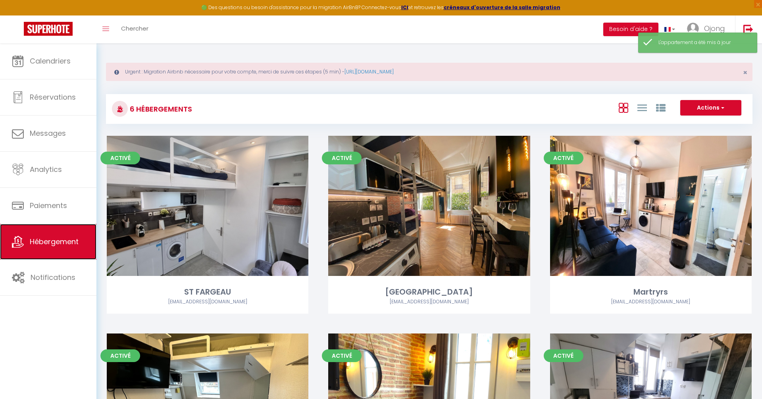
click at [50, 246] on span "Hébergement" at bounding box center [54, 242] width 49 height 10
click at [69, 243] on span "Hébergement" at bounding box center [54, 242] width 49 height 10
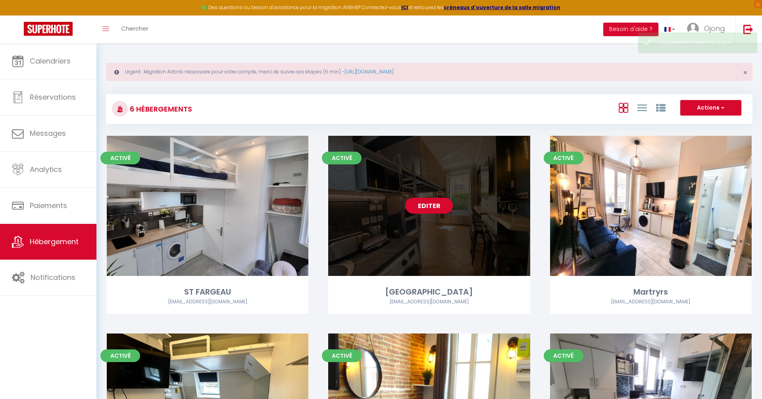
click at [436, 207] on link "Editer" at bounding box center [429, 206] width 48 height 16
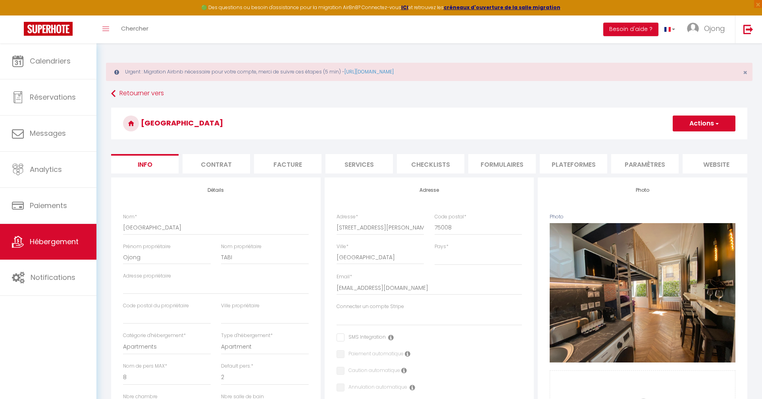
click at [636, 160] on li "Paramètres" at bounding box center [644, 163] width 67 height 19
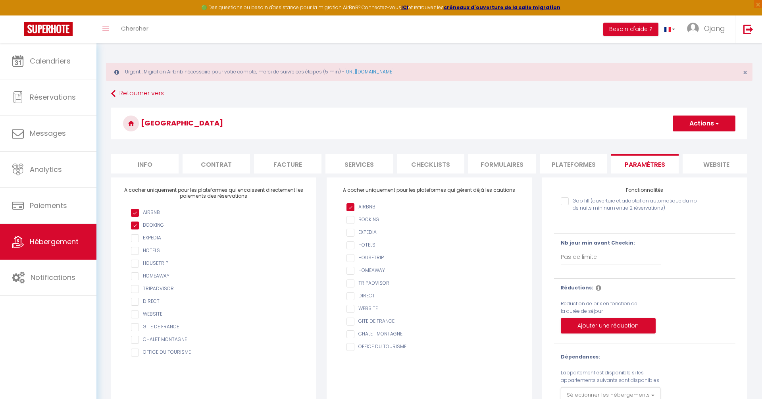
click at [561, 163] on li "Plateformes" at bounding box center [573, 163] width 67 height 19
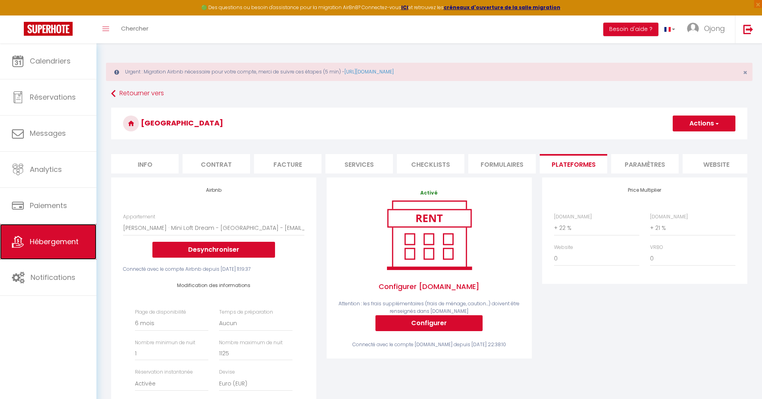
click at [48, 244] on span "Hébergement" at bounding box center [54, 242] width 49 height 10
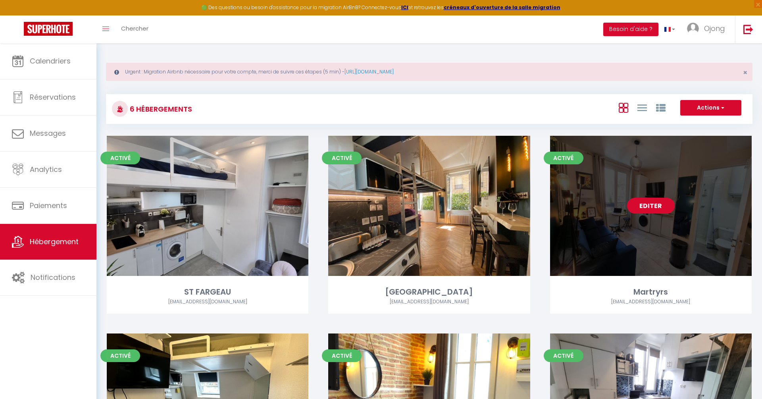
click at [656, 211] on link "Editer" at bounding box center [651, 206] width 48 height 16
click at [652, 206] on link "Editer" at bounding box center [651, 206] width 48 height 16
click at [663, 202] on link "Editer" at bounding box center [651, 206] width 48 height 16
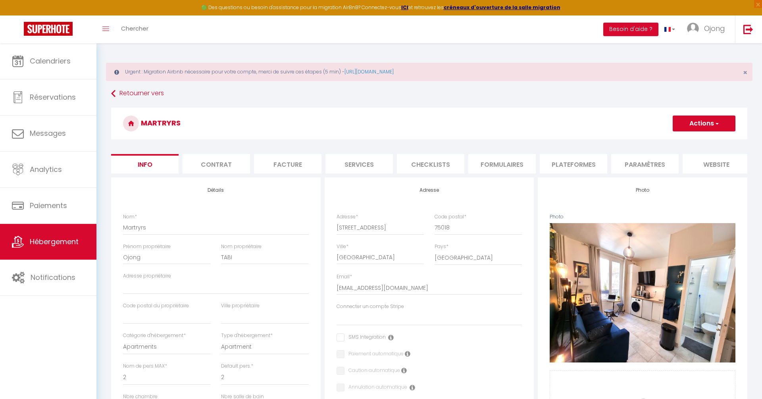
click at [570, 157] on li "Plateformes" at bounding box center [573, 163] width 67 height 19
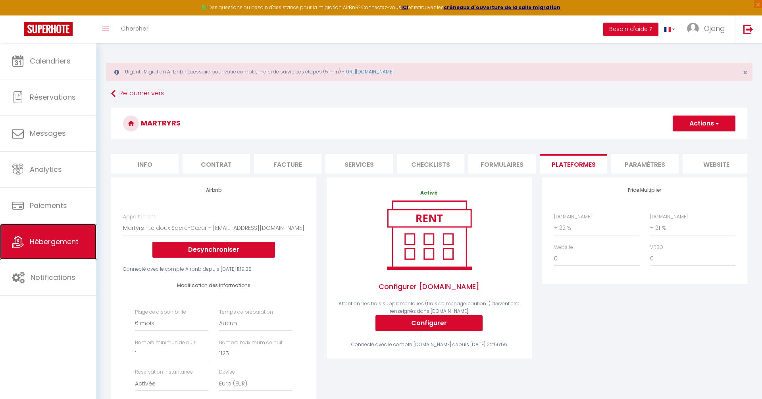
click at [47, 239] on span "Hébergement" at bounding box center [54, 242] width 49 height 10
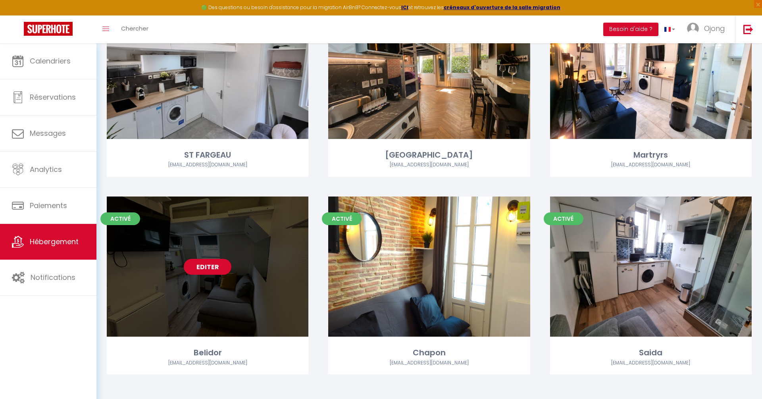
scroll to position [141, 0]
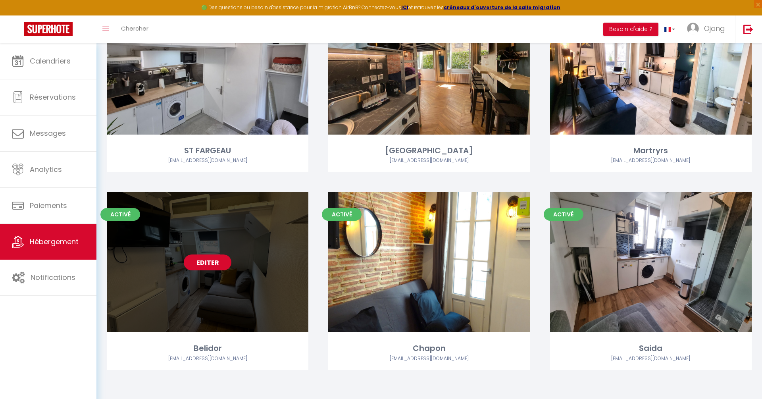
click at [204, 261] on link "Editer" at bounding box center [208, 262] width 48 height 16
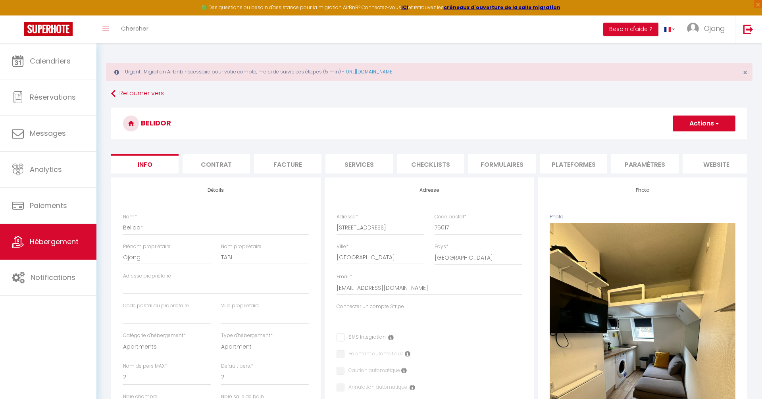
click at [578, 161] on li "Plateformes" at bounding box center [573, 163] width 67 height 19
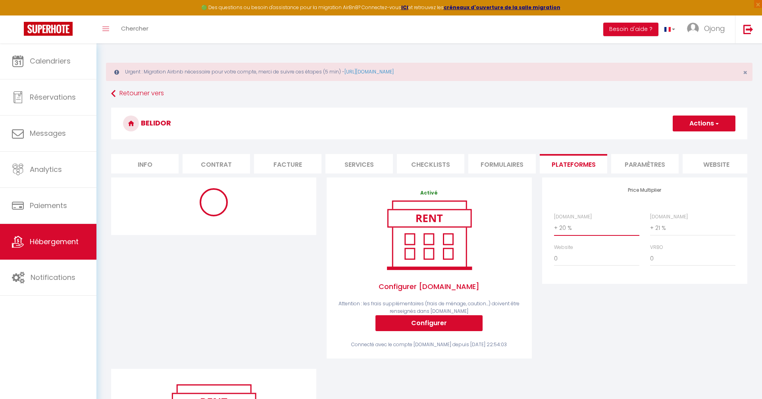
click at [573, 228] on select "0 + 1 % + 2 % + 3 % + 4 % + 5 % + 6 % + 7 % + 8 % + 9 %" at bounding box center [596, 227] width 85 height 15
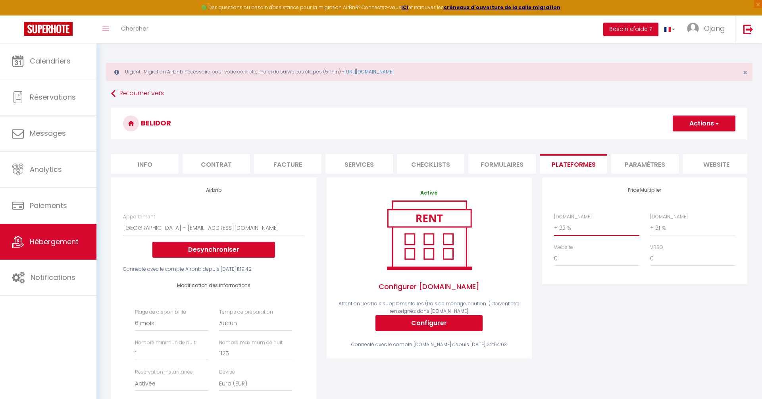
scroll to position [62, 0]
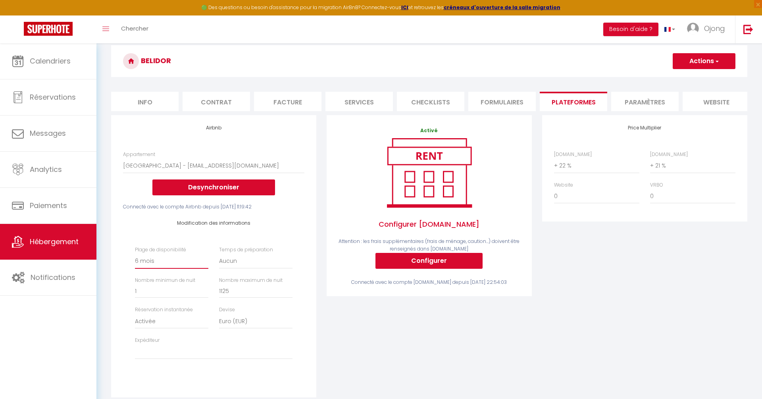
click at [160, 260] on select "Date indisponible par defaut 1 mois 3 mois 6 mois 9 mois 12 mois 24 mois" at bounding box center [171, 261] width 73 height 15
click at [252, 262] on select "Aucun 1 nuit avant et après chaque réservation 2 nuits avant et après chaque ré…" at bounding box center [255, 261] width 73 height 15
click at [192, 319] on select "Activée Demander des évaluations positives" at bounding box center [171, 320] width 73 height 15
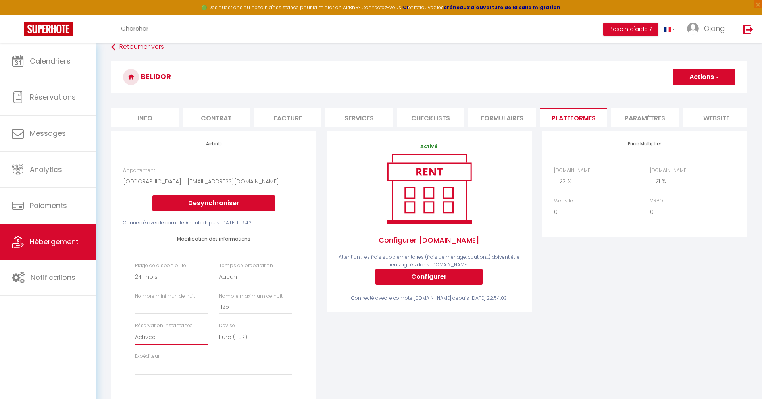
scroll to position [0, 0]
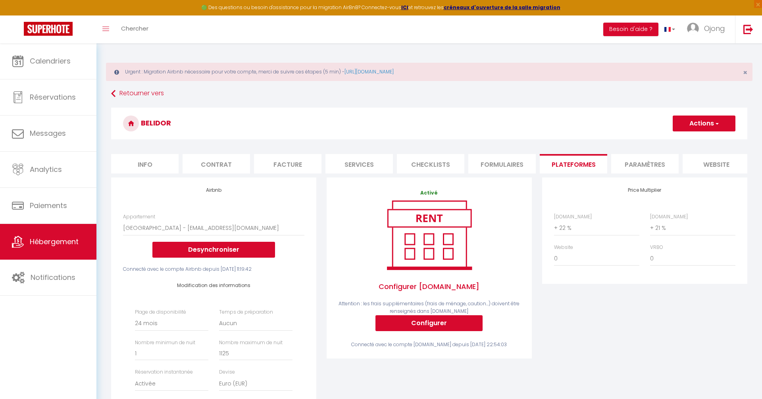
click at [703, 122] on button "Actions" at bounding box center [704, 123] width 63 height 16
click at [697, 137] on link "Enregistrer" at bounding box center [703, 141] width 63 height 10
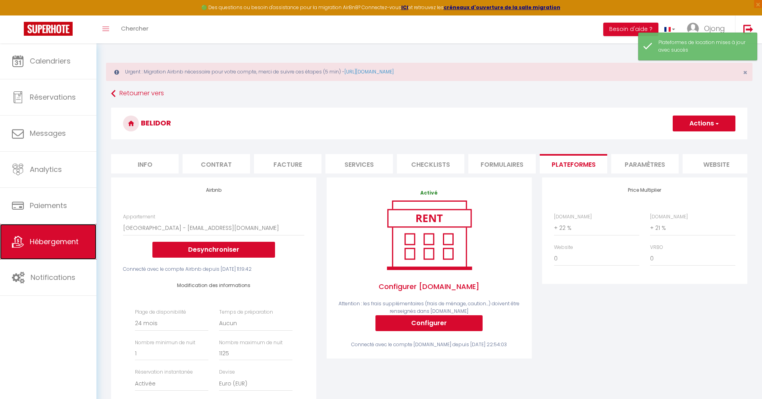
click at [42, 241] on span "Hébergement" at bounding box center [54, 242] width 49 height 10
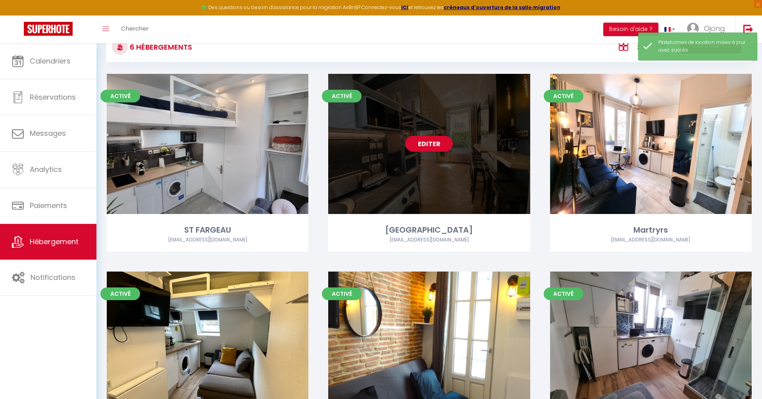
scroll to position [141, 0]
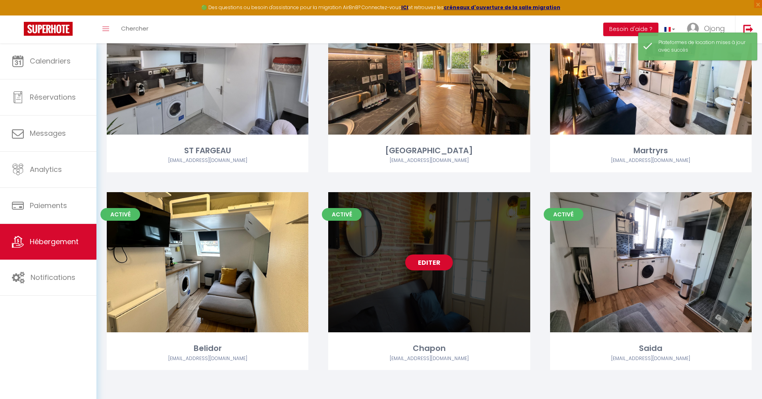
click at [432, 264] on link "Editer" at bounding box center [429, 262] width 48 height 16
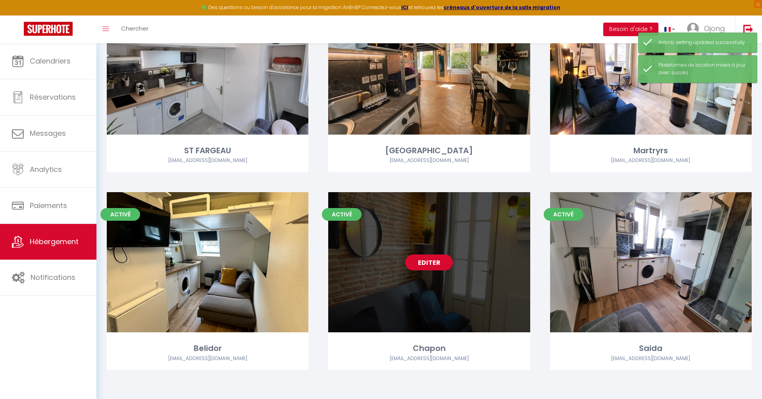
click at [432, 262] on link "Editer" at bounding box center [429, 262] width 48 height 16
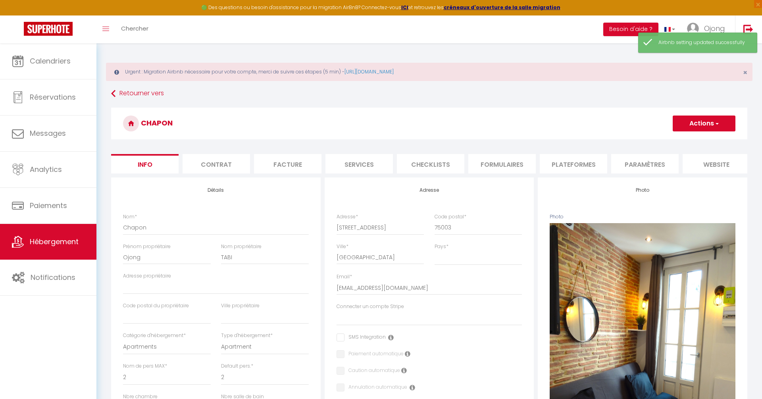
click at [572, 162] on li "Plateformes" at bounding box center [573, 163] width 67 height 19
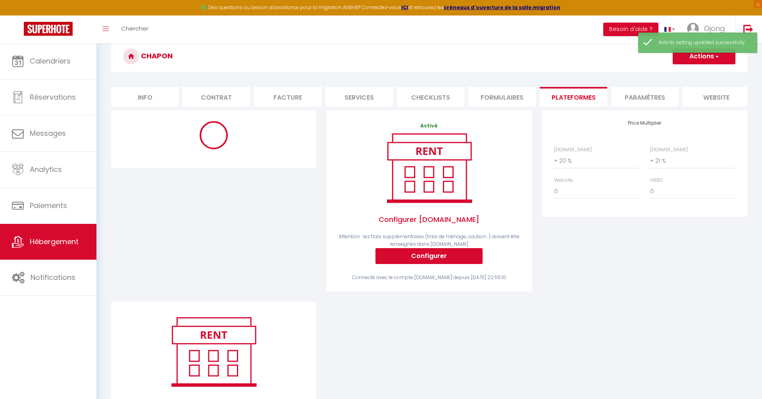
scroll to position [123, 0]
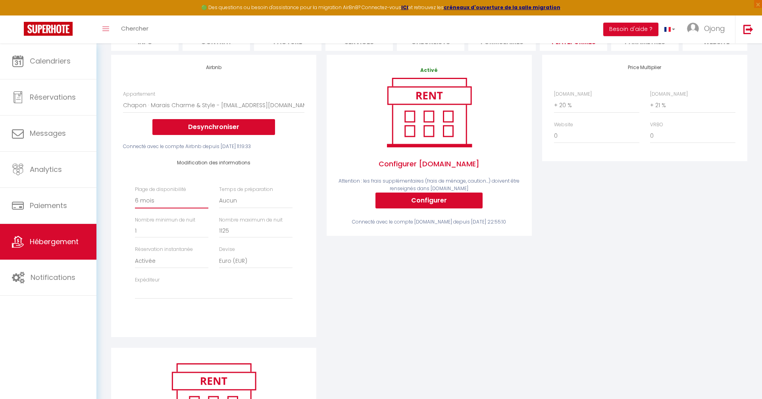
click at [153, 200] on select "Date indisponible par defaut 1 mois 3 mois 6 mois 9 mois 12 mois 24 mois" at bounding box center [171, 200] width 73 height 15
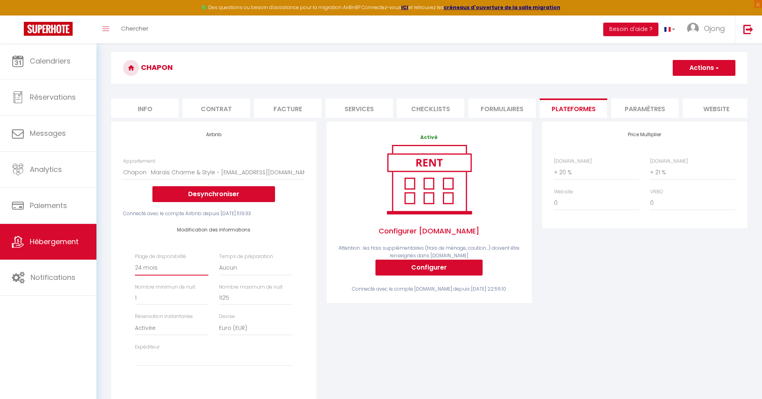
scroll to position [23, 0]
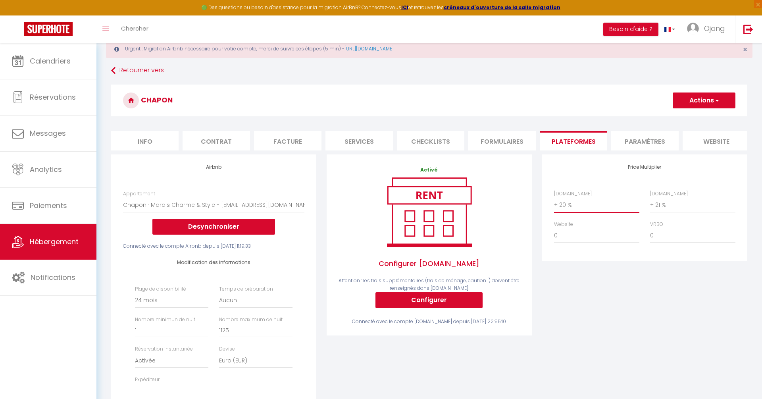
click at [587, 206] on select "0 + 1 % + 2 % + 3 % + 4 % + 5 % + 6 % + 7 % + 8 % + 9 %" at bounding box center [596, 204] width 85 height 15
click at [708, 104] on button "Actions" at bounding box center [704, 100] width 63 height 16
click at [698, 118] on link "Enregistrer" at bounding box center [703, 118] width 63 height 10
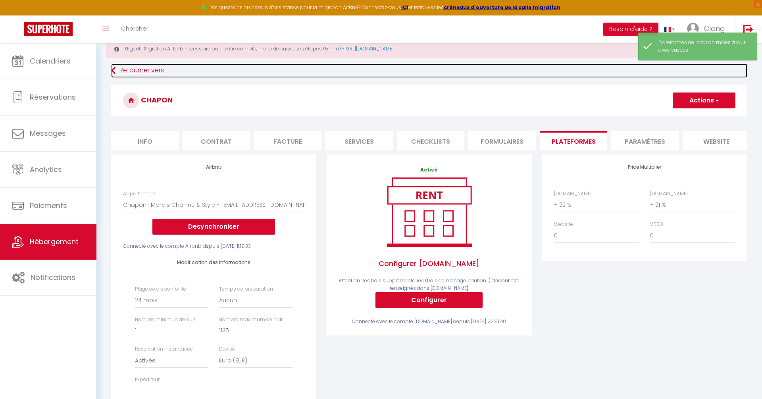
click at [131, 69] on link "Retourner vers" at bounding box center [429, 70] width 636 height 14
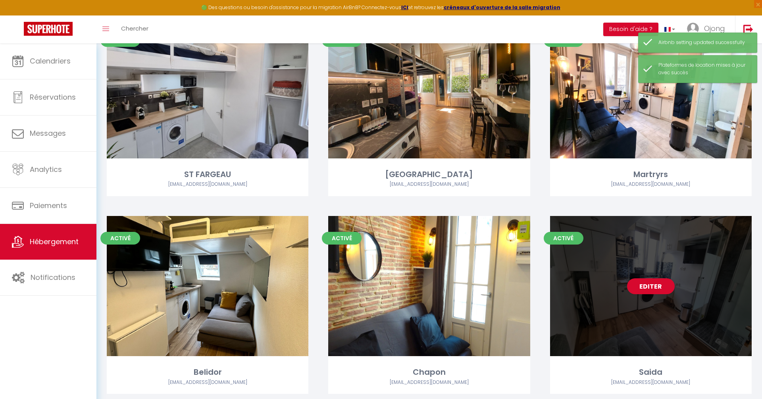
scroll to position [141, 0]
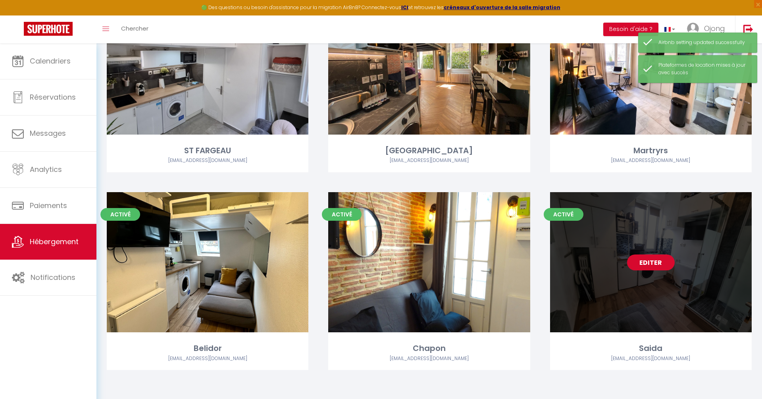
click at [657, 260] on link "Editer" at bounding box center [651, 262] width 48 height 16
click at [650, 263] on link "Editer" at bounding box center [651, 262] width 48 height 16
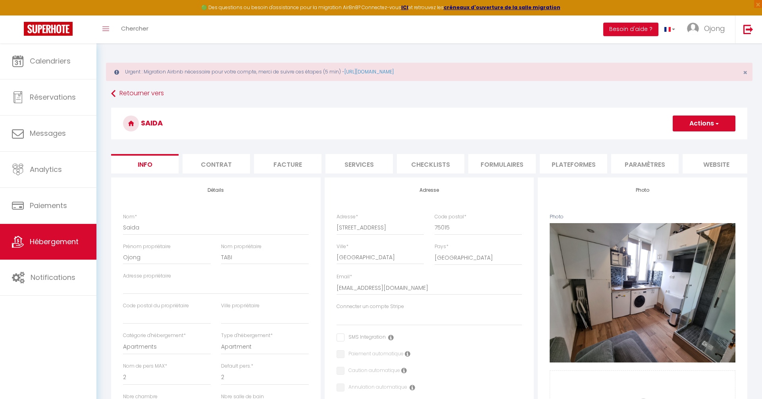
click at [584, 162] on li "Plateformes" at bounding box center [573, 163] width 67 height 19
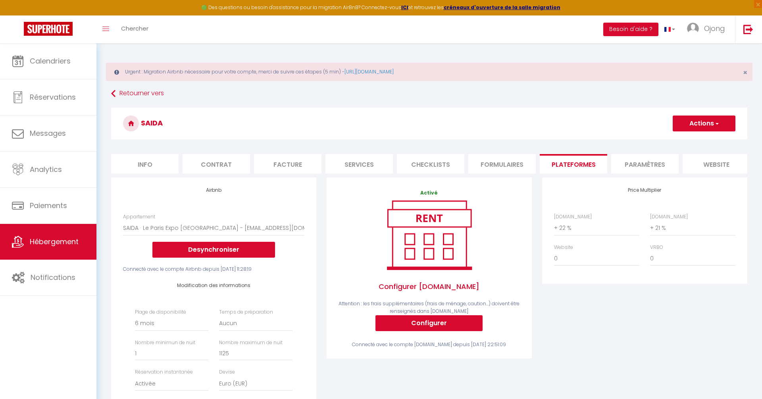
scroll to position [232, 0]
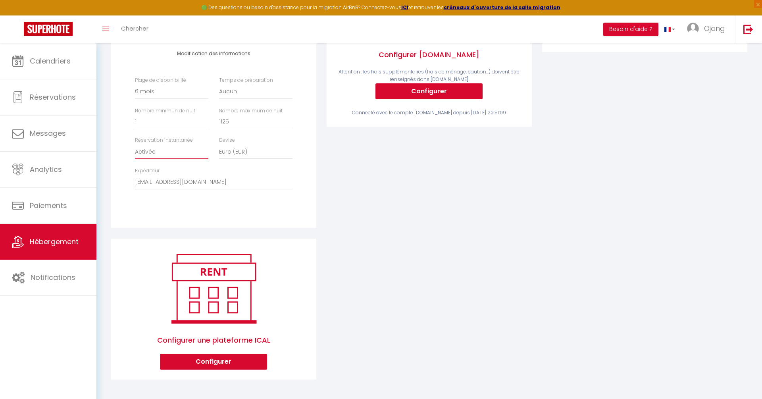
click at [163, 150] on select "Activée Demander des évaluations positives" at bounding box center [171, 151] width 73 height 15
click at [163, 85] on select "Date indisponible par defaut 1 mois 3 mois 6 mois 9 mois 12 mois 24 mois" at bounding box center [171, 91] width 73 height 15
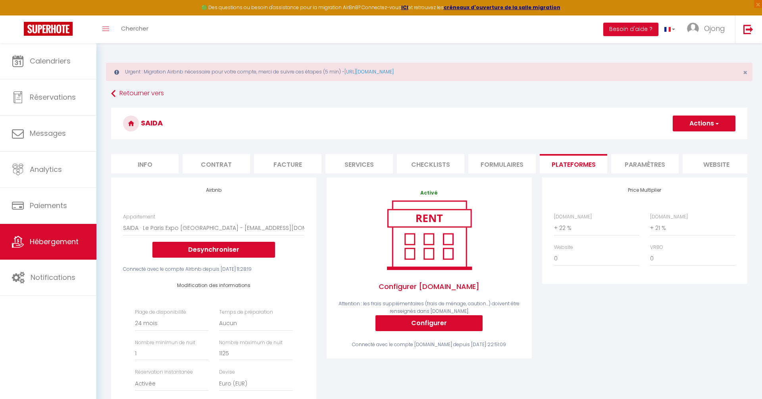
click at [704, 123] on button "Actions" at bounding box center [704, 123] width 63 height 16
click at [695, 139] on link "Enregistrer" at bounding box center [703, 141] width 63 height 10
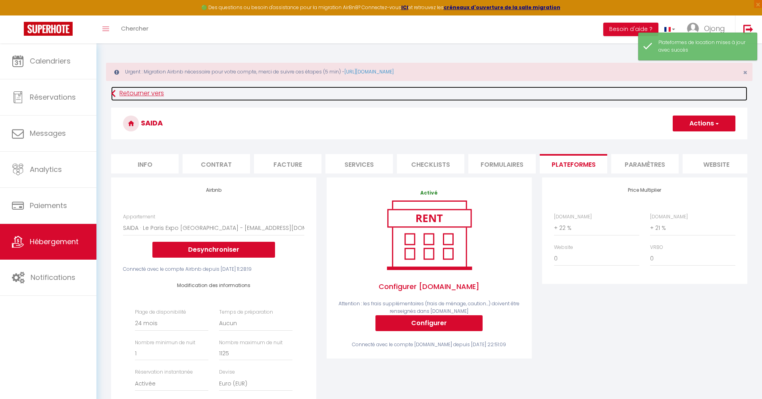
click at [126, 94] on link "Retourner vers" at bounding box center [429, 94] width 636 height 14
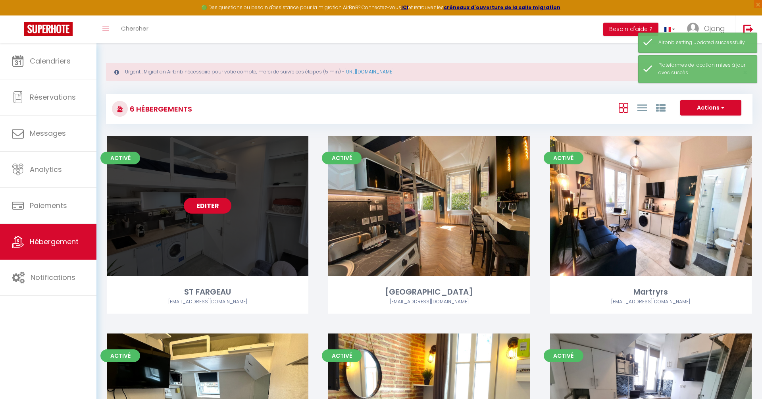
click at [206, 202] on link "Editer" at bounding box center [208, 206] width 48 height 16
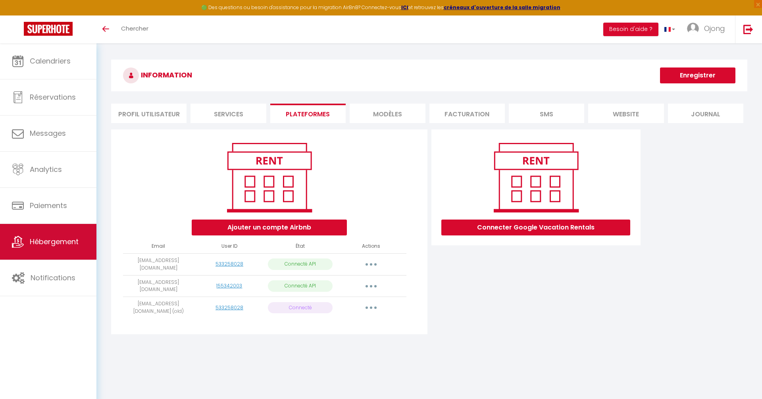
click at [59, 246] on link "Hébergement" at bounding box center [48, 242] width 96 height 36
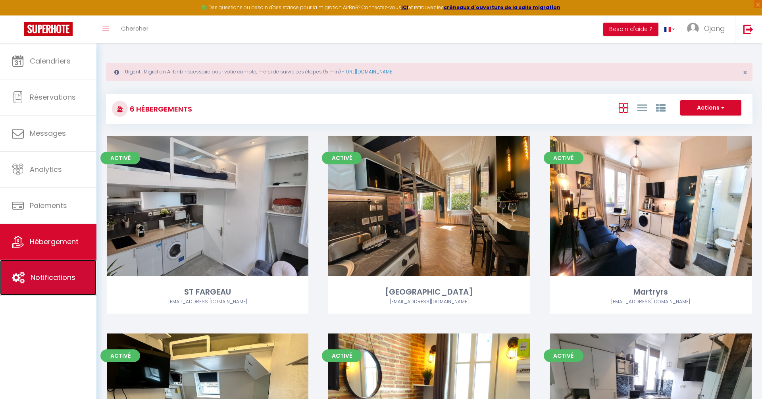
click at [51, 276] on span "Notifications" at bounding box center [53, 277] width 45 height 10
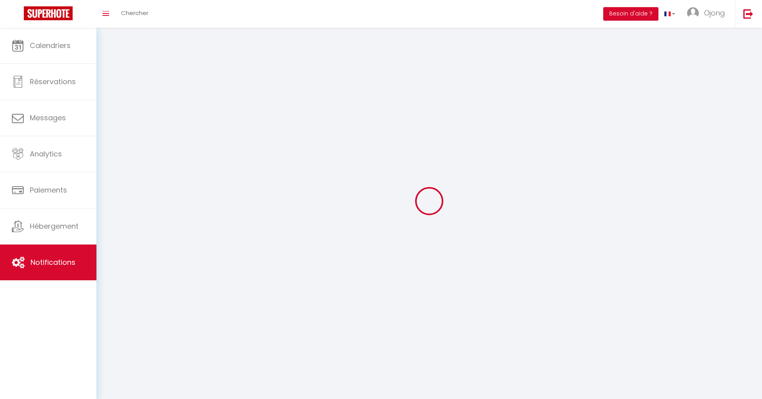
select select
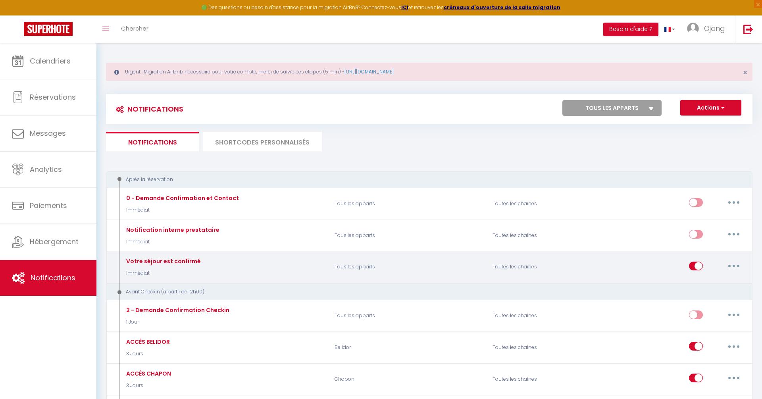
click at [731, 265] on button "button" at bounding box center [734, 266] width 22 height 13
click at [708, 281] on link "Editer" at bounding box center [713, 283] width 59 height 13
type input "Votre séjour est confirmé"
checkbox input "true"
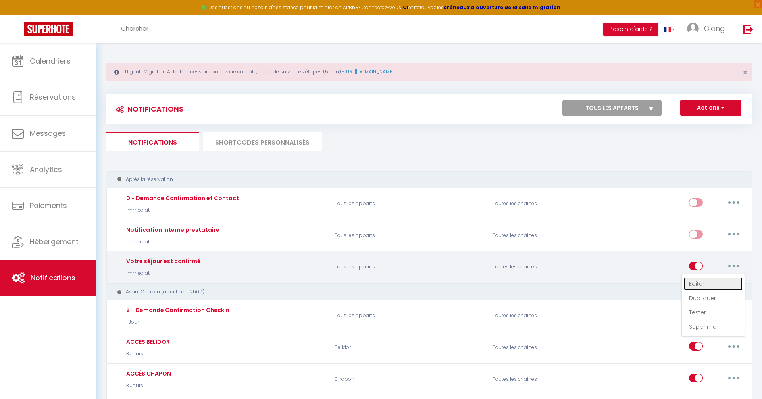
checkbox input "true"
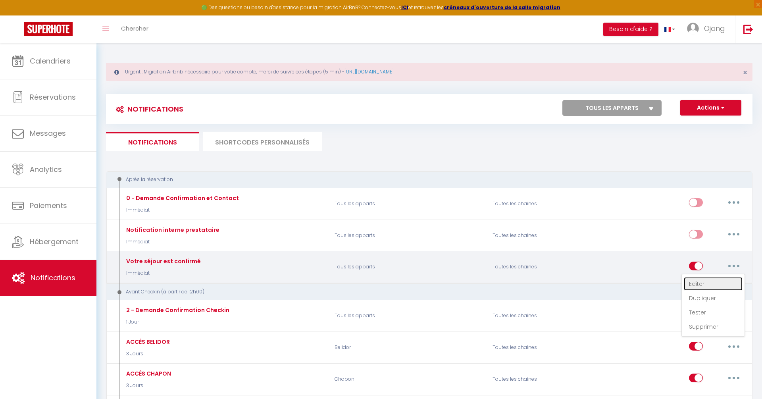
checkbox input "true"
select select "Immédiat"
select select "if_booking_is_paid"
checkbox input "true"
checkbox input "false"
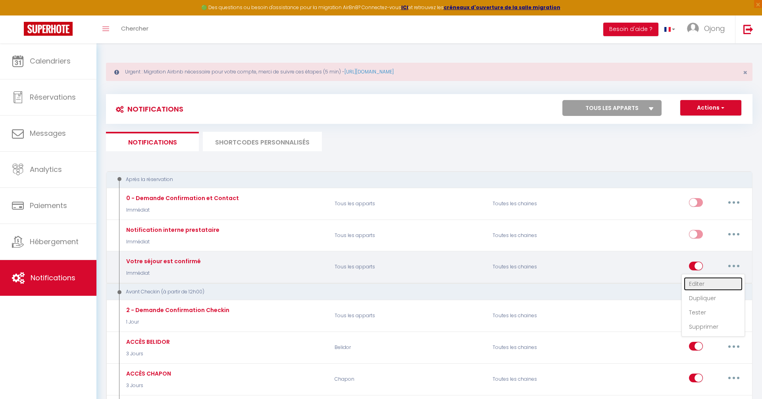
checkbox input "false"
radio input "true"
type input "Bienvenue [GUEST:FIRST_NAME] ! Votre séjour est confirmé 🎉"
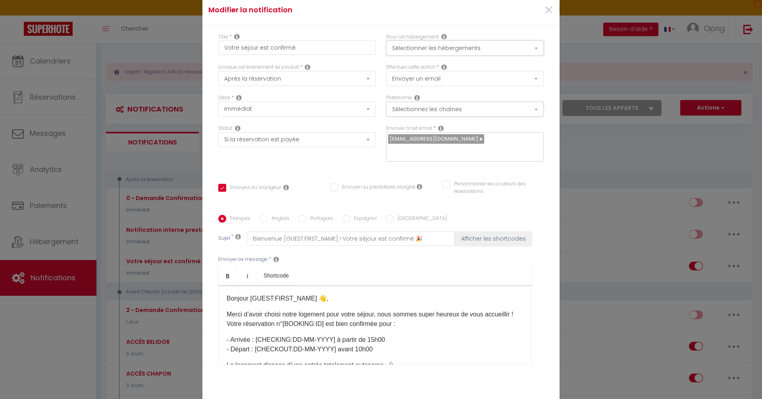
click at [486, 53] on button "Sélectionner les hébergements" at bounding box center [465, 47] width 158 height 15
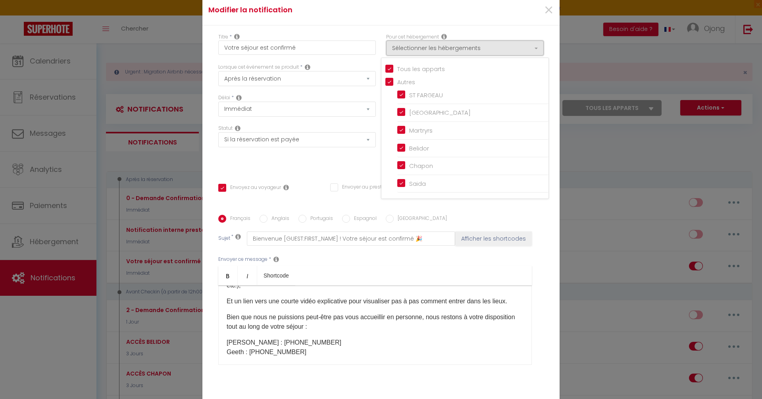
scroll to position [224, 0]
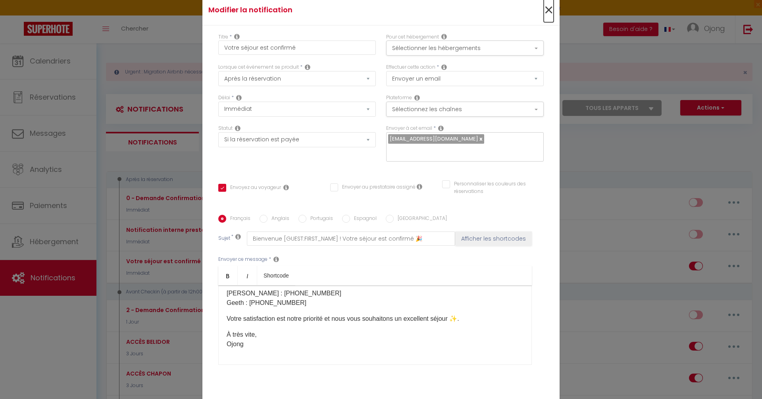
click at [545, 21] on span "×" at bounding box center [549, 10] width 10 height 24
